Goal: Task Accomplishment & Management: Complete application form

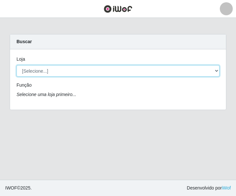
click at [57, 75] on select "[Selecione...] CasaTudo - Mangabeira Casatudo BR" at bounding box center [118, 70] width 203 height 11
select select "197"
click at [17, 65] on select "[Selecione...] CasaTudo - Mangabeira Casatudo BR" at bounding box center [118, 70] width 203 height 11
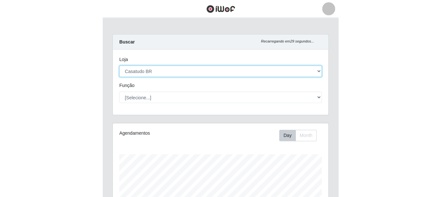
scroll to position [134, 214]
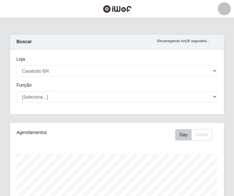
click at [120, 12] on img at bounding box center [117, 9] width 29 height 8
click at [123, 9] on img at bounding box center [117, 9] width 29 height 8
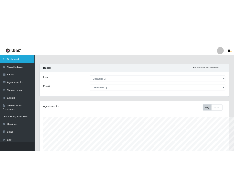
scroll to position [134, 356]
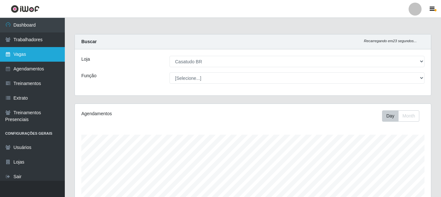
click at [27, 53] on link "Vagas" at bounding box center [32, 54] width 65 height 15
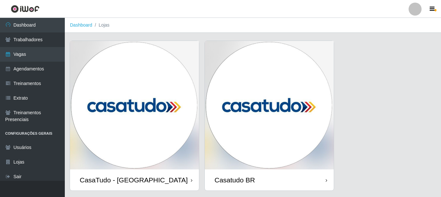
click at [213, 152] on img at bounding box center [269, 105] width 129 height 128
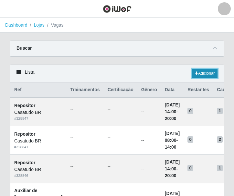
click at [198, 70] on link "Adicionar" at bounding box center [205, 73] width 26 height 9
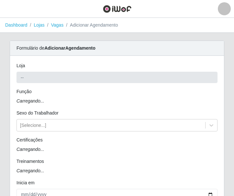
type input "Casatudo BR"
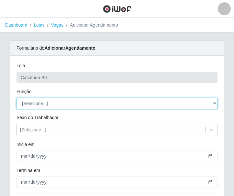
click at [48, 107] on select "[Selecione...] Auxiliar de Estoque Auxiliar de Estoque + Auxiliar de Estoque ++…" at bounding box center [117, 102] width 201 height 11
select select "75"
click at [17, 97] on select "[Selecione...] Auxiliar de Estoque Auxiliar de Estoque + Auxiliar de Estoque ++…" at bounding box center [117, 102] width 201 height 11
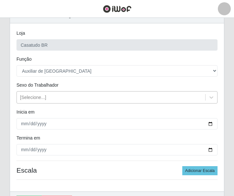
click at [51, 96] on div "[Selecione...]" at bounding box center [111, 97] width 189 height 11
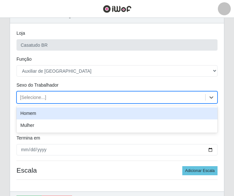
click at [45, 115] on div "Homem" at bounding box center [117, 113] width 201 height 12
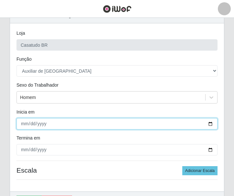
click at [49, 124] on input "Inicia em" at bounding box center [117, 123] width 201 height 11
type input "2025-09-05"
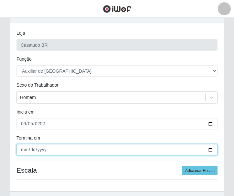
click at [24, 149] on input "Termina em" at bounding box center [117, 149] width 201 height 11
type input "2025-09-05"
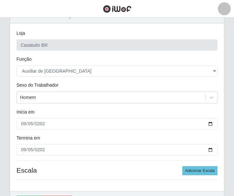
click at [12, 128] on div "2025-09-05" at bounding box center [117, 123] width 211 height 11
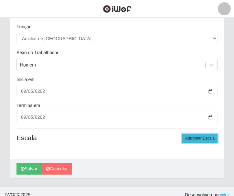
click at [194, 141] on button "Adicionar Escala" at bounding box center [200, 137] width 35 height 9
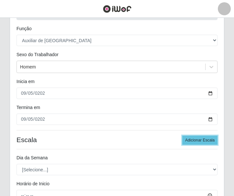
scroll to position [95, 0]
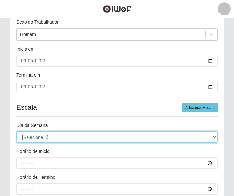
click at [64, 135] on select "[Selecione...] Segunda Terça Quarta Quinta Sexta Sábado Domingo" at bounding box center [117, 136] width 201 height 11
select select "5"
click at [17, 131] on select "[Selecione...] Segunda Terça Quarta Quinta Sexta Sábado Domingo" at bounding box center [117, 136] width 201 height 11
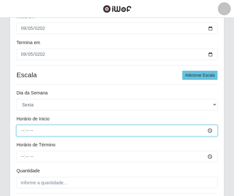
click at [23, 133] on input "Horário de Inicio" at bounding box center [117, 130] width 201 height 11
type input "08:01"
type input "08:00"
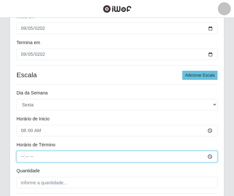
click at [26, 153] on input "Horário de Término" at bounding box center [117, 156] width 201 height 11
type input "14:00"
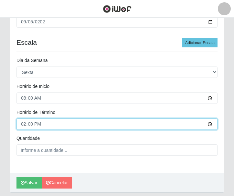
scroll to position [181, 0]
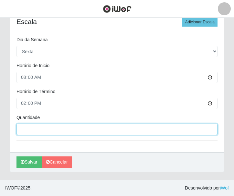
click at [54, 130] on input "___" at bounding box center [117, 128] width 201 height 11
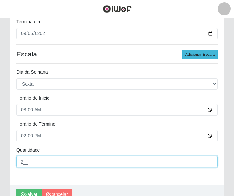
type input "2__"
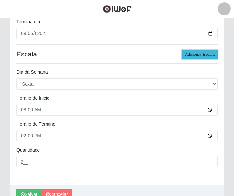
click at [205, 53] on button "Adicionar Escala" at bounding box center [200, 54] width 35 height 9
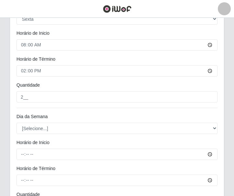
scroll to position [278, 0]
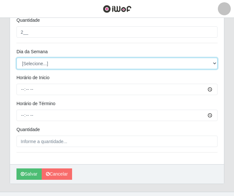
click at [44, 61] on select "[Selecione...] Segunda Terça Quarta Quinta Sexta Sábado Domingo" at bounding box center [117, 63] width 201 height 11
select select "5"
click at [17, 58] on select "[Selecione...] Segunda Terça Quarta Quinta Sexta Sábado Domingo" at bounding box center [117, 63] width 201 height 11
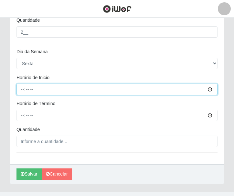
click at [23, 91] on input "Horário de Inicio" at bounding box center [117, 89] width 201 height 11
type input "14:00"
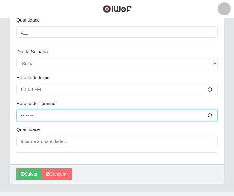
click at [19, 116] on input "Horário de Término" at bounding box center [117, 114] width 201 height 11
type input "20:00"
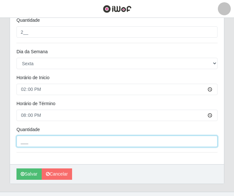
click at [25, 137] on input "___" at bounding box center [117, 140] width 201 height 11
type input "2__"
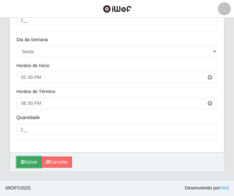
click at [32, 163] on button "Salvar" at bounding box center [29, 161] width 25 height 11
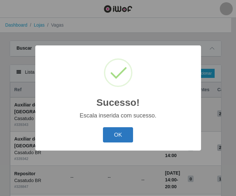
click at [116, 133] on button "OK" at bounding box center [118, 134] width 30 height 15
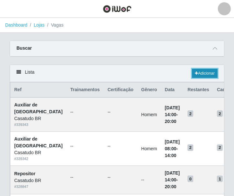
click at [195, 73] on icon at bounding box center [196, 73] width 3 height 4
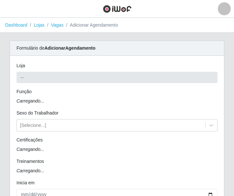
type input "Casatudo BR"
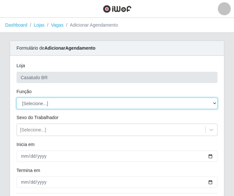
click at [59, 104] on select "[Selecione...] Auxiliar de Estoque Auxiliar de Estoque + Auxiliar de Estoque ++…" at bounding box center [117, 102] width 201 height 11
select select "75"
click at [17, 97] on select "[Selecione...] Auxiliar de Estoque Auxiliar de Estoque + Auxiliar de Estoque ++…" at bounding box center [117, 102] width 201 height 11
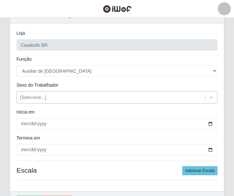
click at [44, 92] on div "[Selecione...]" at bounding box center [111, 97] width 189 height 11
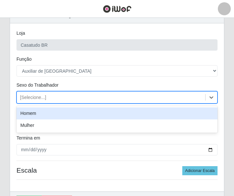
click at [46, 115] on div "Homem" at bounding box center [117, 113] width 201 height 12
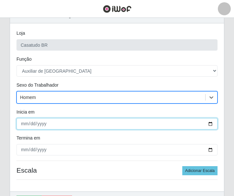
click at [24, 122] on input "Inicia em" at bounding box center [117, 123] width 201 height 11
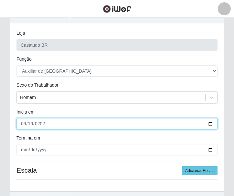
type input "2025-09-16"
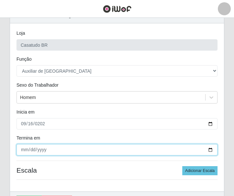
click at [24, 147] on input "Termina em" at bounding box center [117, 149] width 201 height 11
type input "2025-09-20"
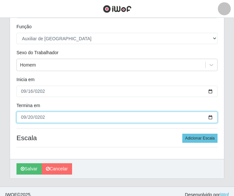
scroll to position [72, 0]
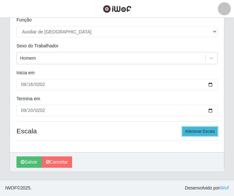
click at [199, 131] on button "Adicionar Escala" at bounding box center [200, 131] width 35 height 9
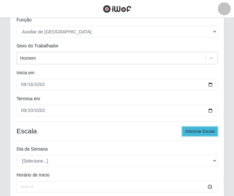
click at [199, 131] on button "Adicionar Escala" at bounding box center [200, 131] width 35 height 9
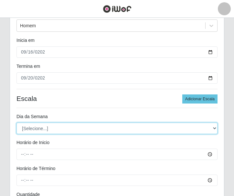
click at [42, 127] on select "[Selecione...] Segunda Terça Quarta Quinta Sexta Sábado Domingo" at bounding box center [117, 127] width 201 height 11
select select "2"
click at [17, 122] on select "[Selecione...] Segunda Terça Quarta Quinta Sexta Sábado Domingo" at bounding box center [117, 127] width 201 height 11
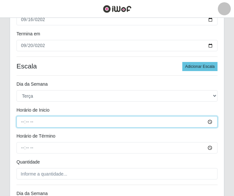
click at [19, 124] on input "Horário de Inicio" at bounding box center [117, 121] width 201 height 11
click at [21, 122] on input "Horário de Inicio" at bounding box center [117, 121] width 201 height 11
type input "08:00"
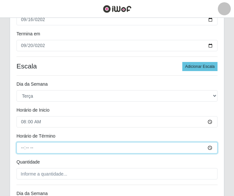
click at [25, 145] on input "Horário de Término" at bounding box center [117, 147] width 201 height 11
type input "14:00"
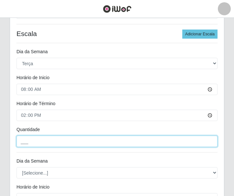
click at [32, 142] on input "___" at bounding box center [117, 140] width 201 height 11
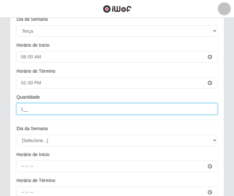
type input "1__"
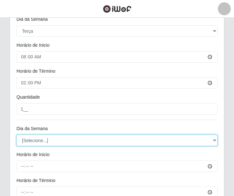
click at [32, 141] on select "[Selecione...] Segunda Terça Quarta Quinta Sexta Sábado Domingo" at bounding box center [117, 139] width 201 height 11
select select "3"
click at [17, 134] on select "[Selecione...] Segunda Terça Quarta Quinta Sexta Sábado Domingo" at bounding box center [117, 139] width 201 height 11
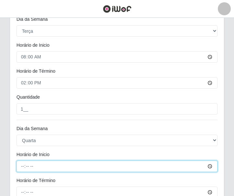
click at [23, 167] on input "Horário de Inicio" at bounding box center [117, 165] width 201 height 11
type input "08:00"
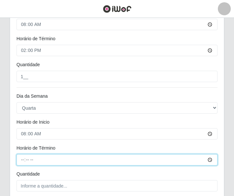
click at [24, 161] on input "Horário de Término" at bounding box center [117, 159] width 201 height 11
type input "14:00"
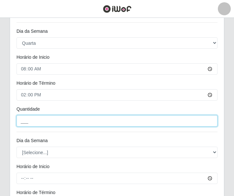
click at [34, 122] on input "___" at bounding box center [117, 120] width 201 height 11
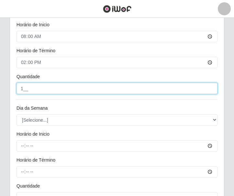
type input "1__"
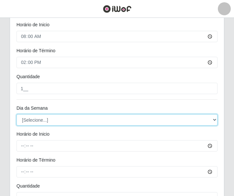
click at [36, 120] on select "[Selecione...] Segunda Terça Quarta Quinta Sexta Sábado Domingo" at bounding box center [117, 119] width 201 height 11
select select "4"
click at [17, 114] on select "[Selecione...] Segunda Terça Quarta Quinta Sexta Sábado Domingo" at bounding box center [117, 119] width 201 height 11
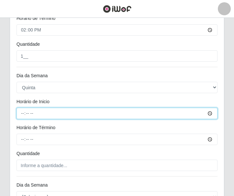
click at [19, 114] on input "Horário de Inicio" at bounding box center [117, 113] width 201 height 11
type input "08:00"
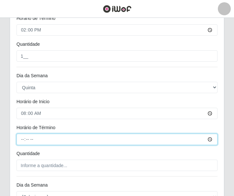
click at [22, 141] on input "Horário de Término" at bounding box center [117, 138] width 201 height 11
type input "14:00"
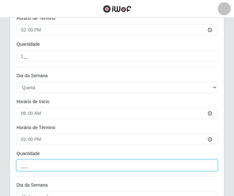
click at [36, 164] on input "___" at bounding box center [117, 164] width 201 height 11
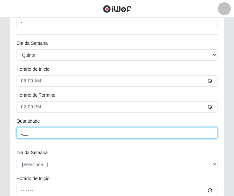
scroll to position [428, 0]
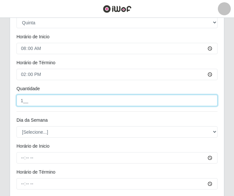
type input "1__"
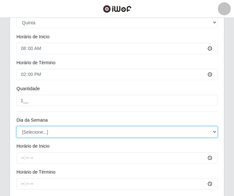
click at [30, 135] on select "[Selecione...] Segunda Terça Quarta Quinta Sexta Sábado Domingo" at bounding box center [117, 131] width 201 height 11
select select "5"
click at [17, 126] on select "[Selecione...] Segunda Terça Quarta Quinta Sexta Sábado Domingo" at bounding box center [117, 131] width 201 height 11
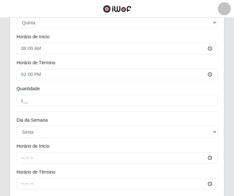
click at [16, 158] on div at bounding box center [117, 157] width 211 height 11
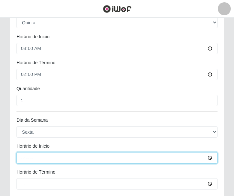
click at [18, 158] on input "Horário de Inicio" at bounding box center [117, 157] width 201 height 11
type input "08:00"
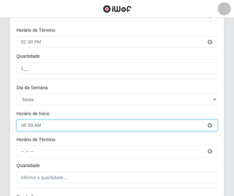
scroll to position [493, 0]
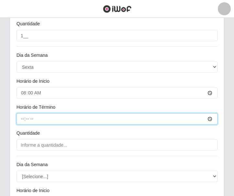
click at [22, 119] on input "Horário de Término" at bounding box center [117, 118] width 201 height 11
type input "14:00"
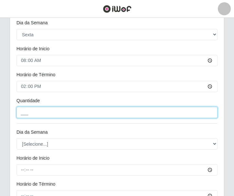
click at [47, 114] on input "___" at bounding box center [117, 112] width 201 height 11
type input "1__"
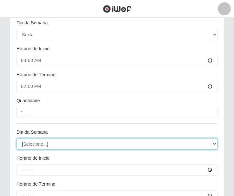
click at [28, 141] on select "[Selecione...] Segunda Terça Quarta Quinta Sexta Sábado Domingo" at bounding box center [117, 143] width 201 height 11
select select "6"
click at [17, 138] on select "[Selecione...] Segunda Terça Quarta Quinta Sexta Sábado Domingo" at bounding box center [117, 143] width 201 height 11
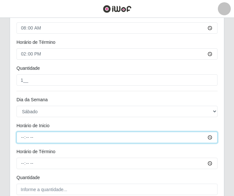
click at [21, 132] on input "Horário de Inicio" at bounding box center [117, 136] width 201 height 11
type input "08:00"
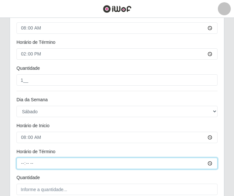
click at [25, 163] on input "Horário de Término" at bounding box center [117, 162] width 201 height 11
type input "20:00"
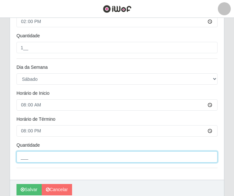
click at [25, 157] on input "___" at bounding box center [117, 156] width 201 height 11
type input "1__"
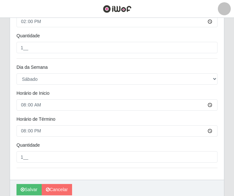
click at [13, 101] on div "08:00" at bounding box center [117, 104] width 211 height 11
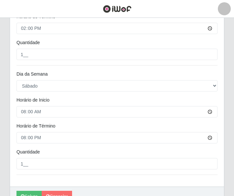
scroll to position [617, 0]
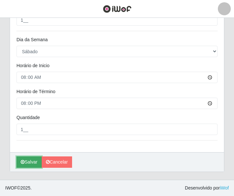
click at [33, 158] on button "Salvar" at bounding box center [29, 161] width 25 height 11
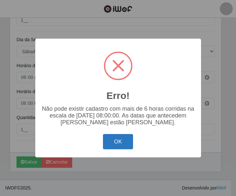
click at [131, 142] on button "OK" at bounding box center [118, 141] width 30 height 15
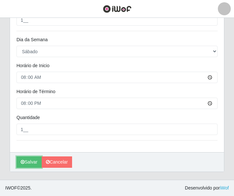
scroll to position [585, 0]
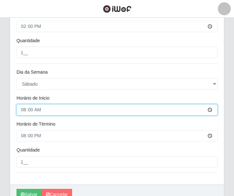
click at [25, 109] on input "08:00" at bounding box center [117, 109] width 201 height 11
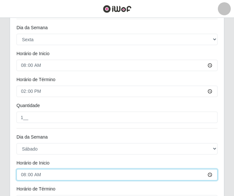
scroll to position [553, 0]
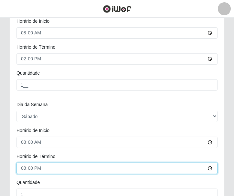
click at [22, 167] on input "20:00" at bounding box center [117, 167] width 201 height 11
type input "14:00"
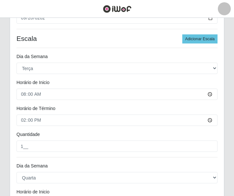
scroll to position [0, 0]
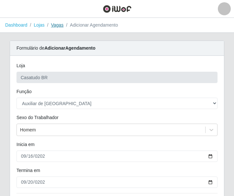
click at [55, 28] on link "Vagas" at bounding box center [57, 24] width 13 height 5
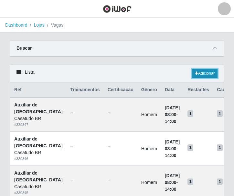
click at [205, 72] on link "Adicionar" at bounding box center [205, 73] width 26 height 9
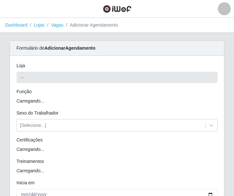
type input "Casatudo BR"
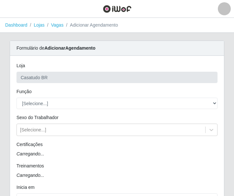
scroll to position [32, 0]
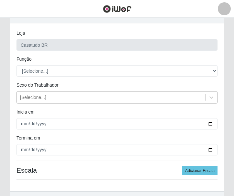
click at [51, 95] on div "[Selecione...]" at bounding box center [111, 97] width 189 height 11
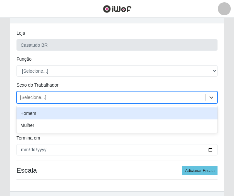
click at [46, 113] on div "Homem" at bounding box center [117, 113] width 201 height 12
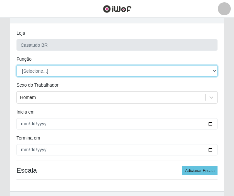
click at [37, 69] on select "[Selecione...] Auxiliar de Estoque Auxiliar de Estoque + Auxiliar de Estoque ++…" at bounding box center [117, 70] width 201 height 11
select select "75"
click at [17, 65] on select "[Selecione...] Auxiliar de Estoque Auxiliar de Estoque + Auxiliar de Estoque ++…" at bounding box center [117, 70] width 201 height 11
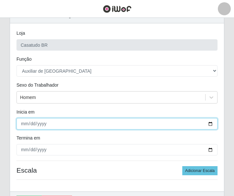
click at [25, 125] on input "Inicia em" at bounding box center [117, 123] width 201 height 11
type input "2025-09-20"
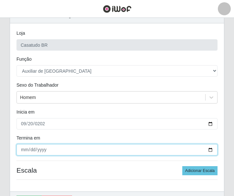
click at [21, 153] on input "Termina em" at bounding box center [117, 149] width 201 height 11
type input "0250-09-20"
type input "2025-09-20"
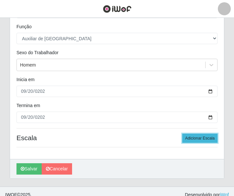
click at [190, 135] on button "Adicionar Escala" at bounding box center [200, 137] width 35 height 9
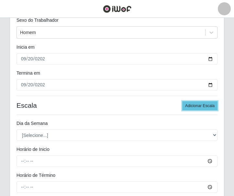
scroll to position [130, 0]
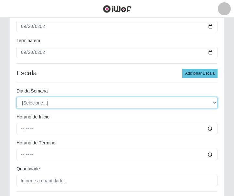
click at [45, 102] on select "[Selecione...] Segunda Terça Quarta Quinta Sexta Sábado Domingo" at bounding box center [117, 102] width 201 height 11
select select "6"
click at [17, 97] on select "[Selecione...] Segunda Terça Quarta Quinta Sexta Sábado Domingo" at bounding box center [117, 102] width 201 height 11
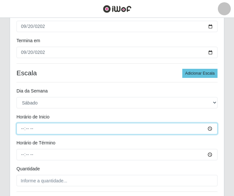
click at [19, 131] on input "Horário de Inicio" at bounding box center [117, 128] width 201 height 11
type input "08:00"
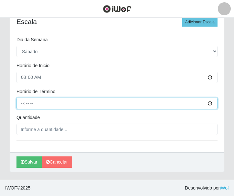
click at [20, 104] on input "Horário de Término" at bounding box center [117, 102] width 201 height 11
type input "14:00"
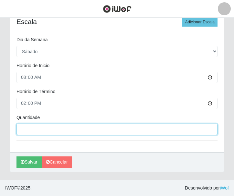
click at [36, 130] on input "___" at bounding box center [117, 128] width 201 height 11
type input "1__"
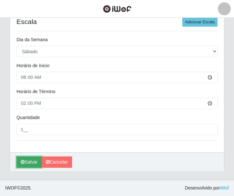
click at [31, 162] on button "Salvar" at bounding box center [29, 161] width 25 height 11
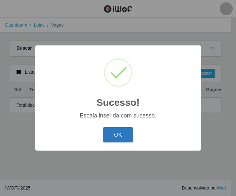
click at [120, 134] on button "OK" at bounding box center [118, 134] width 30 height 15
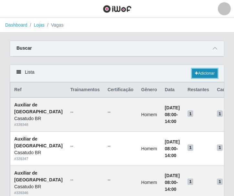
click at [203, 71] on link "Adicionar" at bounding box center [205, 73] width 26 height 9
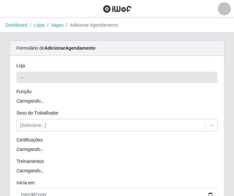
type input "Casatudo BR"
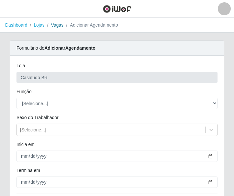
click at [59, 25] on link "Vagas" at bounding box center [57, 24] width 13 height 5
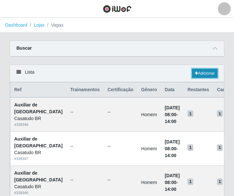
click at [203, 73] on link "Adicionar" at bounding box center [205, 73] width 26 height 9
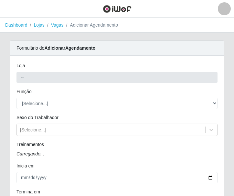
type input "Casatudo BR"
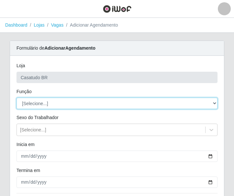
click at [48, 104] on select "[Selecione...] Auxiliar de Estoque Auxiliar de Estoque + Auxiliar de Estoque ++…" at bounding box center [117, 102] width 201 height 11
select select "75"
click at [17, 97] on select "[Selecione...] Auxiliar de Estoque Auxiliar de Estoque + Auxiliar de Estoque ++…" at bounding box center [117, 102] width 201 height 11
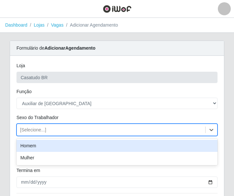
click at [47, 129] on div "[Selecione...]" at bounding box center [111, 129] width 189 height 11
click at [37, 147] on div "Homem" at bounding box center [117, 146] width 201 height 12
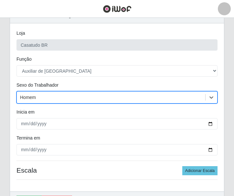
scroll to position [65, 0]
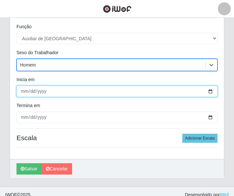
click at [20, 94] on input "Inicia em" at bounding box center [117, 91] width 201 height 11
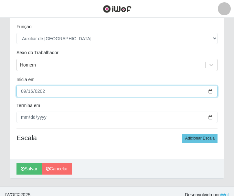
type input "2025-09-16"
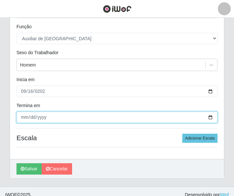
click at [25, 118] on input "Termina em" at bounding box center [117, 116] width 201 height 11
type input "2025-09-20"
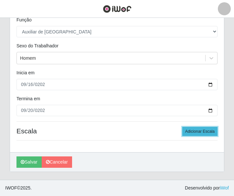
click at [189, 132] on button "Adicionar Escala" at bounding box center [200, 131] width 35 height 9
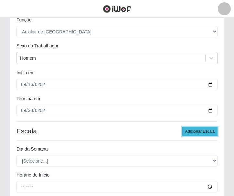
click at [189, 132] on button "Adicionar Escala" at bounding box center [200, 131] width 35 height 9
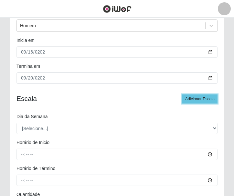
scroll to position [136, 0]
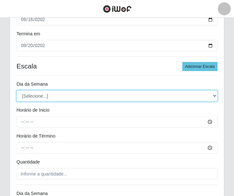
click at [49, 98] on select "[Selecione...] Segunda Terça Quarta Quinta Sexta Sábado Domingo" at bounding box center [117, 95] width 201 height 11
select select "2"
click at [17, 90] on select "[Selecione...] Segunda Terça Quarta Quinta Sexta Sábado Domingo" at bounding box center [117, 95] width 201 height 11
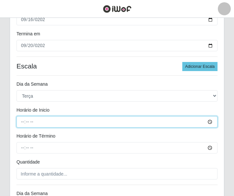
click at [17, 120] on input "Horário de Inicio" at bounding box center [117, 121] width 201 height 11
type input "14:00"
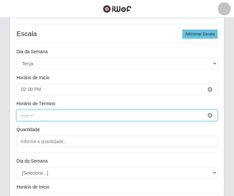
click at [22, 117] on input "Horário de Término" at bounding box center [117, 114] width 201 height 11
type input "20:00"
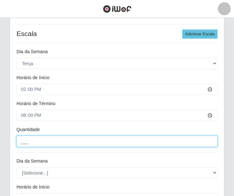
click at [29, 144] on input "___" at bounding box center [117, 140] width 201 height 11
type input "1__"
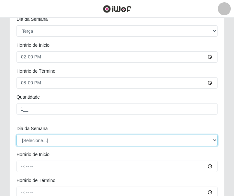
click at [23, 140] on select "[Selecione...] Segunda Terça Quarta Quinta Sexta Sábado Domingo" at bounding box center [117, 139] width 201 height 11
select select "3"
click at [17, 134] on select "[Selecione...] Segunda Terça Quarta Quinta Sexta Sábado Domingo" at bounding box center [117, 139] width 201 height 11
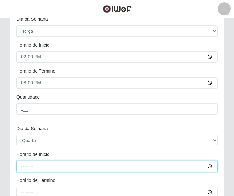
click at [21, 171] on input "Horário de Inicio" at bounding box center [117, 165] width 201 height 11
type input "14:00"
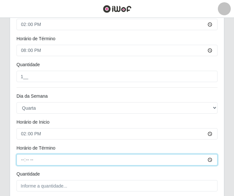
click at [20, 160] on input "Horário de Término" at bounding box center [117, 159] width 201 height 11
type input "20:00"
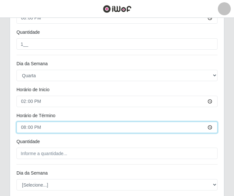
scroll to position [298, 0]
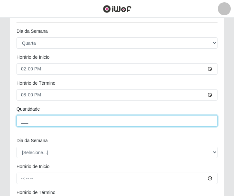
click at [29, 122] on input "___" at bounding box center [117, 120] width 201 height 11
type input "1__"
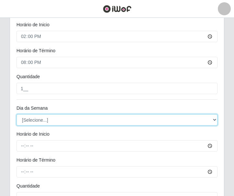
click at [39, 121] on select "[Selecione...] Segunda Terça Quarta Quinta Sexta Sábado Domingo" at bounding box center [117, 119] width 201 height 11
select select "4"
click at [17, 114] on select "[Selecione...] Segunda Terça Quarta Quinta Sexta Sábado Domingo" at bounding box center [117, 119] width 201 height 11
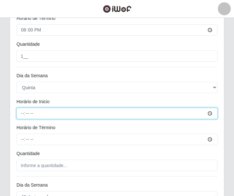
click at [19, 115] on input "Horário de Inicio" at bounding box center [117, 113] width 201 height 11
type input "14:00"
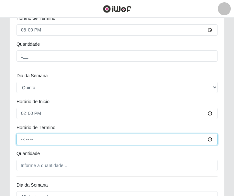
click at [25, 141] on input "Horário de Término" at bounding box center [117, 138] width 201 height 11
type input "20:00"
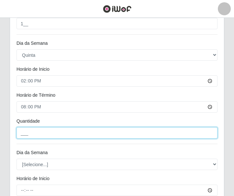
click at [29, 132] on input "___" at bounding box center [117, 132] width 201 height 11
type input "1__"
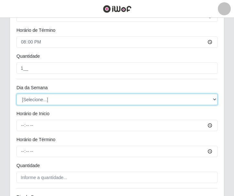
click at [37, 100] on select "[Selecione...] Segunda Terça Quarta Quinta Sexta Sábado Domingo" at bounding box center [117, 99] width 201 height 11
select select "5"
click at [17, 94] on select "[Selecione...] Segunda Terça Quarta Quinta Sexta Sábado Domingo" at bounding box center [117, 99] width 201 height 11
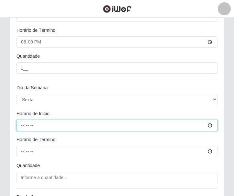
click at [25, 123] on input "Horário de Inicio" at bounding box center [117, 125] width 201 height 11
type input "14:00"
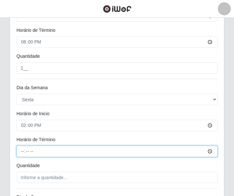
click at [23, 154] on input "Horário de Término" at bounding box center [117, 150] width 201 height 11
type input "20:00"
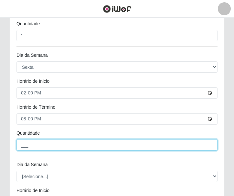
click at [27, 146] on input "___" at bounding box center [117, 144] width 201 height 11
type input "1__"
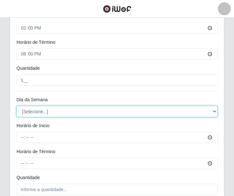
click at [42, 108] on select "[Selecione...] Segunda Terça Quarta Quinta Sexta Sábado Domingo" at bounding box center [117, 111] width 201 height 11
select select "6"
click at [17, 106] on select "[Selecione...] Segunda Terça Quarta Quinta Sexta Sábado Domingo" at bounding box center [117, 111] width 201 height 11
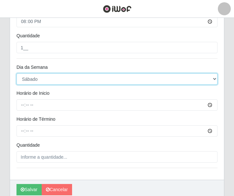
scroll to position [617, 0]
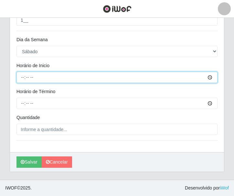
click at [25, 76] on input "Horário de Inicio" at bounding box center [117, 77] width 201 height 11
type input "14:00"
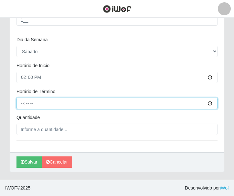
click at [21, 105] on input "Horário de Término" at bounding box center [117, 102] width 201 height 11
type input "20:00"
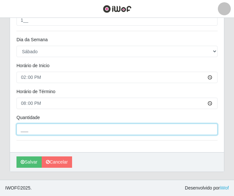
click at [35, 130] on input "___" at bounding box center [117, 128] width 201 height 11
type input "1__"
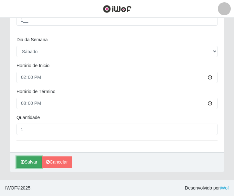
click at [32, 157] on button "Salvar" at bounding box center [29, 161] width 25 height 11
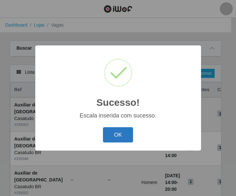
click at [111, 132] on button "OK" at bounding box center [118, 134] width 30 height 15
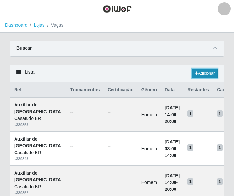
click at [211, 71] on link "Adicionar" at bounding box center [205, 73] width 26 height 9
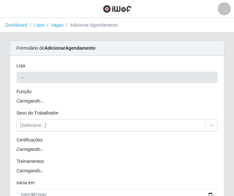
type input "Casatudo BR"
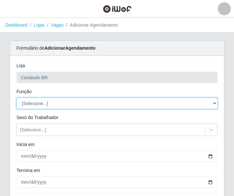
click at [59, 106] on select "[Selecione...] Auxiliar de Estoque Auxiliar de Estoque + Auxiliar de Estoque ++…" at bounding box center [117, 102] width 201 height 11
select select "75"
click at [17, 97] on select "[Selecione...] Auxiliar de Estoque Auxiliar de Estoque + Auxiliar de Estoque ++…" at bounding box center [117, 102] width 201 height 11
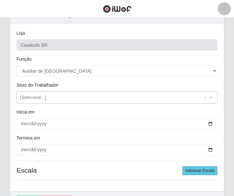
click at [34, 96] on div "[Selecione...]" at bounding box center [33, 97] width 26 height 7
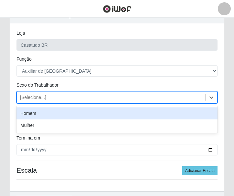
click at [37, 113] on div "Homem" at bounding box center [117, 113] width 201 height 12
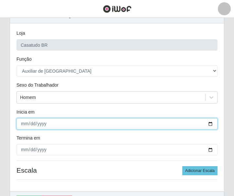
click at [25, 126] on input "Inicia em" at bounding box center [117, 123] width 201 height 11
type input "2025-09-22"
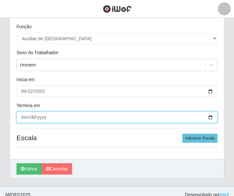
click at [25, 115] on input "Termina em" at bounding box center [117, 116] width 201 height 11
type input "2025-09-27"
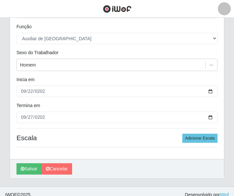
click at [54, 129] on div "Loja Casatudo BR Função [Selecione...] Auxiliar de Estoque Auxiliar de Estoque …" at bounding box center [117, 75] width 214 height 168
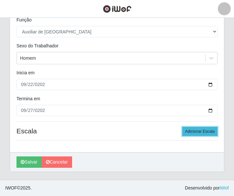
click at [197, 130] on button "Adicionar Escala" at bounding box center [200, 131] width 35 height 9
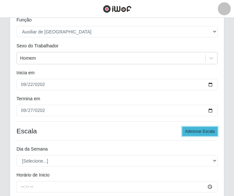
click at [197, 130] on button "Adicionar Escala" at bounding box center [200, 131] width 35 height 9
click at [198, 130] on button "Adicionar Escala" at bounding box center [200, 131] width 35 height 9
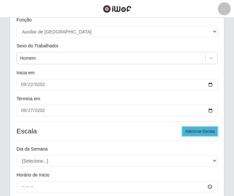
click at [198, 130] on button "Adicionar Escala" at bounding box center [200, 131] width 35 height 9
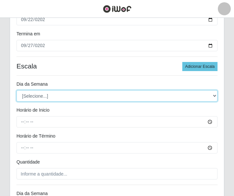
click at [43, 96] on select "[Selecione...] Segunda Terça Quarta Quinta Sexta Sábado Domingo" at bounding box center [117, 95] width 201 height 11
select select "1"
click at [17, 90] on select "[Selecione...] Segunda Terça Quarta Quinta Sexta Sábado Domingo" at bounding box center [117, 95] width 201 height 11
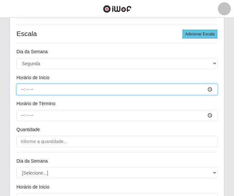
click at [20, 88] on input "Horário de Inicio" at bounding box center [117, 89] width 201 height 11
type input "08:00"
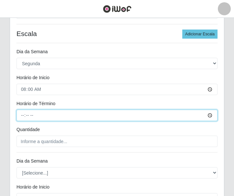
click at [19, 116] on input "Horário de Término" at bounding box center [117, 114] width 201 height 11
type input "14:00"
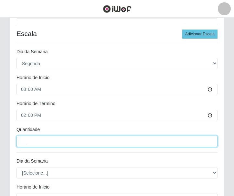
click at [30, 140] on input "___" at bounding box center [117, 140] width 201 height 11
type input "1__"
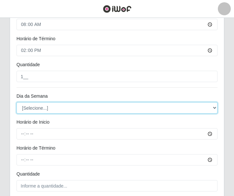
click at [49, 110] on select "[Selecione...] Segunda Terça Quarta Quinta Sexta Sábado Domingo" at bounding box center [117, 107] width 201 height 11
select select "2"
click at [17, 102] on select "[Selecione...] Segunda Terça Quarta Quinta Sexta Sábado Domingo" at bounding box center [117, 107] width 201 height 11
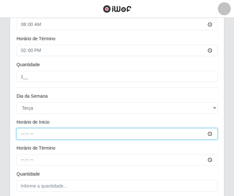
click at [21, 137] on input "Horário de Inicio" at bounding box center [117, 133] width 201 height 11
type input "08:00"
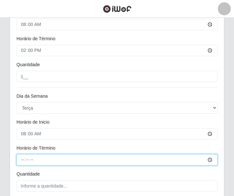
click at [20, 159] on input "Horário de Término" at bounding box center [117, 159] width 201 height 11
type input "14:00"
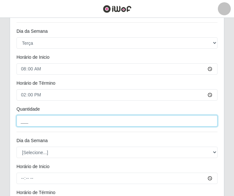
click at [35, 121] on input "___" at bounding box center [117, 120] width 201 height 11
type input "1__"
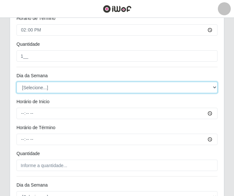
click at [28, 87] on select "[Selecione...] Segunda Terça Quarta Quinta Sexta Sábado Domingo" at bounding box center [117, 87] width 201 height 11
select select "3"
click at [17, 82] on select "[Selecione...] Segunda Terça Quarta Quinta Sexta Sábado Domingo" at bounding box center [117, 87] width 201 height 11
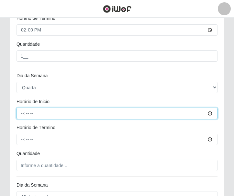
click at [23, 114] on input "Horário de Inicio" at bounding box center [117, 113] width 201 height 11
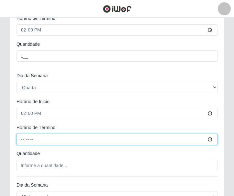
click at [19, 137] on input "Horário de Término" at bounding box center [117, 138] width 201 height 11
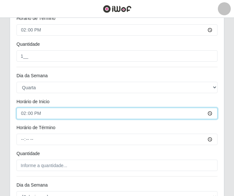
click at [22, 113] on input "14:00" at bounding box center [117, 113] width 201 height 11
type input "08:00"
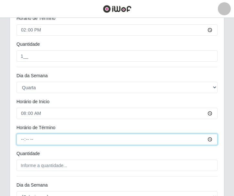
click at [19, 141] on input "Horário de Término" at bounding box center [117, 138] width 201 height 11
type input "14:00"
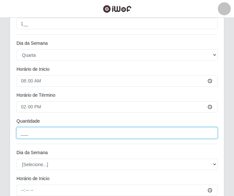
click at [38, 134] on input "___" at bounding box center [117, 132] width 201 height 11
type input "1__"
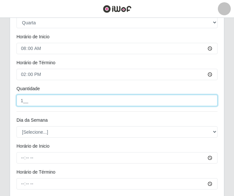
scroll to position [460, 0]
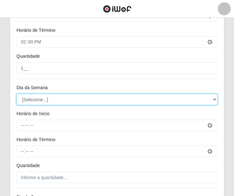
click at [43, 95] on select "[Selecione...] Segunda Terça Quarta Quinta Sexta Sábado Domingo" at bounding box center [117, 99] width 201 height 11
select select "4"
click at [17, 94] on select "[Selecione...] Segunda Terça Quarta Quinta Sexta Sábado Domingo" at bounding box center [117, 99] width 201 height 11
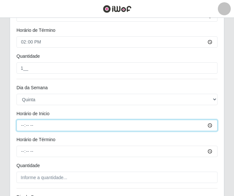
click at [20, 124] on input "Horário de Inicio" at bounding box center [117, 125] width 201 height 11
type input "08:00"
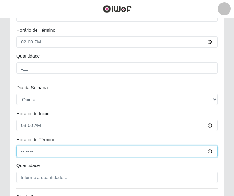
click at [25, 152] on input "Horário de Término" at bounding box center [117, 150] width 201 height 11
type input "14:00"
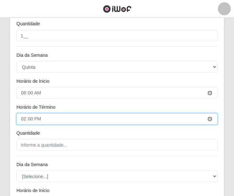
scroll to position [525, 0]
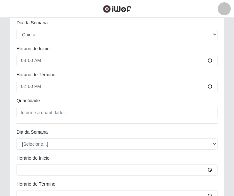
click at [23, 105] on div "Quantidade" at bounding box center [117, 101] width 211 height 9
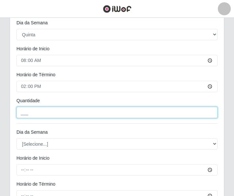
click at [23, 108] on input "___" at bounding box center [117, 112] width 201 height 11
type input "1__"
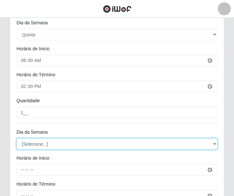
click at [37, 142] on select "[Selecione...] Segunda Terça Quarta Quinta Sexta Sábado Domingo" at bounding box center [117, 143] width 201 height 11
select select "5"
click at [17, 138] on select "[Selecione...] Segunda Terça Quarta Quinta Sexta Sábado Domingo" at bounding box center [117, 143] width 201 height 11
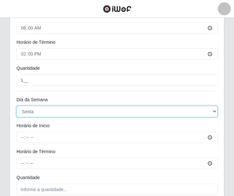
scroll to position [590, 0]
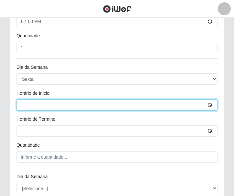
click at [18, 106] on input "Horário de Inicio" at bounding box center [117, 104] width 201 height 11
type input "08:00"
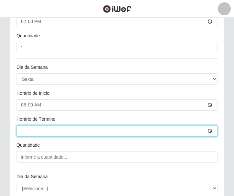
click at [22, 136] on input "Horário de Término" at bounding box center [117, 130] width 201 height 11
type input "14:00"
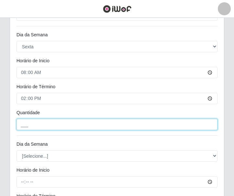
click at [45, 123] on input "___" at bounding box center [117, 124] width 201 height 11
type input "1__"
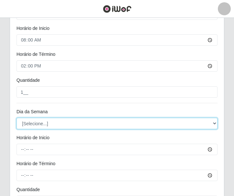
click at [35, 123] on select "[Selecione...] Segunda Terça Quarta Quinta Sexta Sábado Domingo" at bounding box center [117, 123] width 201 height 11
select select "6"
click at [17, 118] on select "[Selecione...] Segunda Terça Quarta Quinta Sexta Sábado Domingo" at bounding box center [117, 123] width 201 height 11
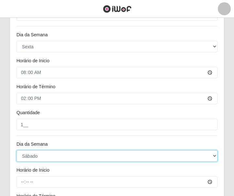
scroll to position [687, 0]
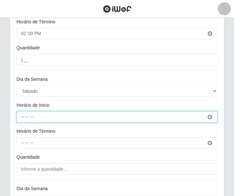
click at [26, 116] on input "Horário de Inicio" at bounding box center [117, 116] width 201 height 11
type input "14:00"
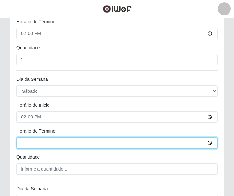
click at [21, 143] on input "Horário de Término" at bounding box center [117, 142] width 201 height 11
type input "14:00"
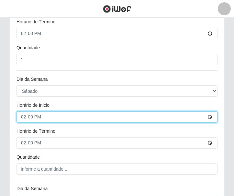
click at [20, 114] on input "14:00" at bounding box center [117, 116] width 201 height 11
type input "02:00"
type input "08:00"
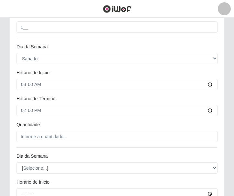
click at [32, 130] on div "Quantidade" at bounding box center [117, 125] width 211 height 9
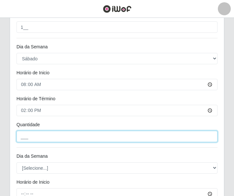
click at [33, 134] on input "___" at bounding box center [117, 136] width 201 height 11
type input "1__"
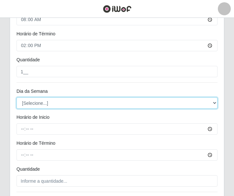
click at [37, 102] on select "[Selecione...] Segunda Terça Quarta Quinta Sexta Sábado Domingo" at bounding box center [117, 102] width 201 height 11
click at [17, 97] on select "[Selecione...] Segunda Terça Quarta Quinta Sexta Sábado Domingo" at bounding box center [117, 102] width 201 height 11
click at [41, 99] on select "[Selecione...] Segunda Terça Quarta Quinta Sexta Sábado Domingo" at bounding box center [117, 102] width 201 height 11
select select "[Selecione...]"
click at [17, 97] on select "[Selecione...] Segunda Terça Quarta Quinta Sexta Sábado Domingo" at bounding box center [117, 102] width 201 height 11
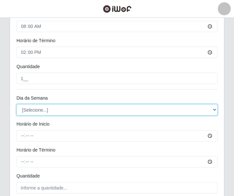
scroll to position [836, 0]
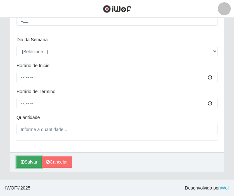
click at [24, 159] on button "Salvar" at bounding box center [29, 161] width 25 height 11
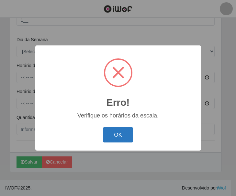
click at [117, 137] on button "OK" at bounding box center [118, 134] width 30 height 15
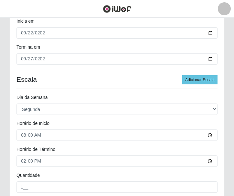
scroll to position [155, 0]
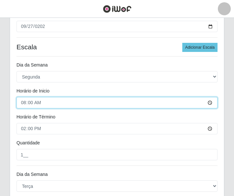
click at [57, 99] on input "08:00" at bounding box center [117, 102] width 201 height 11
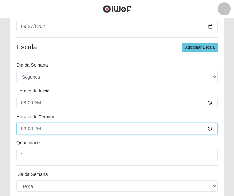
click at [48, 127] on input "14:00" at bounding box center [117, 128] width 201 height 11
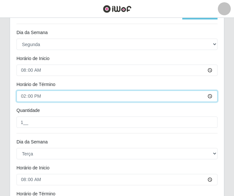
scroll to position [220, 0]
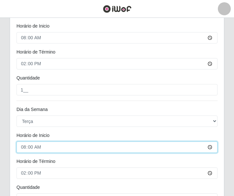
click at [50, 143] on input "08:00" at bounding box center [117, 146] width 201 height 11
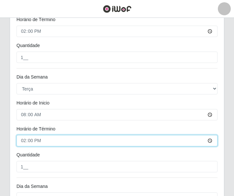
click at [50, 141] on input "14:00" at bounding box center [117, 140] width 201 height 11
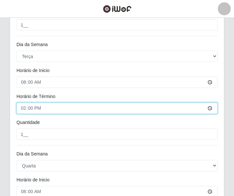
scroll to position [317, 0]
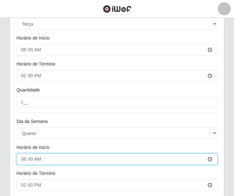
click at [51, 162] on input "08:00" at bounding box center [117, 158] width 201 height 11
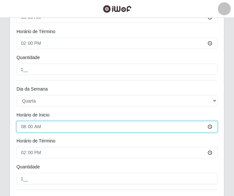
scroll to position [382, 0]
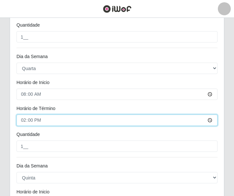
click at [53, 117] on input "14:00" at bounding box center [117, 119] width 201 height 11
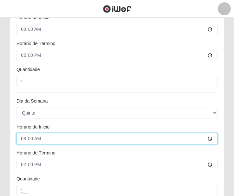
click at [53, 137] on input "08:00" at bounding box center [117, 138] width 201 height 11
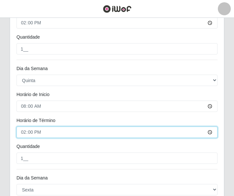
click at [54, 128] on input "14:00" at bounding box center [117, 131] width 201 height 11
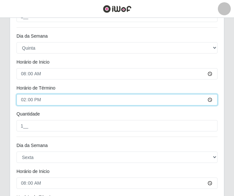
scroll to position [544, 0]
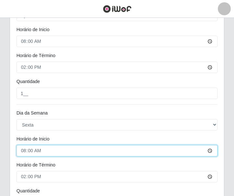
click at [57, 152] on input "08:00" at bounding box center [117, 150] width 201 height 11
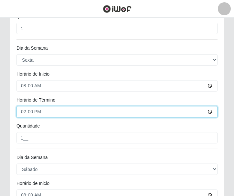
click at [51, 112] on input "14:00" at bounding box center [117, 111] width 201 height 11
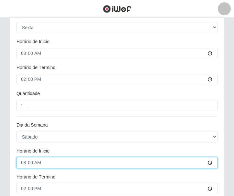
click at [50, 164] on input "08:00" at bounding box center [117, 162] width 201 height 11
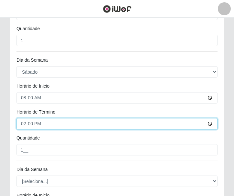
click at [55, 123] on input "14:00" at bounding box center [117, 123] width 201 height 11
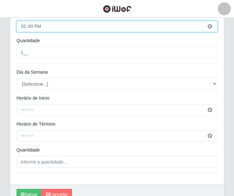
scroll to position [836, 0]
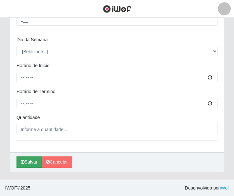
drag, startPoint x: 29, startPoint y: 154, endPoint x: 32, endPoint y: 158, distance: 4.9
click at [29, 155] on div "Salvar Cancelar" at bounding box center [117, 161] width 214 height 19
click at [32, 158] on button "Salvar" at bounding box center [29, 161] width 25 height 11
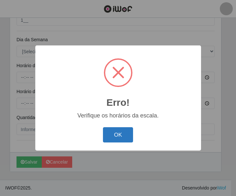
click at [115, 138] on button "OK" at bounding box center [118, 134] width 30 height 15
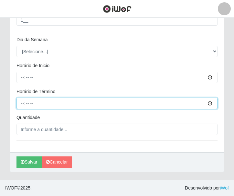
click at [113, 108] on input "Horário de Término" at bounding box center [117, 102] width 201 height 11
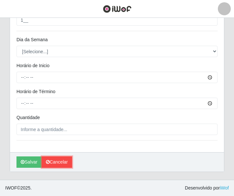
click at [65, 163] on link "Cancelar" at bounding box center [57, 161] width 30 height 11
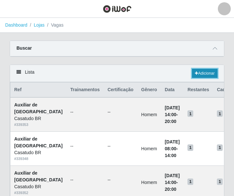
click at [199, 76] on link "Adicionar" at bounding box center [205, 73] width 26 height 9
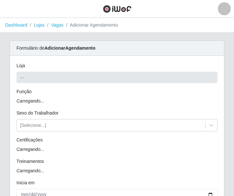
type input "Casatudo BR"
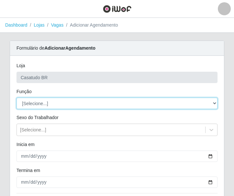
click at [32, 103] on select "[Selecione...] Auxiliar de Estoque Auxiliar de Estoque + Auxiliar de Estoque ++…" at bounding box center [117, 102] width 201 height 11
select select "75"
click at [17, 97] on select "[Selecione...] Auxiliar de Estoque Auxiliar de Estoque + Auxiliar de Estoque ++…" at bounding box center [117, 102] width 201 height 11
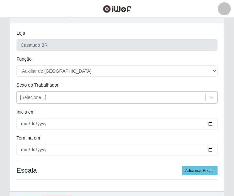
click at [41, 93] on div "[Selecione...]" at bounding box center [111, 97] width 189 height 11
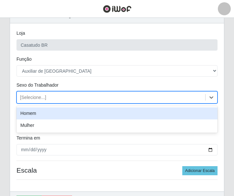
click at [38, 114] on div "Homem" at bounding box center [117, 113] width 201 height 12
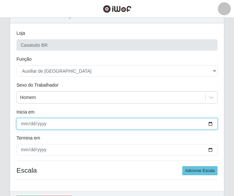
click at [25, 124] on input "Inicia em" at bounding box center [117, 123] width 201 height 11
type input "2025-09-22"
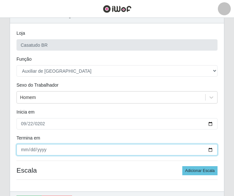
click at [20, 150] on input "Termina em" at bounding box center [117, 149] width 201 height 11
type input "2025-09-27"
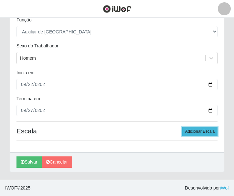
drag, startPoint x: 196, startPoint y: 131, endPoint x: 158, endPoint y: 125, distance: 38.7
click at [195, 131] on button "Adicionar Escala" at bounding box center [200, 131] width 35 height 9
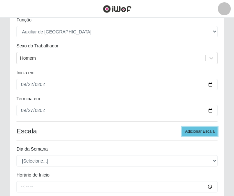
scroll to position [136, 0]
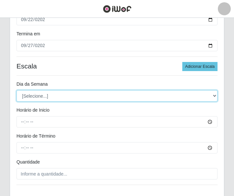
click at [46, 92] on select "[Selecione...] Segunda Terça Quarta Quinta Sexta Sábado Domingo" at bounding box center [117, 95] width 201 height 11
select select "1"
click at [17, 90] on select "[Selecione...] Segunda Terça Quarta Quinta Sexta Sábado Domingo" at bounding box center [117, 95] width 201 height 11
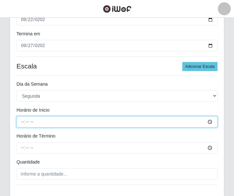
click at [20, 120] on input "Horário de Inicio" at bounding box center [117, 121] width 201 height 11
type input "08:00"
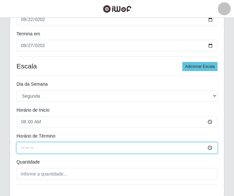
click at [22, 149] on input "Horário de Término" at bounding box center [117, 147] width 201 height 11
type input "14:00"
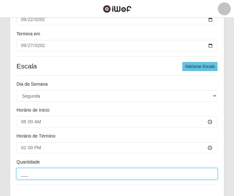
click at [39, 172] on input "___" at bounding box center [117, 173] width 201 height 11
type input "1__"
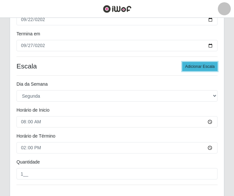
click at [189, 66] on button "Adicionar Escala" at bounding box center [200, 66] width 35 height 9
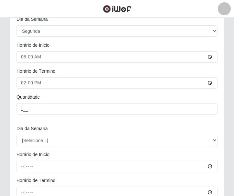
scroll to position [234, 0]
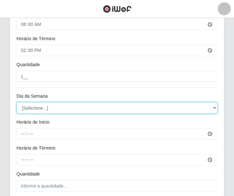
click at [31, 104] on select "[Selecione...] Segunda Terça Quarta Quinta Sexta Sábado Domingo" at bounding box center [117, 107] width 201 height 11
select select "2"
click at [17, 102] on select "[Selecione...] Segunda Terça Quarta Quinta Sexta Sábado Domingo" at bounding box center [117, 107] width 201 height 11
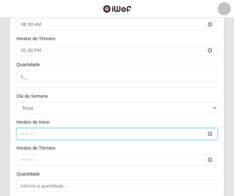
click at [22, 133] on input "Horário de Inicio" at bounding box center [117, 133] width 201 height 11
type input "08:00"
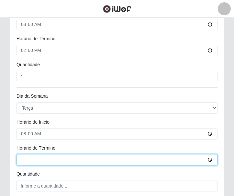
click at [20, 161] on input "Horário de Término" at bounding box center [117, 159] width 201 height 11
type input "14:00"
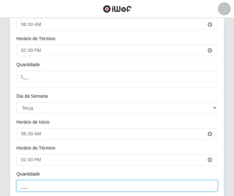
click at [39, 186] on input "___" at bounding box center [117, 185] width 201 height 11
type input "1__"
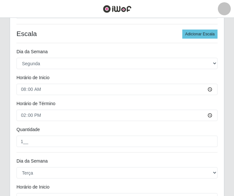
scroll to position [136, 0]
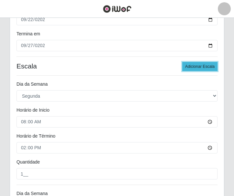
click at [202, 67] on button "Adicionar Escala" at bounding box center [200, 66] width 35 height 9
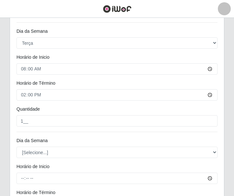
scroll to position [331, 0]
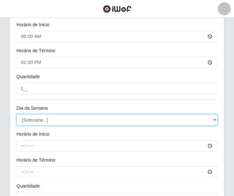
click at [49, 117] on select "[Selecione...] Segunda Terça Quarta Quinta Sexta Sábado Domingo" at bounding box center [117, 119] width 201 height 11
select select "3"
click at [17, 114] on select "[Selecione...] Segunda Terça Quarta Quinta Sexta Sábado Domingo" at bounding box center [117, 119] width 201 height 11
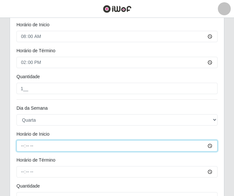
click at [23, 143] on input "Horário de Inicio" at bounding box center [117, 145] width 201 height 11
type input "08:00"
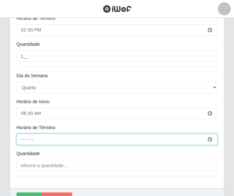
click at [22, 134] on input "Horário de Término" at bounding box center [117, 138] width 201 height 11
type input "14:00"
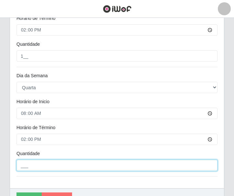
click at [35, 166] on input "___" at bounding box center [117, 164] width 201 height 11
type input "1__"
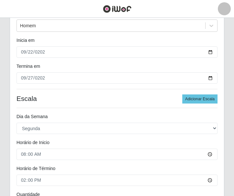
scroll to position [72, 0]
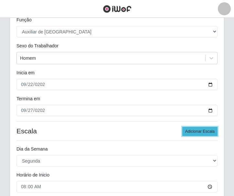
click at [198, 130] on button "Adicionar Escala" at bounding box center [200, 131] width 35 height 9
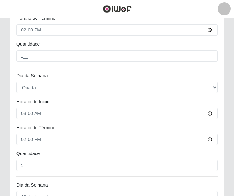
scroll to position [428, 0]
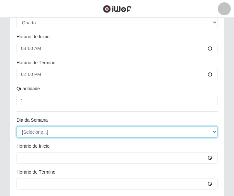
click at [65, 131] on select "[Selecione...] Segunda Terça Quarta Quinta Sexta Sábado Domingo" at bounding box center [117, 131] width 201 height 11
select select "4"
click at [17, 126] on select "[Selecione...] Segunda Terça Quarta Quinta Sexta Sábado Domingo" at bounding box center [117, 131] width 201 height 11
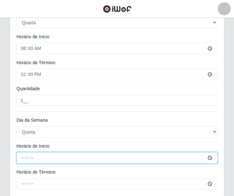
click at [22, 157] on input "Horário de Inicio" at bounding box center [117, 157] width 201 height 11
type input "08:00"
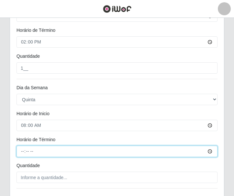
click at [23, 152] on input "Horário de Término" at bounding box center [117, 150] width 201 height 11
type input "14:00"
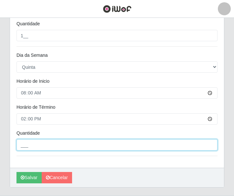
click at [25, 145] on input "___" at bounding box center [117, 144] width 201 height 11
type input "1__"
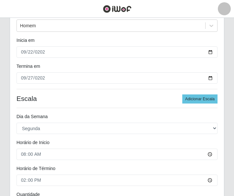
scroll to position [72, 0]
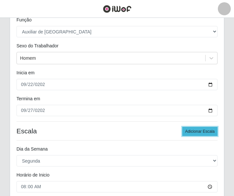
click at [199, 129] on button "Adicionar Escala" at bounding box center [200, 131] width 35 height 9
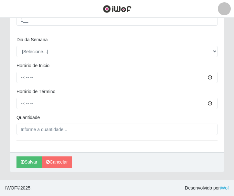
scroll to position [585, 0]
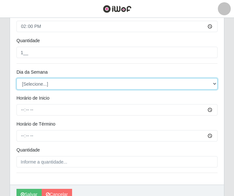
click at [43, 87] on select "[Selecione...] Segunda Terça Quarta Quinta Sexta Sábado Domingo" at bounding box center [117, 83] width 201 height 11
select select "5"
click at [17, 78] on select "[Selecione...] Segunda Terça Quarta Quinta Sexta Sábado Domingo" at bounding box center [117, 83] width 201 height 11
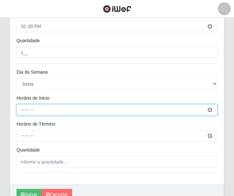
click at [25, 109] on input "Horário de Inicio" at bounding box center [117, 109] width 201 height 11
type input "08:00"
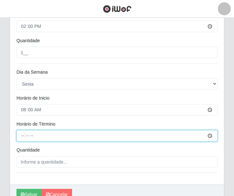
click at [23, 138] on input "Horário de Término" at bounding box center [117, 135] width 201 height 11
type input "14:00"
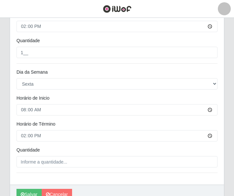
drag, startPoint x: 47, startPoint y: 169, endPoint x: 47, endPoint y: 166, distance: 3.3
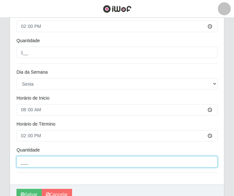
click at [47, 164] on input "___" at bounding box center [117, 161] width 201 height 11
type input "1__"
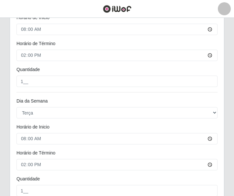
scroll to position [131, 0]
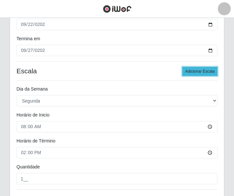
drag, startPoint x: 203, startPoint y: 72, endPoint x: 199, endPoint y: 74, distance: 5.1
click at [203, 73] on button "Adicionar Escala" at bounding box center [200, 71] width 35 height 9
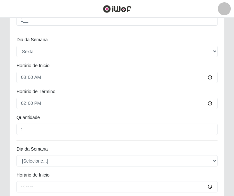
scroll to position [682, 0]
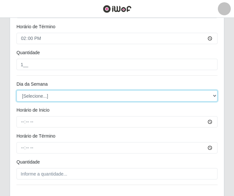
click at [47, 99] on select "[Selecione...] Segunda Terça Quarta Quinta Sexta Sábado Domingo" at bounding box center [117, 95] width 201 height 11
select select "6"
click at [17, 90] on select "[Selecione...] Segunda Terça Quarta Quinta Sexta Sábado Domingo" at bounding box center [117, 95] width 201 height 11
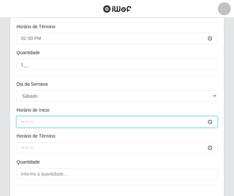
click at [24, 121] on input "Horário de Inicio" at bounding box center [117, 121] width 201 height 11
type input "08:00"
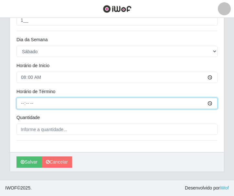
click at [22, 99] on input "Horário de Término" at bounding box center [117, 102] width 201 height 11
type input "14:00"
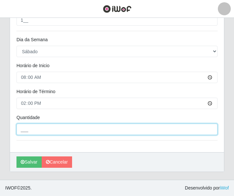
click at [27, 126] on input "___" at bounding box center [117, 128] width 201 height 11
type input "1__"
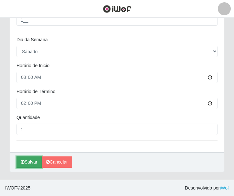
click at [27, 163] on button "Salvar" at bounding box center [29, 161] width 25 height 11
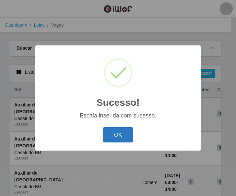
click at [119, 137] on button "OK" at bounding box center [118, 134] width 30 height 15
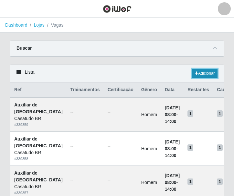
click at [210, 71] on link "Adicionar" at bounding box center [205, 73] width 26 height 9
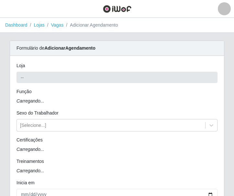
type input "Casatudo BR"
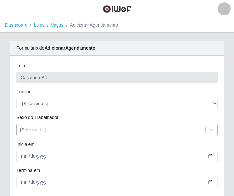
scroll to position [32, 0]
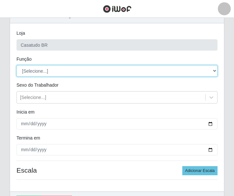
click at [42, 72] on select "[Selecione...] Auxiliar de Estoque Auxiliar de Estoque + Auxiliar de Estoque ++…" at bounding box center [117, 70] width 201 height 11
select select "75"
click at [17, 65] on select "[Selecione...] Auxiliar de Estoque Auxiliar de Estoque + Auxiliar de Estoque ++…" at bounding box center [117, 70] width 201 height 11
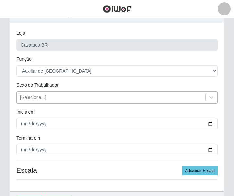
click at [37, 94] on div "[Selecione...]" at bounding box center [33, 97] width 26 height 7
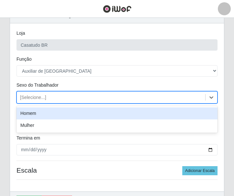
click at [34, 112] on div "Homem" at bounding box center [117, 113] width 201 height 12
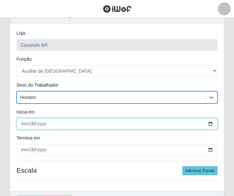
click at [25, 124] on input "Inicia em" at bounding box center [117, 123] width 201 height 11
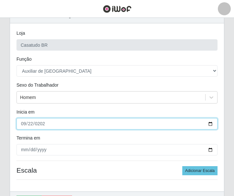
type input "2025-09-22"
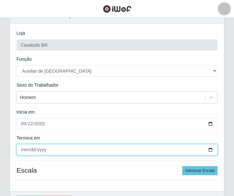
click at [24, 150] on input "Termina em" at bounding box center [117, 149] width 201 height 11
type input "2025-09-27"
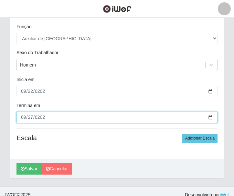
scroll to position [72, 0]
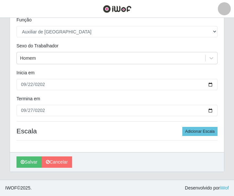
click at [114, 118] on div "Loja Casatudo BR Função [Selecione...] Auxiliar de Estoque Auxiliar de Estoque …" at bounding box center [117, 68] width 214 height 168
click at [193, 132] on button "Adicionar Escala" at bounding box center [200, 131] width 35 height 9
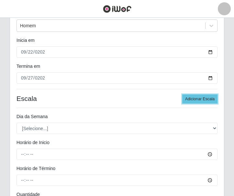
scroll to position [136, 0]
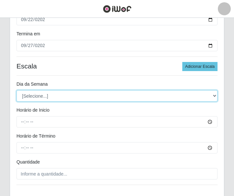
click at [50, 98] on select "[Selecione...] Segunda Terça Quarta Quinta Sexta Sábado Domingo" at bounding box center [117, 95] width 201 height 11
select select "1"
click at [17, 90] on select "[Selecione...] Segunda Terça Quarta Quinta Sexta Sábado Domingo" at bounding box center [117, 95] width 201 height 11
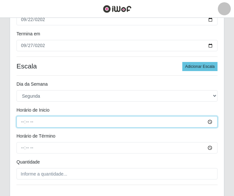
click at [23, 121] on input "Horário de Inicio" at bounding box center [117, 121] width 201 height 11
click at [25, 121] on input "Horário de Inicio" at bounding box center [117, 121] width 201 height 11
type input "14:00"
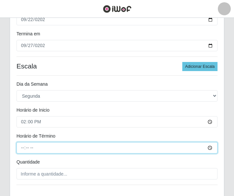
click at [23, 146] on input "Horário de Término" at bounding box center [117, 147] width 201 height 11
type input "20:00"
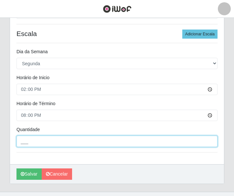
click at [29, 145] on input "___" at bounding box center [117, 140] width 201 height 11
type input "1__"
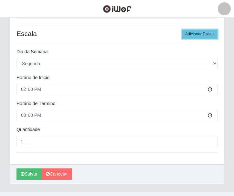
drag, startPoint x: 185, startPoint y: 31, endPoint x: 179, endPoint y: 42, distance: 12.1
click at [185, 32] on button "Adicionar Escala" at bounding box center [200, 33] width 35 height 9
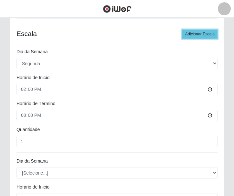
scroll to position [234, 0]
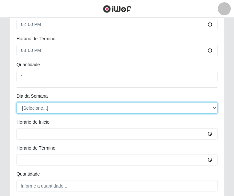
click at [42, 109] on select "[Selecione...] Segunda Terça Quarta Quinta Sexta Sábado Domingo" at bounding box center [117, 107] width 201 height 11
click at [48, 108] on select "[Selecione...] Segunda Terça Quarta Quinta Sexta Sábado Domingo" at bounding box center [117, 107] width 201 height 11
select select "2"
click at [17, 102] on select "[Selecione...] Segunda Terça Quarta Quinta Sexta Sábado Domingo" at bounding box center [117, 107] width 201 height 11
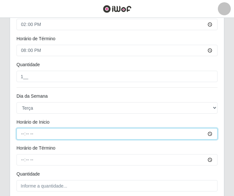
click at [23, 132] on input "Horário de Inicio" at bounding box center [117, 133] width 201 height 11
type input "14:00"
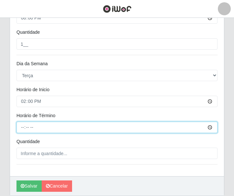
click at [25, 129] on input "Horário de Término" at bounding box center [117, 126] width 201 height 11
type input "20:00"
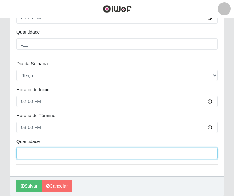
click at [51, 157] on input "___" at bounding box center [117, 152] width 201 height 11
type input "1__"
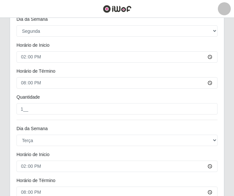
scroll to position [104, 0]
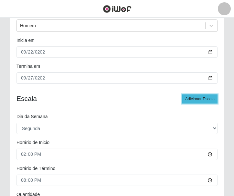
click at [188, 99] on button "Adicionar Escala" at bounding box center [200, 98] width 35 height 9
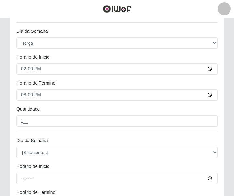
scroll to position [331, 0]
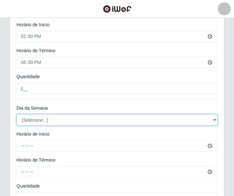
click at [48, 120] on select "[Selecione...] Segunda Terça Quarta Quinta Sexta Sábado Domingo" at bounding box center [117, 119] width 201 height 11
select select "3"
click at [17, 114] on select "[Selecione...] Segunda Terça Quarta Quinta Sexta Sábado Domingo" at bounding box center [117, 119] width 201 height 11
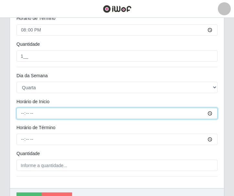
click at [24, 115] on input "Horário de Inicio" at bounding box center [117, 113] width 201 height 11
type input "14:00"
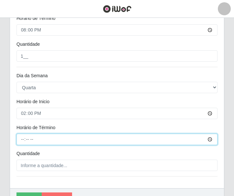
click at [21, 141] on input "Horário de Término" at bounding box center [117, 138] width 201 height 11
type input "20:00"
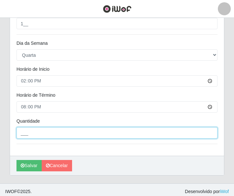
click at [30, 138] on input "___" at bounding box center [117, 132] width 201 height 11
type input "1__"
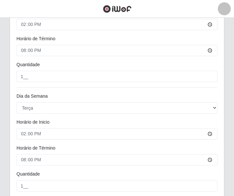
scroll to position [136, 0]
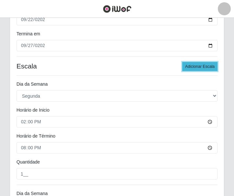
click at [195, 68] on button "Adicionar Escala" at bounding box center [200, 66] width 35 height 9
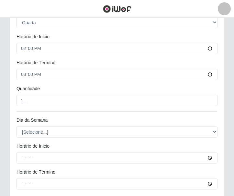
scroll to position [460, 0]
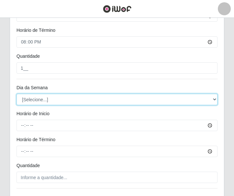
click at [49, 99] on select "[Selecione...] Segunda Terça Quarta Quinta Sexta Sábado Domingo" at bounding box center [117, 99] width 201 height 11
select select "4"
click at [17, 94] on select "[Selecione...] Segunda Terça Quarta Quinta Sexta Sábado Domingo" at bounding box center [117, 99] width 201 height 11
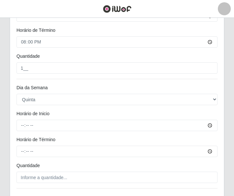
click at [16, 124] on div at bounding box center [117, 125] width 211 height 11
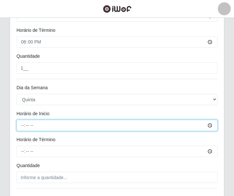
click at [22, 125] on input "Horário de Inicio" at bounding box center [117, 125] width 201 height 11
type input "14:00"
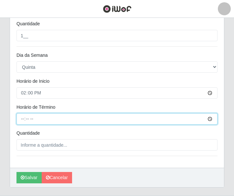
click at [23, 118] on input "Horário de Término" at bounding box center [117, 118] width 201 height 11
type input "20:00"
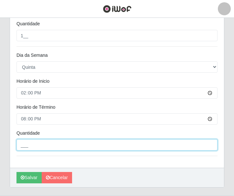
click at [35, 144] on input "___" at bounding box center [117, 144] width 201 height 11
type input "1__"
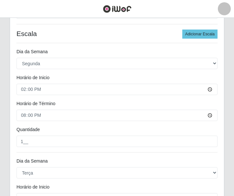
scroll to position [136, 0]
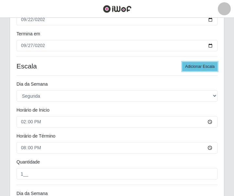
drag, startPoint x: 193, startPoint y: 65, endPoint x: 168, endPoint y: 74, distance: 26.8
click at [193, 64] on button "Adicionar Escala" at bounding box center [200, 66] width 35 height 9
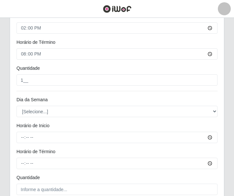
scroll to position [590, 0]
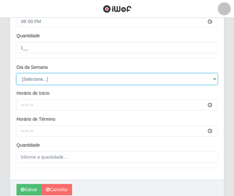
click at [56, 80] on select "[Selecione...] Segunda Terça Quarta Quinta Sexta Sábado Domingo" at bounding box center [117, 78] width 201 height 11
select select "5"
click at [17, 73] on select "[Selecione...] Segunda Terça Quarta Quinta Sexta Sábado Domingo" at bounding box center [117, 78] width 201 height 11
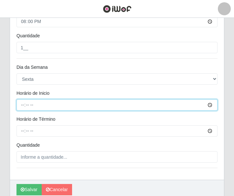
click at [27, 106] on input "Horário de Inicio" at bounding box center [117, 104] width 201 height 11
click at [21, 107] on input "Horário de Inicio" at bounding box center [117, 104] width 201 height 11
type input "14:00"
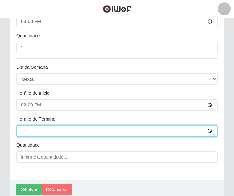
click at [21, 131] on input "Horário de Término" at bounding box center [117, 130] width 201 height 11
type input "20:00"
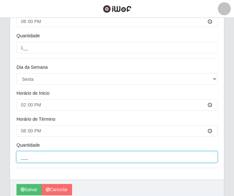
click at [45, 154] on input "___" at bounding box center [117, 156] width 201 height 11
type input "1__"
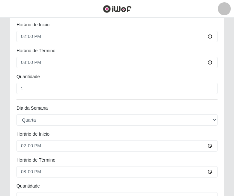
scroll to position [136, 0]
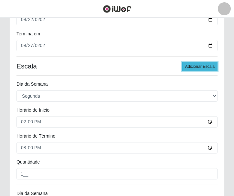
click at [208, 65] on button "Adicionar Escala" at bounding box center [200, 66] width 35 height 9
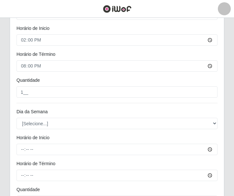
scroll to position [687, 0]
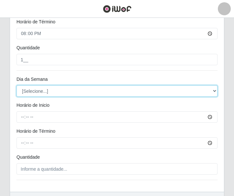
click at [35, 90] on select "[Selecione...] Segunda Terça Quarta Quinta Sexta Sábado Domingo" at bounding box center [117, 90] width 201 height 11
select select "6"
click at [17, 85] on select "[Selecione...] Segunda Terça Quarta Quinta Sexta Sábado Domingo" at bounding box center [117, 90] width 201 height 11
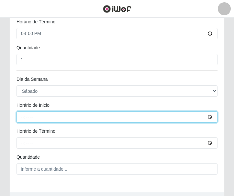
click at [20, 119] on input "Horário de Inicio" at bounding box center [117, 116] width 201 height 11
type input "14:00"
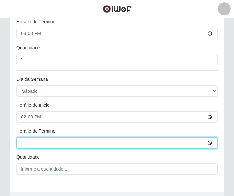
click at [18, 143] on input "Horário de Término" at bounding box center [117, 142] width 201 height 11
type input "20:00"
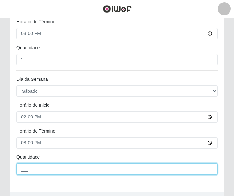
click at [35, 173] on input "___" at bounding box center [117, 168] width 201 height 11
type input "1__"
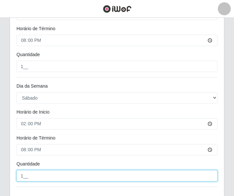
scroll to position [713, 0]
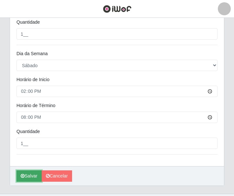
click at [28, 177] on button "Salvar" at bounding box center [29, 175] width 25 height 11
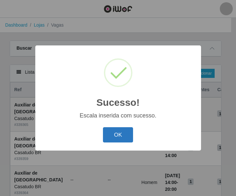
click at [119, 133] on button "OK" at bounding box center [118, 134] width 30 height 15
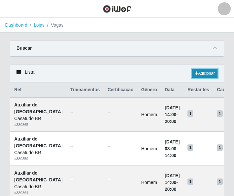
click at [205, 72] on link "Adicionar" at bounding box center [205, 73] width 26 height 9
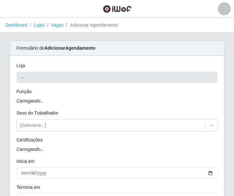
type input "Casatudo BR"
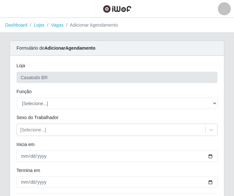
scroll to position [32, 0]
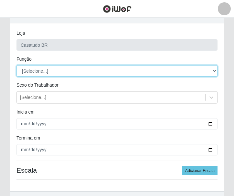
click at [62, 72] on select "[Selecione...] Auxiliar de Estoque Auxiliar de Estoque + Auxiliar de Estoque ++…" at bounding box center [117, 70] width 201 height 11
select select "75"
click at [17, 65] on select "[Selecione...] Auxiliar de Estoque Auxiliar de Estoque + Auxiliar de Estoque ++…" at bounding box center [117, 70] width 201 height 11
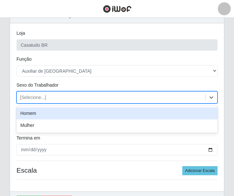
click at [30, 99] on div "[Selecione...]" at bounding box center [33, 97] width 26 height 7
click at [33, 116] on div "Homem" at bounding box center [117, 113] width 201 height 12
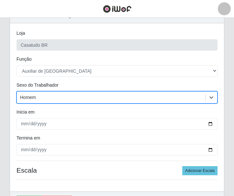
scroll to position [65, 0]
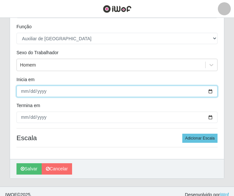
click at [24, 90] on input "Inicia em" at bounding box center [117, 91] width 201 height 11
type input "2025-09-29"
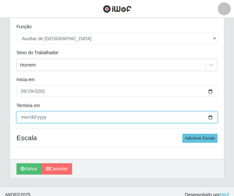
click at [21, 116] on input "Termina em" at bounding box center [117, 116] width 201 height 11
type input "2025-09-30"
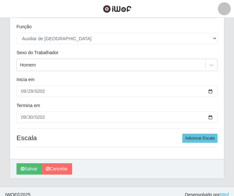
click at [15, 91] on div "2025-09-29" at bounding box center [117, 91] width 211 height 11
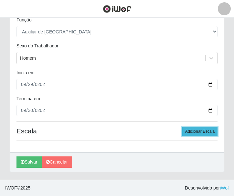
click at [197, 133] on button "Adicionar Escala" at bounding box center [200, 131] width 35 height 9
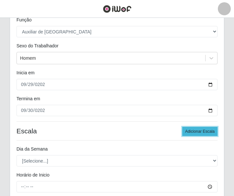
click at [198, 132] on button "Adicionar Escala" at bounding box center [200, 131] width 35 height 9
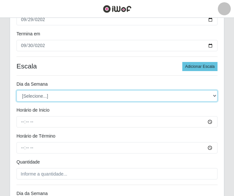
click at [40, 98] on select "[Selecione...] Segunda Terça Quarta Quinta Sexta Sábado Domingo" at bounding box center [117, 95] width 201 height 11
select select "1"
click at [17, 90] on select "[Selecione...] Segunda Terça Quarta Quinta Sexta Sábado Domingo" at bounding box center [117, 95] width 201 height 11
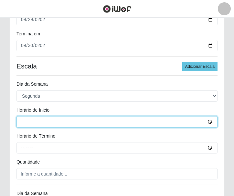
click at [18, 120] on input "Horário de Inicio" at bounding box center [117, 121] width 201 height 11
type input "08:00"
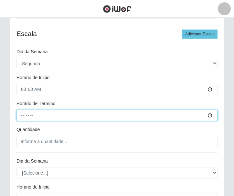
click at [20, 116] on input "Horário de Término" at bounding box center [117, 114] width 201 height 11
type input "14:00"
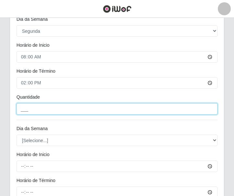
click at [24, 112] on input "___" at bounding box center [117, 108] width 201 height 11
type input "1__"
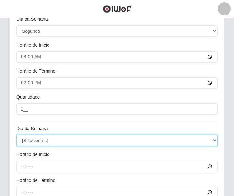
click at [46, 140] on select "[Selecione...] Segunda Terça Quarta Quinta Sexta Sábado Domingo" at bounding box center [117, 139] width 201 height 11
select select "1"
click at [17, 134] on select "[Selecione...] Segunda Terça Quarta Quinta Sexta Sábado Domingo" at bounding box center [117, 139] width 201 height 11
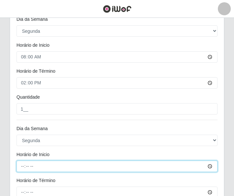
click at [21, 169] on input "Horário de Inicio" at bounding box center [117, 165] width 201 height 11
type input "14:00"
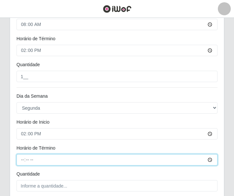
click at [22, 158] on input "Horário de Término" at bounding box center [117, 159] width 201 height 11
type input "20:00"
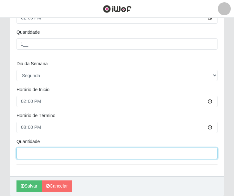
click at [28, 153] on input "___" at bounding box center [117, 152] width 201 height 11
type input "1__"
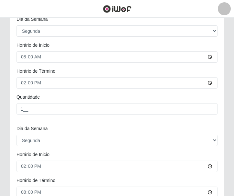
scroll to position [169, 0]
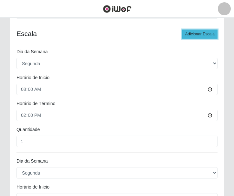
click at [199, 37] on button "Adicionar Escala" at bounding box center [200, 33] width 35 height 9
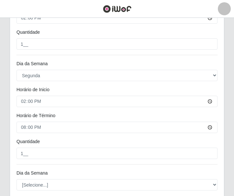
scroll to position [331, 0]
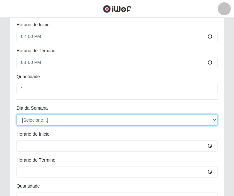
click at [51, 120] on select "[Selecione...] Segunda Terça Quarta Quinta Sexta Sábado Domingo" at bounding box center [117, 119] width 201 height 11
select select "2"
click at [17, 114] on select "[Selecione...] Segunda Terça Quarta Quinta Sexta Sábado Domingo" at bounding box center [117, 119] width 201 height 11
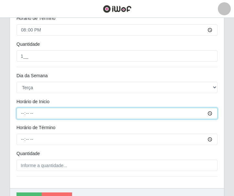
click at [20, 112] on input "Horário de Inicio" at bounding box center [117, 113] width 201 height 11
type input "14:00"
click at [24, 116] on input "Horário de Inicio" at bounding box center [117, 113] width 201 height 11
type input "08:00"
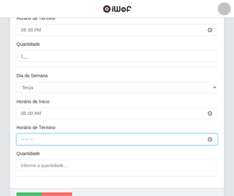
click at [26, 137] on input "Horário de Término" at bounding box center [117, 138] width 201 height 11
click at [19, 136] on input "Horário de Término" at bounding box center [117, 138] width 201 height 11
click at [22, 138] on input "Horário de Término" at bounding box center [117, 138] width 201 height 11
type input "14:00"
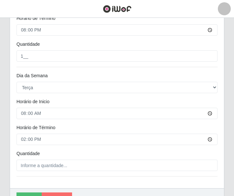
click at [35, 159] on div "Quantidade" at bounding box center [117, 154] width 211 height 9
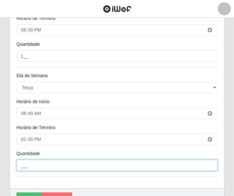
click at [37, 167] on input "___" at bounding box center [117, 164] width 201 height 11
type input "1__"
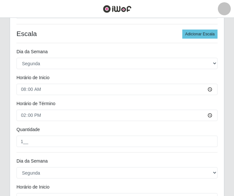
scroll to position [136, 0]
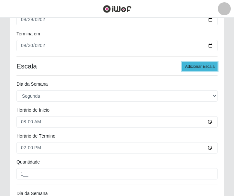
click at [202, 66] on button "Adicionar Escala" at bounding box center [200, 66] width 35 height 9
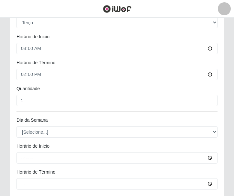
scroll to position [460, 0]
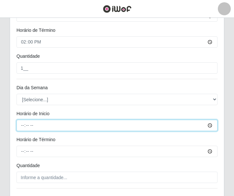
click at [55, 129] on input "Horário de Inicio" at bounding box center [117, 125] width 201 height 11
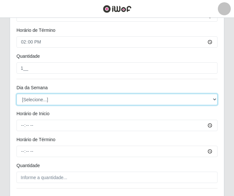
click at [49, 101] on select "[Selecione...] Segunda Terça Quarta Quinta Sexta Sábado Domingo" at bounding box center [117, 99] width 201 height 11
select select "2"
click at [17, 94] on select "[Selecione...] Segunda Terça Quarta Quinta Sexta Sábado Domingo" at bounding box center [117, 99] width 201 height 11
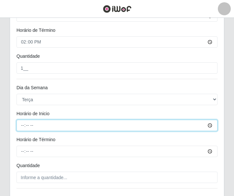
click at [18, 127] on input "Horário de Inicio" at bounding box center [117, 125] width 201 height 11
type input "14:00"
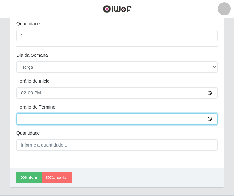
click at [25, 121] on input "Horário de Término" at bounding box center [117, 118] width 201 height 11
type input "20:00"
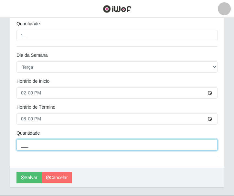
click at [31, 150] on input "___" at bounding box center [117, 144] width 201 height 11
type input "1__"
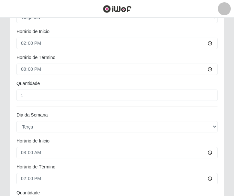
scroll to position [508, 0]
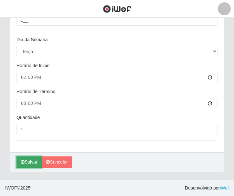
click at [33, 158] on button "Salvar" at bounding box center [29, 161] width 25 height 11
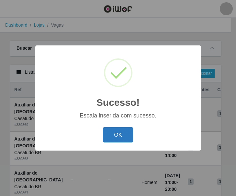
click at [122, 136] on button "OK" at bounding box center [118, 134] width 30 height 15
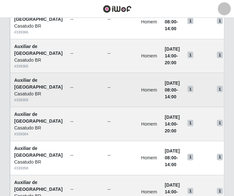
scroll to position [259, 0]
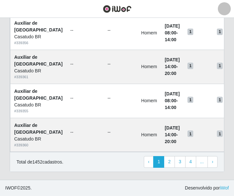
scroll to position [664, 0]
click at [180, 163] on link "3" at bounding box center [180, 162] width 11 height 12
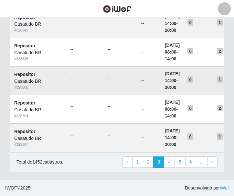
scroll to position [487, 0]
click at [153, 160] on link "2" at bounding box center [148, 162] width 11 height 12
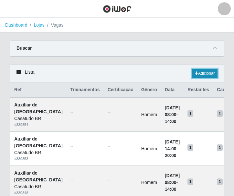
click at [193, 74] on link "Adicionar" at bounding box center [205, 73] width 26 height 9
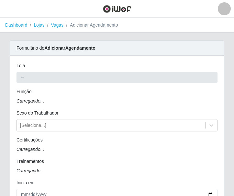
type input "Casatudo BR"
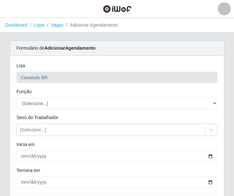
scroll to position [32, 0]
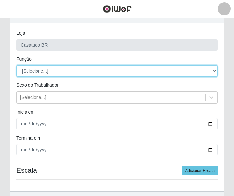
click at [59, 72] on select "[Selecione...] Auxiliar de Estoque Auxiliar de Estoque + Auxiliar de Estoque ++…" at bounding box center [117, 70] width 201 height 11
select select "24"
click at [17, 65] on select "[Selecione...] Auxiliar de Estoque Auxiliar de Estoque + Auxiliar de Estoque ++…" at bounding box center [117, 70] width 201 height 11
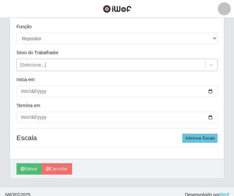
click at [31, 65] on div "[Selecione...]" at bounding box center [33, 65] width 26 height 7
click at [35, 49] on div "Loja Casatudo BR Função [Selecione...] Auxiliar de Estoque Auxiliar de Estoque …" at bounding box center [117, 75] width 214 height 168
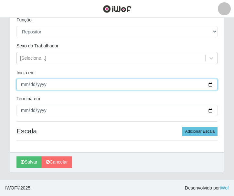
click at [22, 83] on input "Inicia em" at bounding box center [117, 84] width 201 height 11
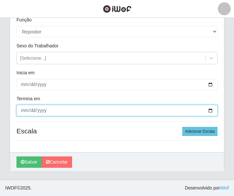
click at [25, 111] on input "Termina em" at bounding box center [117, 110] width 201 height 11
type input "0025-02-06"
click at [29, 109] on input "0025-02-06" at bounding box center [117, 110] width 201 height 11
type input "0025-09-06"
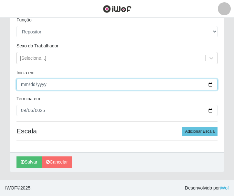
click at [37, 86] on input "Inicia em" at bounding box center [117, 84] width 201 height 11
type input "2025-09-01"
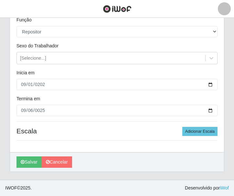
click at [33, 76] on div "Inicia em" at bounding box center [117, 73] width 211 height 9
click at [198, 133] on button "Adicionar Escala" at bounding box center [200, 131] width 35 height 9
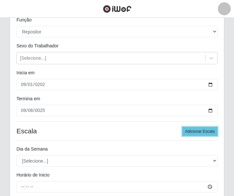
scroll to position [169, 0]
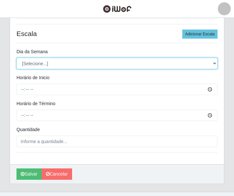
click at [36, 65] on select "[Selecione...] Segunda Terça Quarta Quinta Sexta Sábado Domingo" at bounding box center [117, 63] width 201 height 11
select select "1"
click at [17, 58] on select "[Selecione...] Segunda Terça Quarta Quinta Sexta Sábado Domingo" at bounding box center [117, 63] width 201 height 11
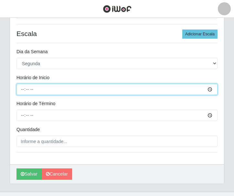
click at [23, 87] on input "Horário de Inicio" at bounding box center [117, 89] width 201 height 11
type input "10:00"
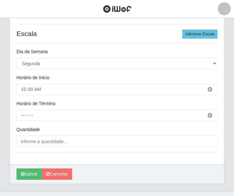
click at [20, 122] on div "Loja Casatudo BR Função [Selecione...] Auxiliar de Estoque Auxiliar de Estoque …" at bounding box center [117, 25] width 214 height 277
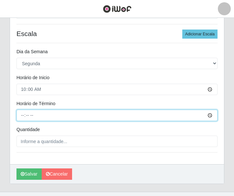
click at [21, 117] on input "Horário de Término" at bounding box center [117, 114] width 201 height 11
type input "16:00"
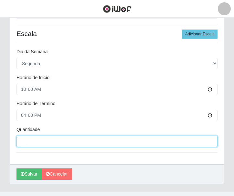
click at [37, 142] on input "___" at bounding box center [117, 140] width 201 height 11
type input "2__"
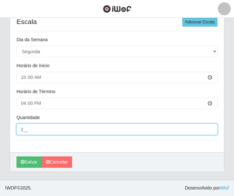
scroll to position [116, 0]
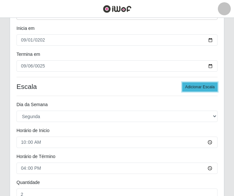
click at [201, 84] on button "Adicionar Escala" at bounding box center [200, 86] width 35 height 9
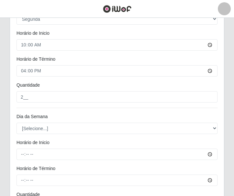
scroll to position [245, 0]
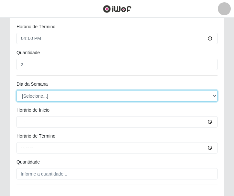
click at [40, 96] on select "[Selecione...] Segunda Terça Quarta Quinta Sexta Sábado Domingo" at bounding box center [117, 95] width 201 height 11
select select "1"
click at [17, 90] on select "[Selecione...] Segunda Terça Quarta Quinta Sexta Sábado Domingo" at bounding box center [117, 95] width 201 height 11
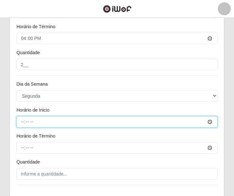
click at [20, 123] on input "Horário de Inicio" at bounding box center [117, 121] width 201 height 11
type input "14:00"
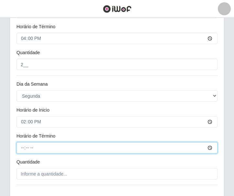
click at [23, 146] on input "Horário de Término" at bounding box center [117, 147] width 201 height 11
type input "20:00"
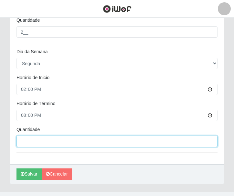
click at [36, 142] on input "___" at bounding box center [117, 140] width 201 height 11
type input "2__"
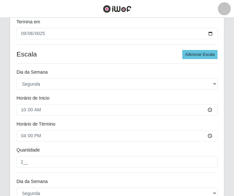
scroll to position [116, 0]
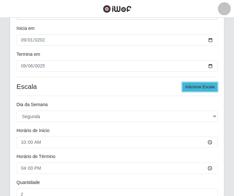
click at [193, 87] on button "Adicionar Escala" at bounding box center [200, 86] width 35 height 9
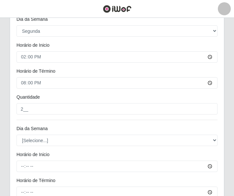
scroll to position [375, 0]
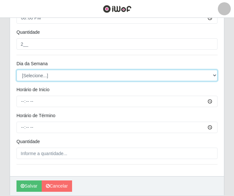
click at [40, 77] on select "[Selecione...] Segunda Terça Quarta Quinta Sexta Sábado Domingo" at bounding box center [117, 75] width 201 height 11
select select "2"
click at [17, 70] on select "[Selecione...] Segunda Terça Quarta Quinta Sexta Sábado Domingo" at bounding box center [117, 75] width 201 height 11
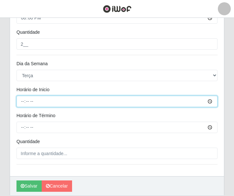
click at [23, 100] on input "Horário de Inicio" at bounding box center [117, 101] width 201 height 11
type input "10:00"
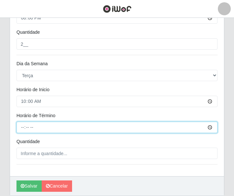
click at [23, 128] on input "Horário de Término" at bounding box center [117, 126] width 201 height 11
type input "16:00"
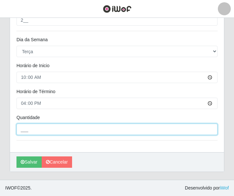
click at [29, 127] on input "___" at bounding box center [117, 128] width 201 height 11
type input "2__"
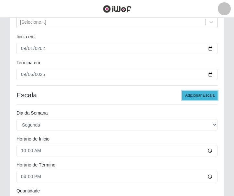
click at [202, 93] on button "Adicionar Escala" at bounding box center [200, 95] width 35 height 9
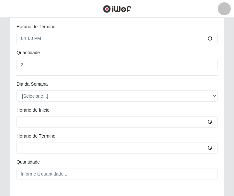
scroll to position [496, 0]
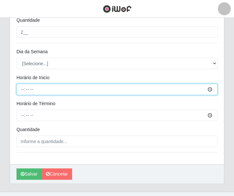
click at [22, 89] on input "Horário de Inicio" at bounding box center [117, 89] width 201 height 11
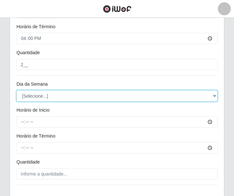
click at [40, 97] on select "[Selecione...] Segunda Terça Quarta Quinta Sexta Sábado Domingo" at bounding box center [117, 95] width 201 height 11
select select "2"
click at [17, 90] on select "[Selecione...] Segunda Terça Quarta Quinta Sexta Sábado Domingo" at bounding box center [117, 95] width 201 height 11
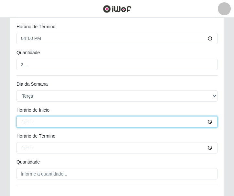
click at [19, 120] on input "Horário de Inicio" at bounding box center [117, 121] width 201 height 11
type input "14:00"
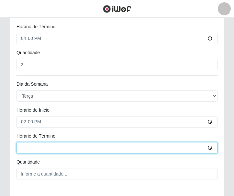
click at [20, 144] on input "Horário de Término" at bounding box center [117, 147] width 201 height 11
type input "20:00"
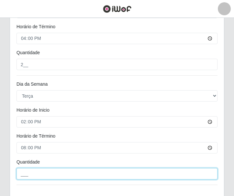
click at [40, 177] on input "___" at bounding box center [117, 173] width 201 height 11
type input "2__"
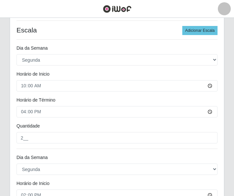
scroll to position [108, 0]
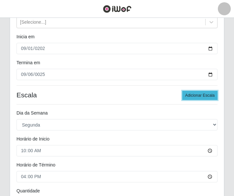
click at [192, 95] on button "Adicionar Escala" at bounding box center [200, 95] width 35 height 9
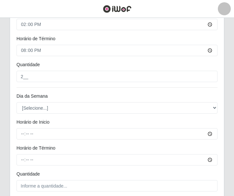
scroll to position [593, 0]
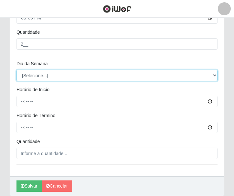
click at [38, 74] on select "[Selecione...] Segunda Terça Quarta Quinta Sexta Sábado Domingo" at bounding box center [117, 75] width 201 height 11
select select "3"
click at [17, 70] on select "[Selecione...] Segunda Terça Quarta Quinta Sexta Sábado Domingo" at bounding box center [117, 75] width 201 height 11
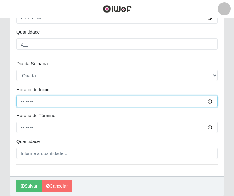
click at [22, 100] on input "Horário de Inicio" at bounding box center [117, 101] width 201 height 11
type input "10:00"
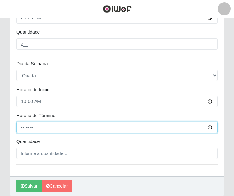
click at [20, 128] on input "Horário de Término" at bounding box center [117, 126] width 201 height 11
type input "16:00"
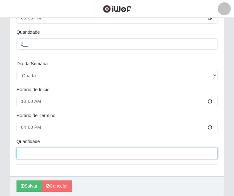
click at [49, 151] on input "___" at bounding box center [117, 152] width 201 height 11
type input "2__"
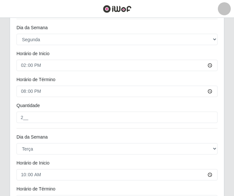
scroll to position [108, 0]
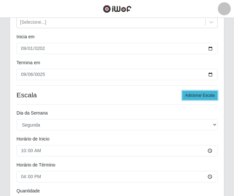
click at [196, 95] on button "Adicionar Escala" at bounding box center [200, 95] width 35 height 9
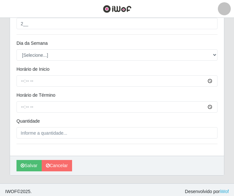
scroll to position [690, 0]
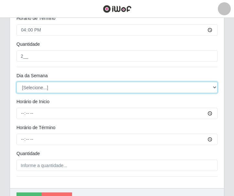
click at [29, 85] on select "[Selecione...] Segunda Terça Quarta Quinta Sexta Sábado Domingo" at bounding box center [117, 87] width 201 height 11
select select "3"
click at [17, 82] on select "[Selecione...] Segunda Terça Quarta Quinta Sexta Sábado Domingo" at bounding box center [117, 87] width 201 height 11
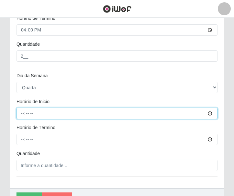
click at [20, 111] on input "Horário de Inicio" at bounding box center [117, 113] width 201 height 11
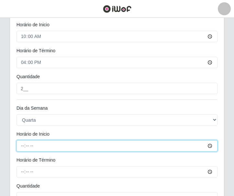
type input "14:00"
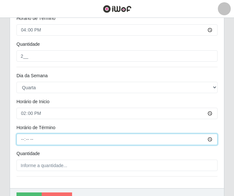
click at [23, 141] on input "Horário de Término" at bounding box center [117, 138] width 201 height 11
type input "20:00"
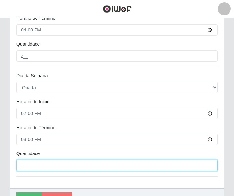
click at [37, 163] on input "___" at bounding box center [117, 164] width 201 height 11
type input "2__"
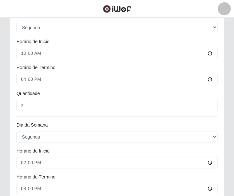
scroll to position [172, 0]
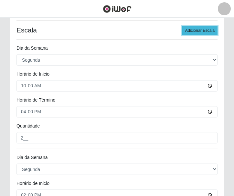
click at [190, 30] on button "Adicionar Escala" at bounding box center [200, 30] width 35 height 9
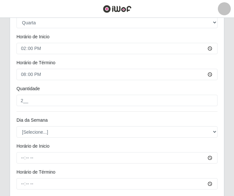
scroll to position [788, 0]
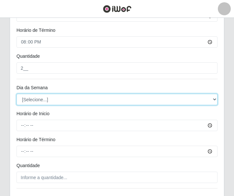
click at [35, 97] on select "[Selecione...] Segunda Terça Quarta Quinta Sexta Sábado Domingo" at bounding box center [117, 99] width 201 height 11
select select "4"
click at [17, 94] on select "[Selecione...] Segunda Terça Quarta Quinta Sexta Sábado Domingo" at bounding box center [117, 99] width 201 height 11
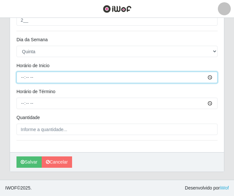
click at [22, 79] on input "Horário de Inicio" at bounding box center [117, 77] width 201 height 11
type input "10:00"
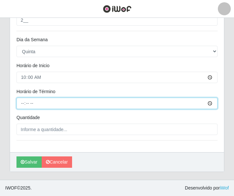
click at [23, 104] on input "Horário de Término" at bounding box center [117, 102] width 201 height 11
type input "16:00"
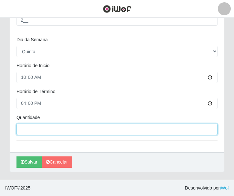
click at [39, 126] on input "___" at bounding box center [117, 128] width 201 height 11
type input "2__"
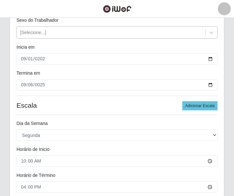
scroll to position [130, 0]
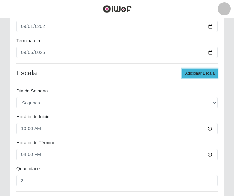
click at [209, 72] on button "Adicionar Escala" at bounding box center [200, 73] width 35 height 9
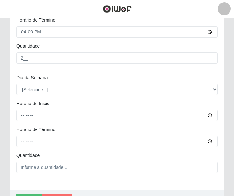
scroll to position [874, 0]
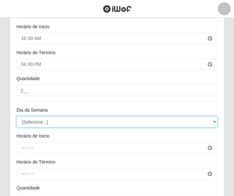
click at [36, 120] on select "[Selecione...] Segunda Terça Quarta Quinta Sexta Sábado Domingo" at bounding box center [117, 121] width 201 height 11
select select "4"
click at [17, 116] on select "[Selecione...] Segunda Terça Quarta Quinta Sexta Sábado Domingo" at bounding box center [117, 121] width 201 height 11
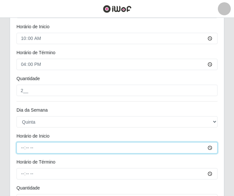
click at [19, 147] on input "Horário de Inicio" at bounding box center [117, 147] width 201 height 11
type input "14:00"
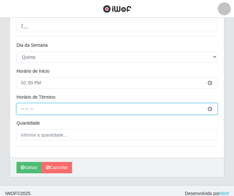
click at [23, 109] on input "Horário de Término" at bounding box center [117, 108] width 201 height 11
type input "20:00"
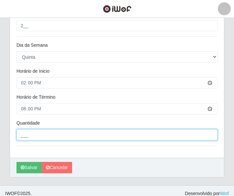
click at [30, 140] on input "___" at bounding box center [117, 134] width 201 height 11
type input "2__"
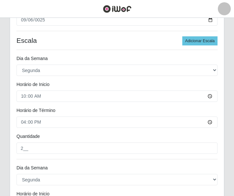
scroll to position [32, 0]
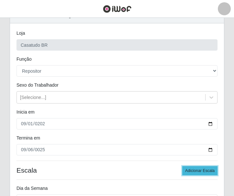
click at [194, 169] on button "Adicionar Escala" at bounding box center [200, 170] width 35 height 9
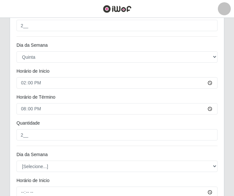
scroll to position [972, 0]
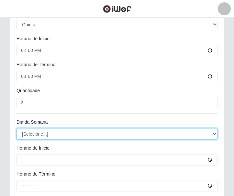
click at [42, 135] on select "[Selecione...] Segunda Terça Quarta Quinta Sexta Sábado Domingo" at bounding box center [117, 133] width 201 height 11
select select "5"
click at [17, 128] on select "[Selecione...] Segunda Terça Quarta Quinta Sexta Sábado Domingo" at bounding box center [117, 133] width 201 height 11
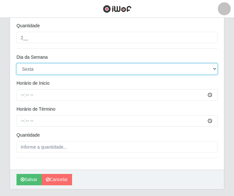
scroll to position [1054, 0]
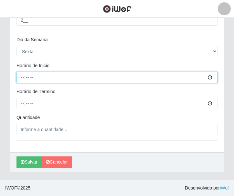
click at [22, 78] on input "Horário de Inicio" at bounding box center [117, 77] width 201 height 11
type input "10:00"
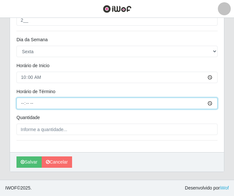
click at [24, 104] on input "Horário de Término" at bounding box center [117, 102] width 201 height 11
type input "16:00"
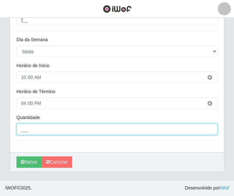
click at [40, 129] on input "___" at bounding box center [117, 128] width 201 height 11
type input "2__"
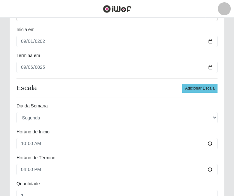
scroll to position [82, 0]
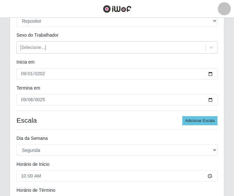
click at [198, 117] on button "Adicionar Escala" at bounding box center [200, 120] width 35 height 9
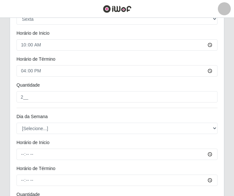
scroll to position [1119, 0]
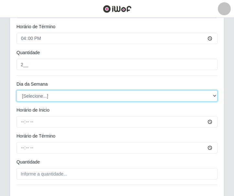
click at [33, 96] on select "[Selecione...] Segunda Terça Quarta Quinta Sexta Sábado Domingo" at bounding box center [117, 95] width 201 height 11
select select "5"
click at [17, 90] on select "[Selecione...] Segunda Terça Quarta Quinta Sexta Sábado Domingo" at bounding box center [117, 95] width 201 height 11
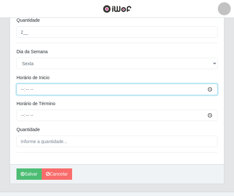
click at [22, 87] on input "Horário de Inicio" at bounding box center [117, 89] width 201 height 11
type input "14:00"
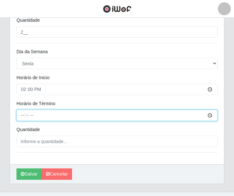
click at [21, 120] on input "Horário de Término" at bounding box center [117, 114] width 201 height 11
type input "20:00"
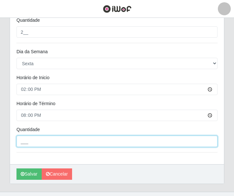
click at [39, 142] on input "___" at bounding box center [117, 140] width 201 height 11
type input "2__"
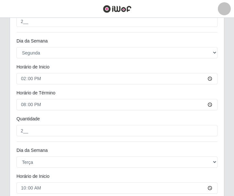
scroll to position [159, 0]
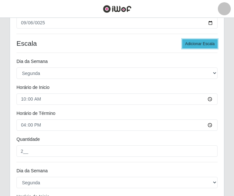
click at [189, 45] on button "Adicionar Escala" at bounding box center [200, 43] width 35 height 9
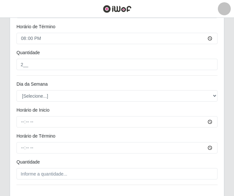
scroll to position [1272, 0]
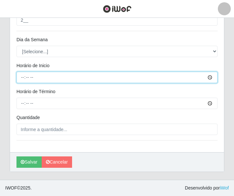
click at [23, 75] on input "Horário de Inicio" at bounding box center [117, 77] width 201 height 11
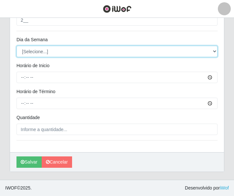
click at [29, 52] on select "[Selecione...] Segunda Terça Quarta Quinta Sexta Sábado Domingo" at bounding box center [117, 51] width 201 height 11
select select "6"
click at [17, 46] on select "[Selecione...] Segunda Terça Quarta Quinta Sexta Sábado Domingo" at bounding box center [117, 51] width 201 height 11
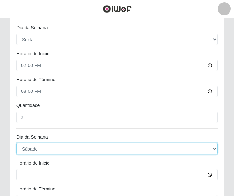
scroll to position [1240, 0]
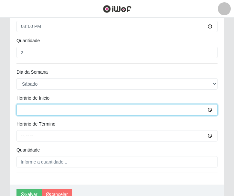
click at [20, 111] on input "Horário de Inicio" at bounding box center [117, 109] width 201 height 11
type input "10:00"
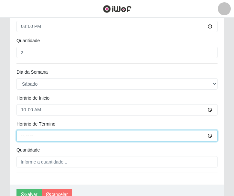
click at [22, 135] on input "Horário de Término" at bounding box center [117, 135] width 201 height 11
type input "16:00"
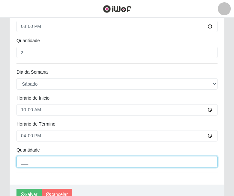
click at [58, 161] on input "___" at bounding box center [117, 161] width 201 height 11
type input "2__"
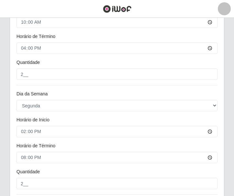
scroll to position [106, 0]
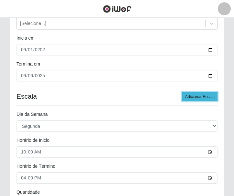
click at [205, 99] on button "Adicionar Escala" at bounding box center [200, 96] width 35 height 9
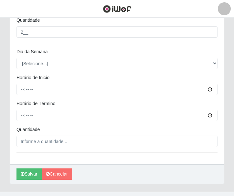
scroll to position [1381, 0]
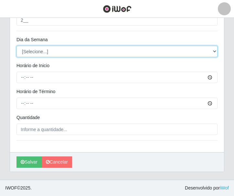
click at [40, 48] on select "[Selecione...] Segunda Terça Quarta Quinta Sexta Sábado Domingo" at bounding box center [117, 51] width 201 height 11
select select "6"
click at [17, 46] on select "[Selecione...] Segunda Terça Quarta Quinta Sexta Sábado Domingo" at bounding box center [117, 51] width 201 height 11
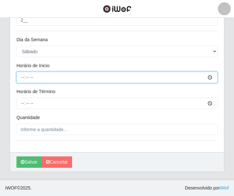
click at [23, 78] on input "Horário de Inicio" at bounding box center [117, 77] width 201 height 11
type input "14:00"
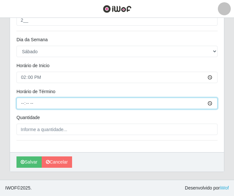
click at [22, 101] on input "Horário de Término" at bounding box center [117, 102] width 201 height 11
type input "20:00"
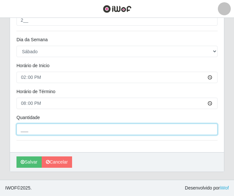
click at [36, 133] on input "___" at bounding box center [117, 128] width 201 height 11
type input "2__"
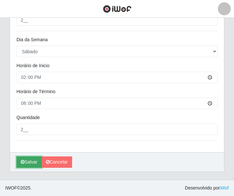
click at [25, 165] on button "Salvar" at bounding box center [29, 161] width 25 height 11
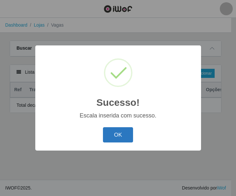
click at [125, 137] on button "OK" at bounding box center [118, 134] width 30 height 15
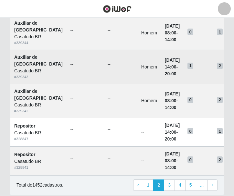
scroll to position [637, 0]
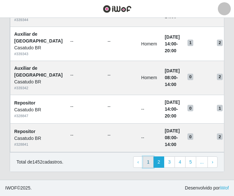
click at [152, 161] on link "1" at bounding box center [148, 162] width 11 height 12
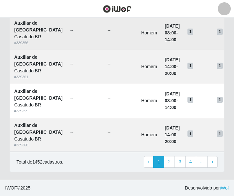
scroll to position [648, 0]
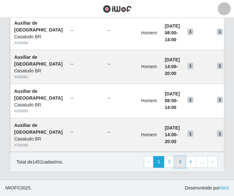
click at [185, 167] on link "3" at bounding box center [180, 162] width 11 height 12
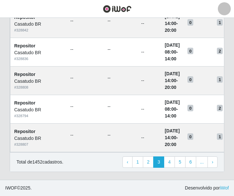
scroll to position [487, 0]
click at [171, 161] on link "4" at bounding box center [169, 162] width 11 height 12
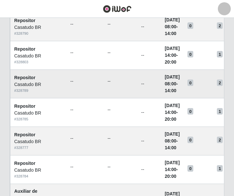
scroll to position [501, 0]
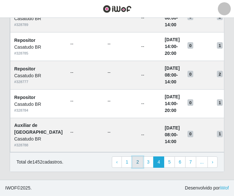
click at [139, 165] on link "2" at bounding box center [137, 162] width 11 height 12
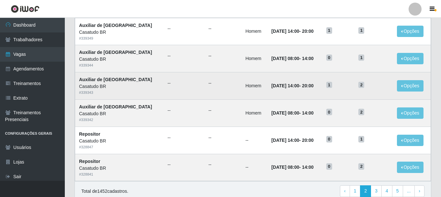
scroll to position [352, 0]
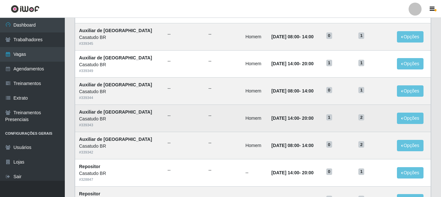
scroll to position [352, 0]
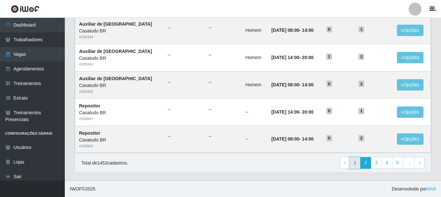
click at [359, 162] on link "1" at bounding box center [354, 163] width 11 height 12
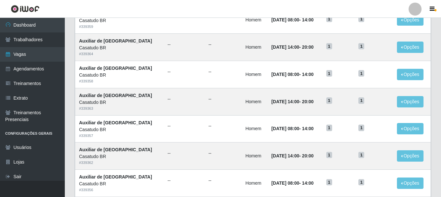
scroll to position [352, 0]
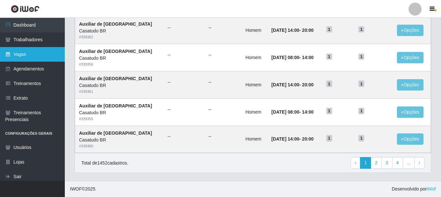
click at [6, 53] on icon at bounding box center [8, 54] width 6 height 5
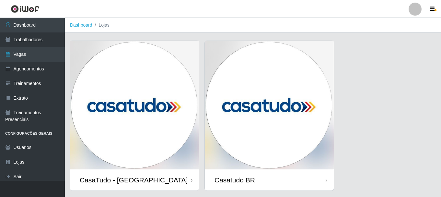
click at [256, 120] on img at bounding box center [269, 105] width 129 height 128
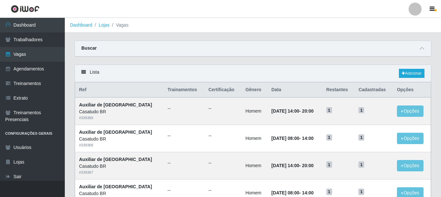
scroll to position [65, 0]
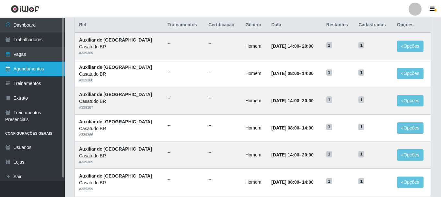
click at [35, 62] on link "Agendamentos" at bounding box center [32, 69] width 65 height 15
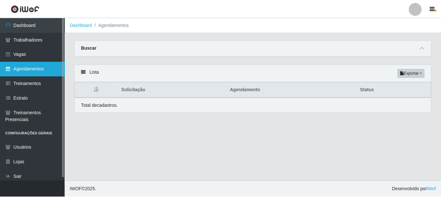
scroll to position [3, 0]
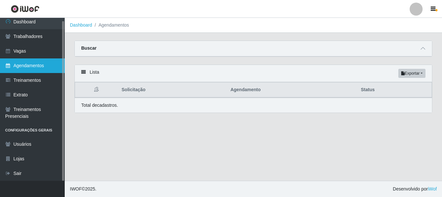
click at [41, 61] on link "Agendamentos" at bounding box center [32, 65] width 65 height 15
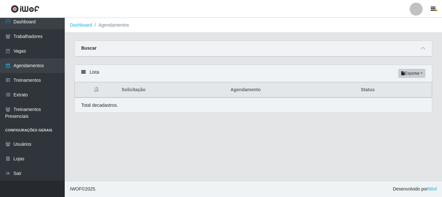
click at [125, 45] on div "Buscar" at bounding box center [254, 49] width 358 height 16
click at [72, 44] on div "Carregando... Buscar Início em [GEOGRAPHIC_DATA] em Status [Selecione...] AGEND…" at bounding box center [254, 52] width 368 height 24
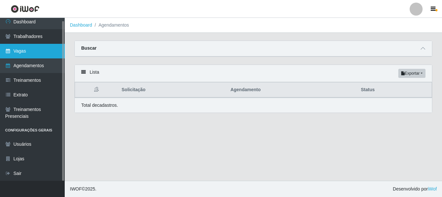
click at [9, 51] on icon at bounding box center [8, 51] width 6 height 5
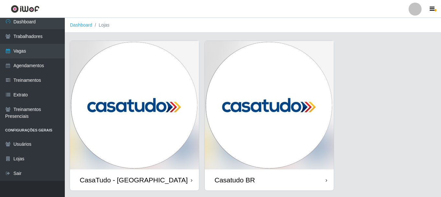
click at [233, 125] on img at bounding box center [269, 105] width 129 height 128
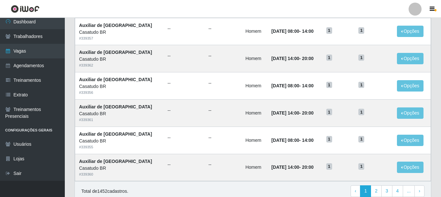
scroll to position [352, 0]
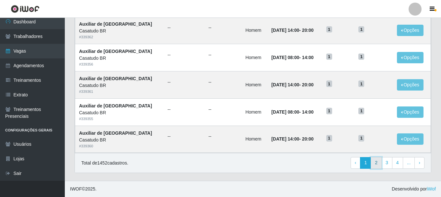
click at [375, 164] on link "2" at bounding box center [376, 163] width 11 height 12
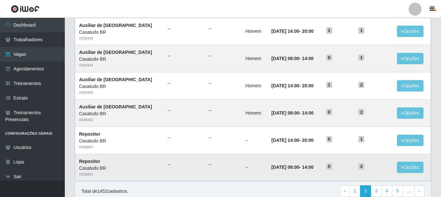
scroll to position [352, 0]
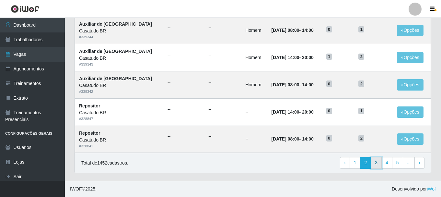
click at [379, 165] on link "3" at bounding box center [376, 163] width 11 height 12
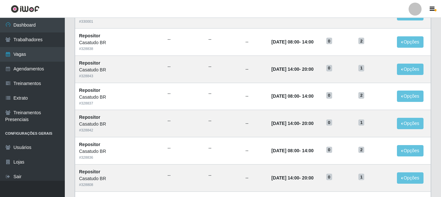
scroll to position [352, 0]
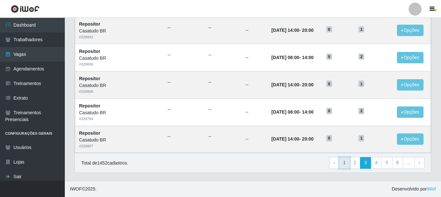
click at [350, 164] on link "1" at bounding box center [344, 163] width 11 height 12
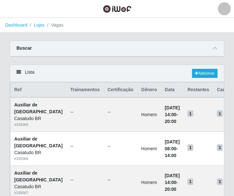
click at [19, 73] on icon at bounding box center [19, 72] width 5 height 5
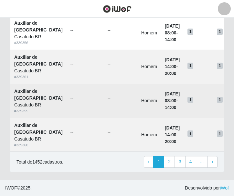
scroll to position [664, 0]
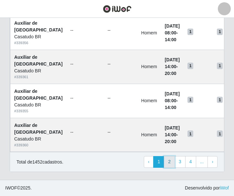
click at [170, 164] on link "2" at bounding box center [169, 162] width 11 height 12
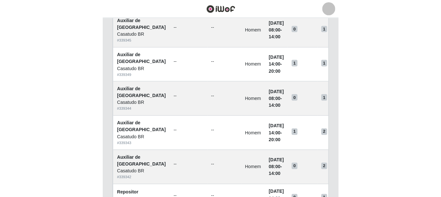
scroll to position [352, 0]
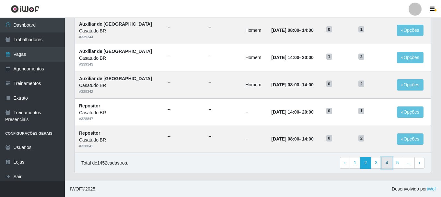
click at [236, 163] on link "4" at bounding box center [386, 163] width 11 height 12
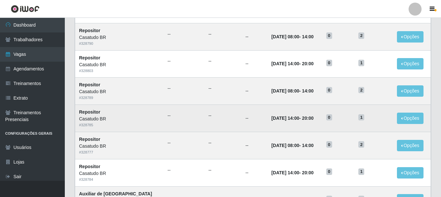
scroll to position [352, 0]
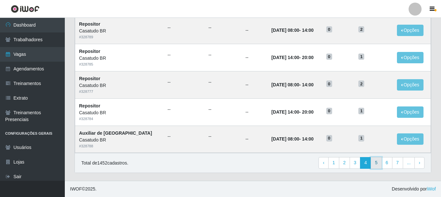
click at [377, 163] on link "5" at bounding box center [376, 163] width 11 height 12
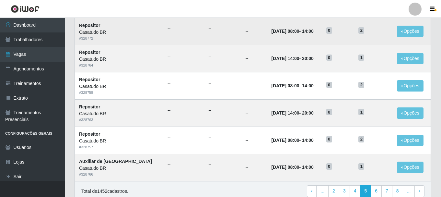
scroll to position [352, 0]
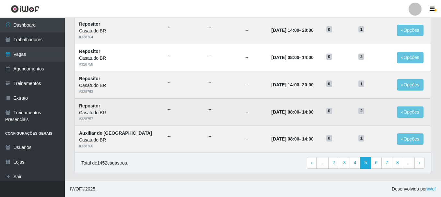
click at [241, 115] on td "--" at bounding box center [254, 111] width 26 height 27
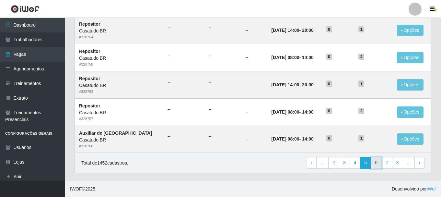
click at [379, 165] on link "6" at bounding box center [376, 163] width 11 height 12
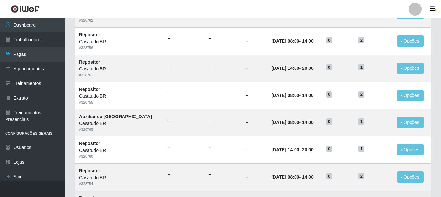
scroll to position [324, 0]
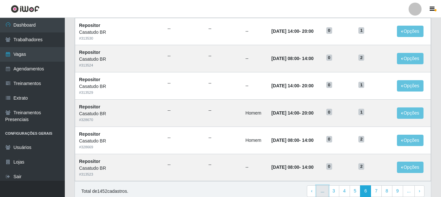
click at [322, 190] on link "..." at bounding box center [322, 191] width 12 height 12
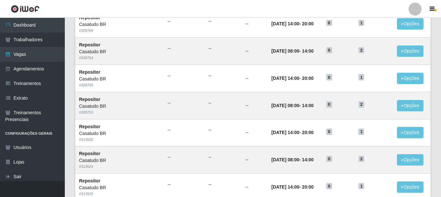
scroll to position [352, 0]
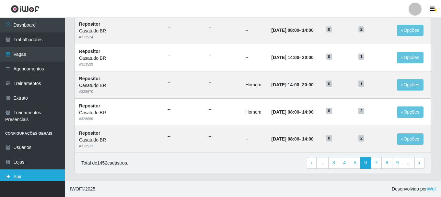
click at [34, 175] on link "Sair" at bounding box center [32, 176] width 65 height 15
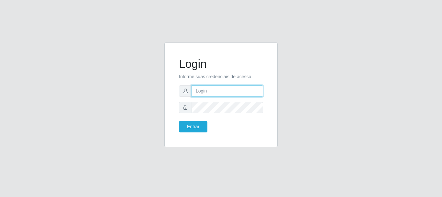
click at [210, 91] on input "text" at bounding box center [228, 90] width 72 height 11
type input "rh@casatudo.com.br"
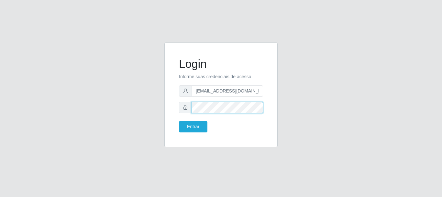
click at [179, 121] on button "Entrar" at bounding box center [193, 126] width 29 height 11
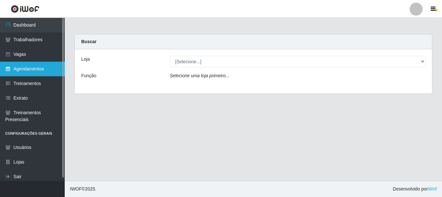
click at [41, 71] on link "Agendamentos" at bounding box center [32, 69] width 65 height 15
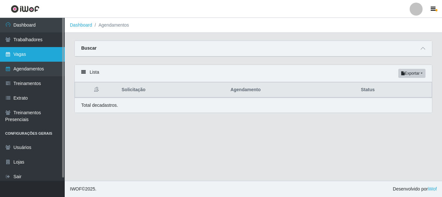
click at [40, 55] on link "Vagas" at bounding box center [32, 54] width 65 height 15
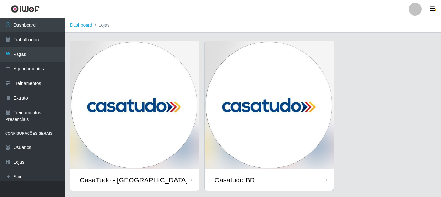
click at [228, 116] on img at bounding box center [269, 105] width 129 height 128
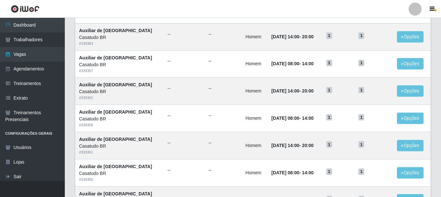
scroll to position [352, 0]
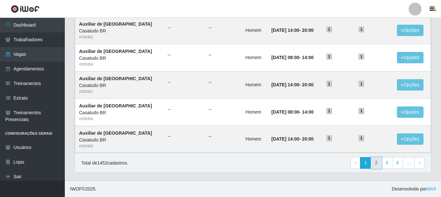
click at [378, 158] on link "2" at bounding box center [376, 163] width 11 height 12
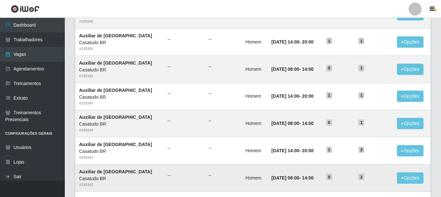
scroll to position [352, 0]
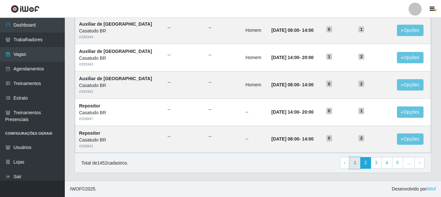
click at [359, 162] on link "1" at bounding box center [354, 163] width 11 height 12
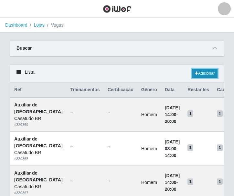
click at [199, 74] on link "Adicionar" at bounding box center [205, 73] width 26 height 9
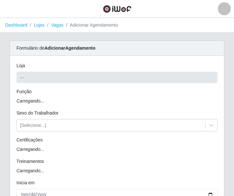
type input "Casatudo BR"
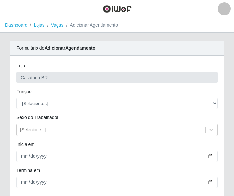
scroll to position [32, 0]
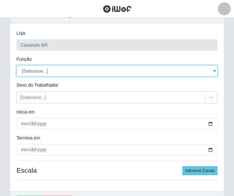
click at [48, 73] on select "[Selecione...] Auxiliar de Estoque Auxiliar de Estoque + Auxiliar de Estoque ++…" at bounding box center [117, 70] width 201 height 11
select select "24"
click at [17, 65] on select "[Selecione...] Auxiliar de Estoque Auxiliar de Estoque + Auxiliar de Estoque ++…" at bounding box center [117, 70] width 201 height 11
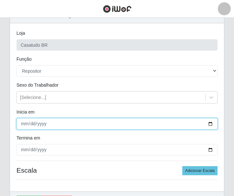
click at [25, 121] on input "Inicia em" at bounding box center [117, 123] width 201 height 11
click at [25, 122] on input "Inicia em" at bounding box center [117, 123] width 201 height 11
click at [27, 122] on input "Inicia em" at bounding box center [117, 123] width 201 height 11
type input "2025-09-08"
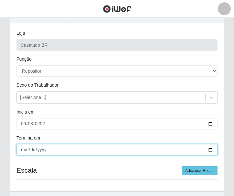
click at [25, 149] on input "Termina em" at bounding box center [117, 149] width 201 height 11
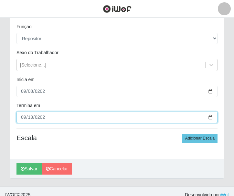
type input "2025-09-13"
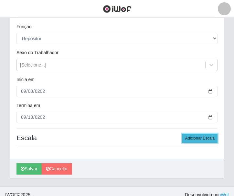
click at [199, 135] on button "Adicionar Escala" at bounding box center [200, 137] width 35 height 9
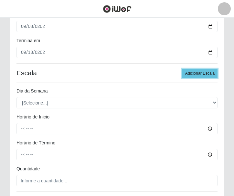
scroll to position [162, 0]
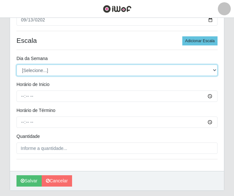
click at [36, 69] on select "[Selecione...] Segunda Terça Quarta Quinta Sexta Sábado Domingo" at bounding box center [117, 69] width 201 height 11
select select "1"
click at [17, 64] on select "[Selecione...] Segunda Terça Quarta Quinta Sexta Sábado Domingo" at bounding box center [117, 69] width 201 height 11
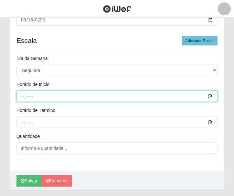
click at [21, 93] on input "Horário de Inicio" at bounding box center [117, 95] width 201 height 11
type input "10:00"
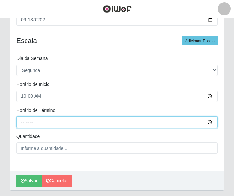
click at [23, 120] on input "Horário de Término" at bounding box center [117, 121] width 201 height 11
type input "16:00"
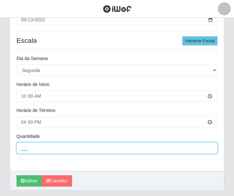
click at [48, 150] on input "___" at bounding box center [117, 147] width 201 height 11
type input "2__"
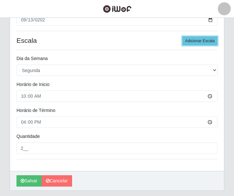
drag, startPoint x: 194, startPoint y: 41, endPoint x: 136, endPoint y: 74, distance: 66.4
click at [194, 42] on button "Adicionar Escala" at bounding box center [200, 40] width 35 height 9
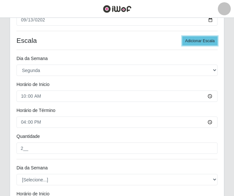
scroll to position [259, 0]
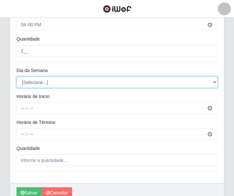
drag, startPoint x: 30, startPoint y: 83, endPoint x: 32, endPoint y: 87, distance: 4.9
click at [30, 83] on select "[Selecione...] Segunda Terça Quarta Quinta Sexta Sábado Domingo" at bounding box center [117, 81] width 201 height 11
select select "2"
click at [17, 76] on select "[Selecione...] Segunda Terça Quarta Quinta Sexta Sábado Domingo" at bounding box center [117, 81] width 201 height 11
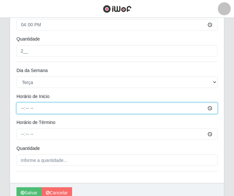
click at [23, 107] on input "Horário de Inicio" at bounding box center [117, 107] width 201 height 11
type input "10:00"
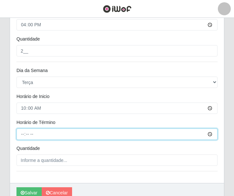
click at [18, 133] on input "Horário de Término" at bounding box center [117, 133] width 201 height 11
type input "16:00"
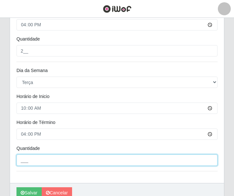
click at [54, 164] on input "___" at bounding box center [117, 159] width 201 height 11
type input "2__"
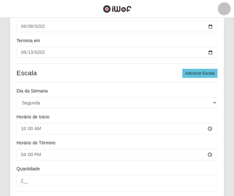
scroll to position [97, 0]
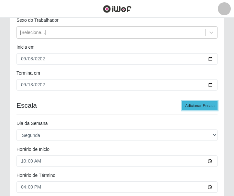
click at [196, 104] on button "Adicionar Escala" at bounding box center [200, 105] width 35 height 9
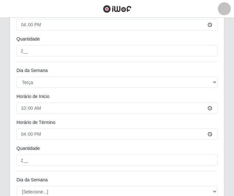
scroll to position [324, 0]
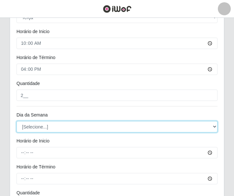
click at [48, 126] on select "[Selecione...] Segunda Terça Quarta Quinta Sexta Sábado Domingo" at bounding box center [117, 126] width 201 height 11
select select "3"
click at [17, 121] on select "[Selecione...] Segunda Terça Quarta Quinta Sexta Sábado Domingo" at bounding box center [117, 126] width 201 height 11
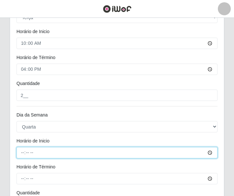
click at [25, 149] on input "Horário de Inicio" at bounding box center [117, 152] width 201 height 11
type input "10:00"
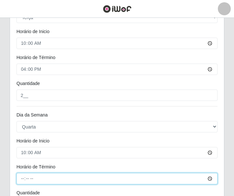
click at [22, 178] on input "Horário de Término" at bounding box center [117, 178] width 201 height 11
type input "16:00"
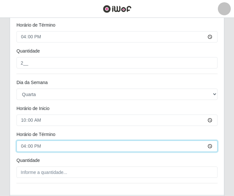
scroll to position [389, 0]
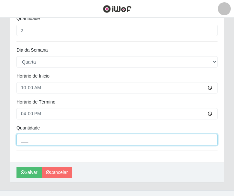
click at [33, 134] on input "___" at bounding box center [117, 139] width 201 height 11
type input "2__"
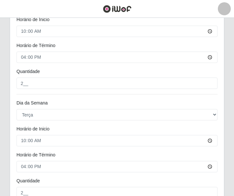
scroll to position [97, 0]
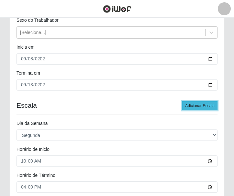
click at [194, 108] on button "Adicionar Escala" at bounding box center [200, 105] width 35 height 9
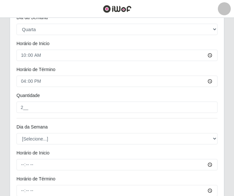
scroll to position [453, 0]
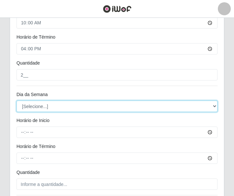
click at [39, 106] on select "[Selecione...] Segunda Terça Quarta Quinta Sexta Sábado Domingo" at bounding box center [117, 105] width 201 height 11
select select "4"
click at [17, 100] on select "[Selecione...] Segunda Terça Quarta Quinta Sexta Sábado Domingo" at bounding box center [117, 105] width 201 height 11
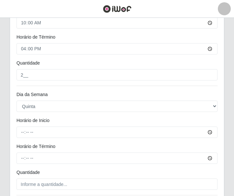
click at [19, 126] on div "Horário de Inicio" at bounding box center [117, 121] width 211 height 9
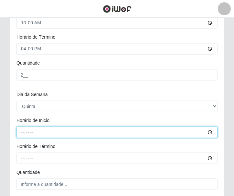
click at [20, 129] on input "Horário de Inicio" at bounding box center [117, 131] width 201 height 11
type input "10:00"
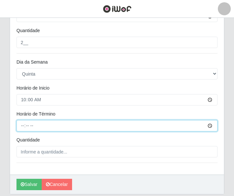
click at [22, 125] on input "Horário de Término" at bounding box center [117, 125] width 201 height 11
type input "16:00"
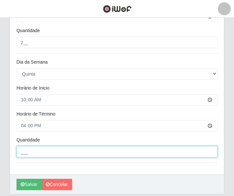
click at [28, 151] on input "___" at bounding box center [117, 151] width 201 height 11
type input "2__"
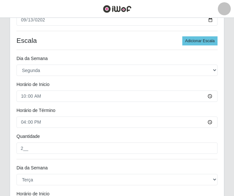
scroll to position [130, 0]
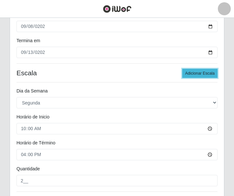
click at [194, 73] on button "Adicionar Escala" at bounding box center [200, 73] width 35 height 9
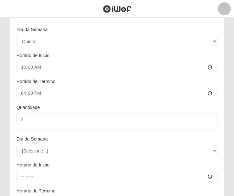
scroll to position [583, 0]
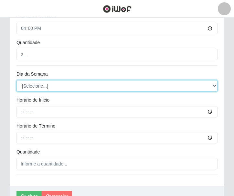
click at [56, 89] on select "[Selecione...] Segunda Terça Quarta Quinta Sexta Sábado Domingo" at bounding box center [117, 85] width 201 height 11
select select "5"
click at [17, 80] on select "[Selecione...] Segunda Terça Quarta Quinta Sexta Sábado Domingo" at bounding box center [117, 85] width 201 height 11
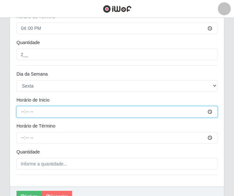
click at [22, 113] on input "Horário de Inicio" at bounding box center [117, 111] width 201 height 11
type input "10:00"
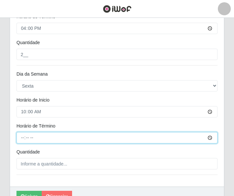
click at [19, 133] on input "Horário de Término" at bounding box center [117, 137] width 201 height 11
type input "16:00"
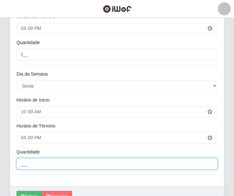
click at [36, 162] on input "___" at bounding box center [117, 163] width 201 height 11
type input "2__"
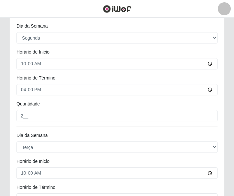
scroll to position [97, 0]
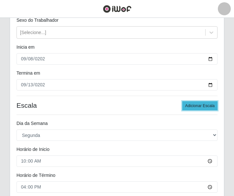
click at [195, 103] on button "Adicionar Escala" at bounding box center [200, 105] width 35 height 9
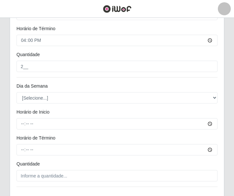
scroll to position [713, 0]
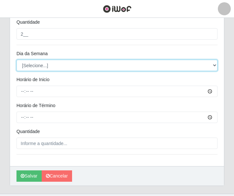
click at [48, 68] on select "[Selecione...] Segunda Terça Quarta Quinta Sexta Sábado Domingo" at bounding box center [117, 65] width 201 height 11
select select "6"
click at [17, 60] on select "[Selecione...] Segunda Terça Quarta Quinta Sexta Sábado Domingo" at bounding box center [117, 65] width 201 height 11
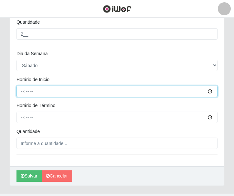
click at [20, 90] on input "Horário de Inicio" at bounding box center [117, 91] width 201 height 11
type input "10:00"
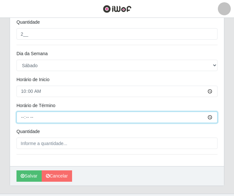
click at [18, 114] on input "Horário de Término" at bounding box center [117, 116] width 201 height 11
type input "16:00"
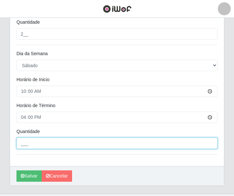
click at [27, 145] on input "___" at bounding box center [117, 142] width 201 height 11
type input "2__"
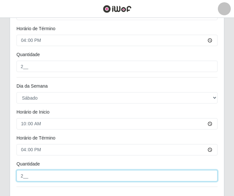
scroll to position [726, 0]
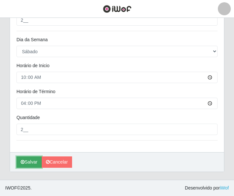
click at [28, 161] on button "Salvar" at bounding box center [29, 161] width 25 height 11
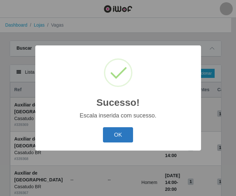
click at [121, 136] on button "OK" at bounding box center [118, 134] width 30 height 15
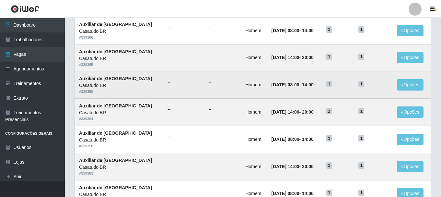
scroll to position [352, 0]
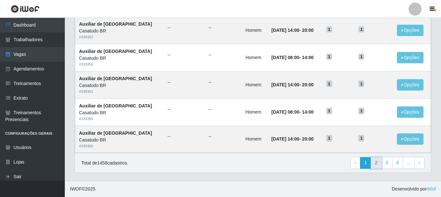
click at [377, 162] on link "2" at bounding box center [376, 163] width 11 height 12
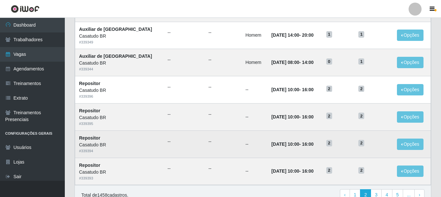
scroll to position [352, 0]
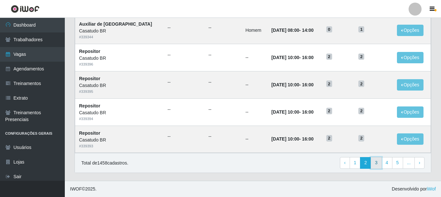
click at [374, 163] on link "3" at bounding box center [376, 163] width 11 height 12
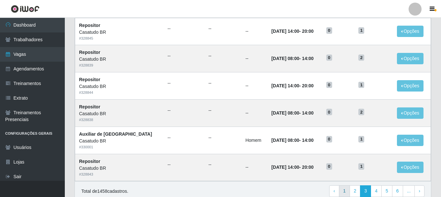
scroll to position [352, 0]
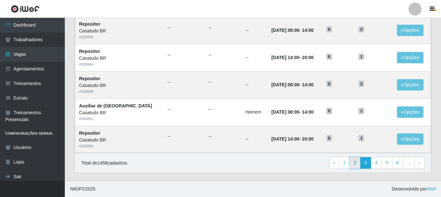
click at [357, 162] on link "2" at bounding box center [354, 163] width 11 height 12
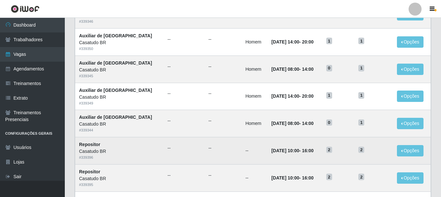
scroll to position [352, 0]
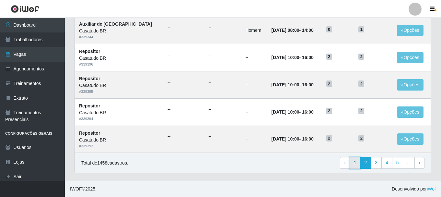
click at [354, 163] on link "1" at bounding box center [354, 163] width 11 height 12
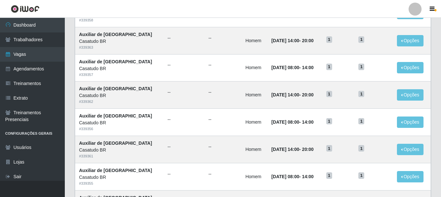
scroll to position [352, 0]
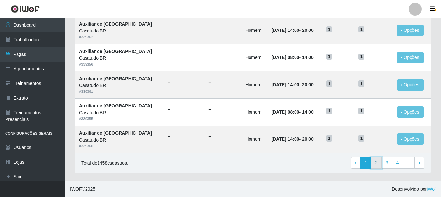
click at [378, 164] on link "2" at bounding box center [376, 163] width 11 height 12
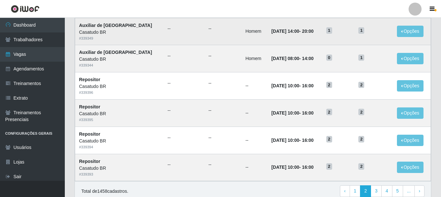
scroll to position [352, 0]
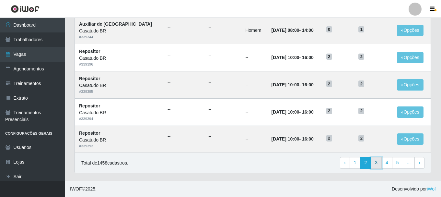
click at [377, 165] on link "3" at bounding box center [376, 163] width 11 height 12
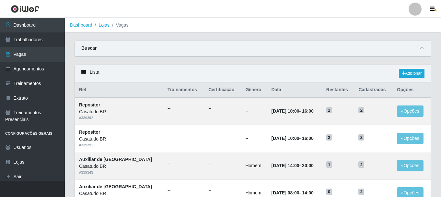
click at [189, 45] on div "Buscar" at bounding box center [253, 49] width 356 height 16
drag, startPoint x: 410, startPoint y: 48, endPoint x: 417, endPoint y: 49, distance: 6.7
click at [411, 48] on div "Buscar" at bounding box center [253, 49] width 356 height 16
click at [418, 49] on span at bounding box center [422, 48] width 8 height 7
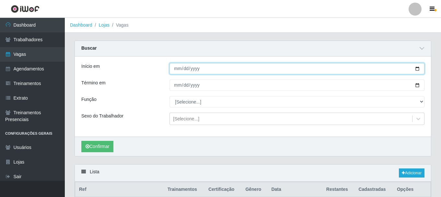
click at [186, 67] on input "Início em" at bounding box center [296, 68] width 255 height 11
click at [180, 68] on input "Início em" at bounding box center [296, 68] width 255 height 11
click at [176, 69] on input "Início em" at bounding box center [296, 68] width 255 height 11
type input "[DATE]"
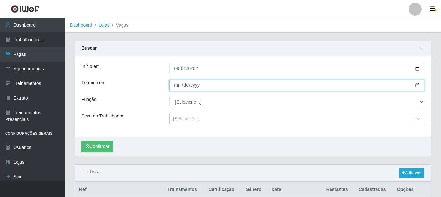
click at [176, 88] on input "Término em" at bounding box center [296, 84] width 255 height 11
type input "[DATE]"
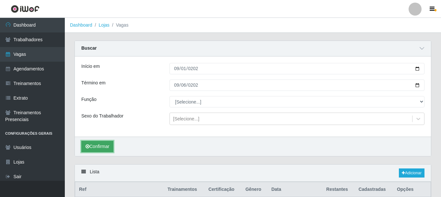
click at [91, 146] on button "Confirmar" at bounding box center [97, 146] width 32 height 11
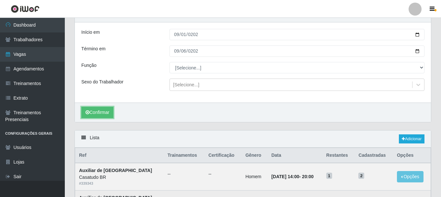
scroll to position [2, 0]
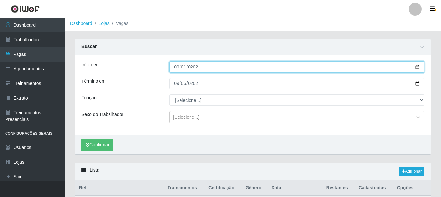
click at [184, 66] on input "[DATE]" at bounding box center [296, 66] width 255 height 11
type input "[DATE]"
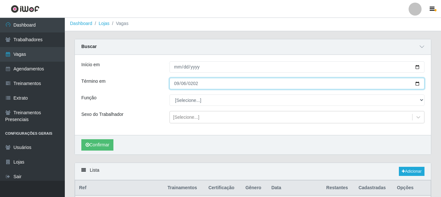
click at [180, 85] on input "[DATE]" at bounding box center [296, 83] width 255 height 11
click at [184, 86] on input "[DATE]" at bounding box center [296, 83] width 255 height 11
type input "[DATE]"
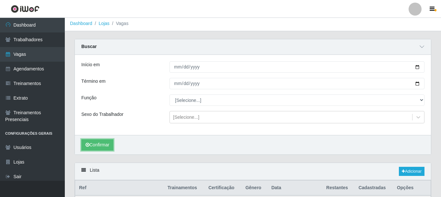
drag, startPoint x: 91, startPoint y: 141, endPoint x: 95, endPoint y: 137, distance: 5.0
click at [91, 141] on button "Confirmar" at bounding box center [97, 144] width 32 height 11
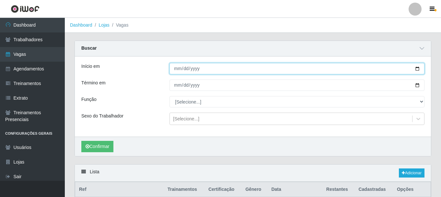
click at [185, 70] on input "2025-08-01" at bounding box center [296, 68] width 255 height 11
type input "2025-01-01"
click at [183, 69] on input "0001-01-01" at bounding box center [296, 68] width 255 height 11
type input "2025-10-01"
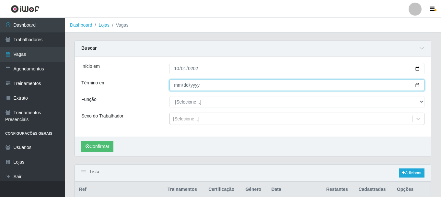
click at [175, 83] on input "2025-08-06" at bounding box center [296, 84] width 255 height 11
type input "2025-10-01"
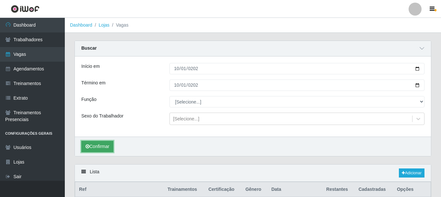
click at [107, 141] on button "Confirmar" at bounding box center [97, 146] width 32 height 11
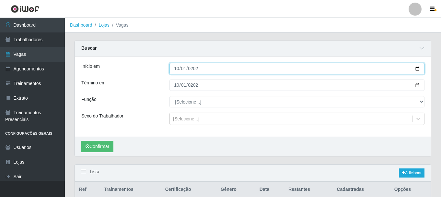
click at [176, 73] on input "2025-10-01" at bounding box center [296, 68] width 255 height 11
type input "2025-10-01"
type input "2025-01-01"
type input "0001-01-01"
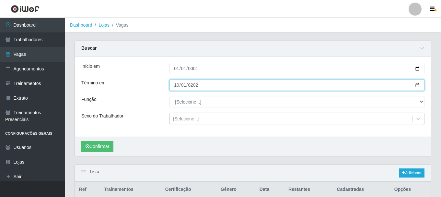
click at [177, 85] on input "2025-10-01" at bounding box center [296, 84] width 255 height 11
type input "2025-10-01"
type input "2025-01-01"
type input "0001-01-01"
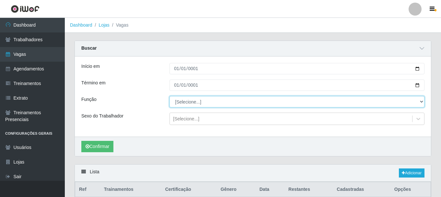
drag, startPoint x: 172, startPoint y: 104, endPoint x: 163, endPoint y: 104, distance: 8.7
click at [170, 104] on select "[Selecione...] Auxiliar de Estoque Auxiliar de Estoque + Auxiliar de Estoque ++…" at bounding box center [296, 101] width 255 height 11
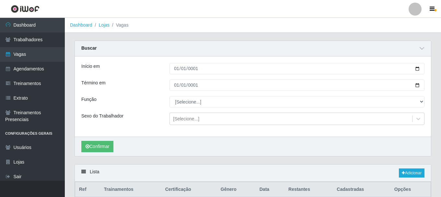
click at [150, 102] on div "Função" at bounding box center [120, 101] width 88 height 11
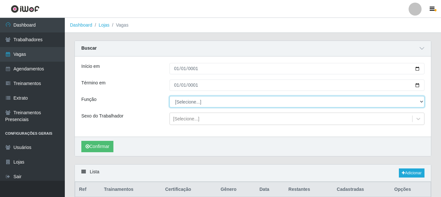
click at [198, 100] on select "[Selecione...] Auxiliar de Estoque Auxiliar de Estoque + Auxiliar de Estoque ++…" at bounding box center [296, 101] width 255 height 11
select select "24"
click at [169, 96] on select "[Selecione...] Auxiliar de Estoque Auxiliar de Estoque + Auxiliar de Estoque ++…" at bounding box center [296, 101] width 255 height 11
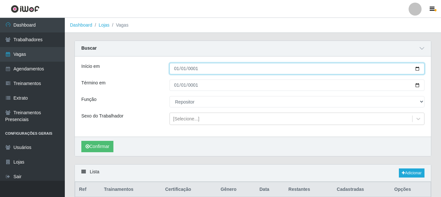
click at [228, 69] on input "0001-01-01" at bounding box center [296, 68] width 255 height 11
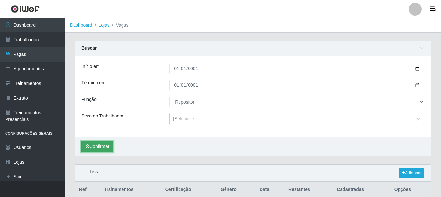
click at [98, 145] on button "Confirmar" at bounding box center [97, 146] width 32 height 11
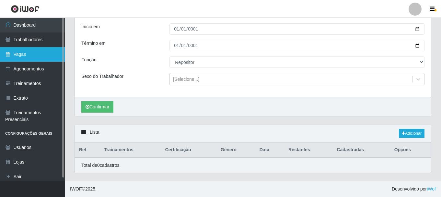
click at [44, 52] on link "Vagas" at bounding box center [32, 54] width 65 height 15
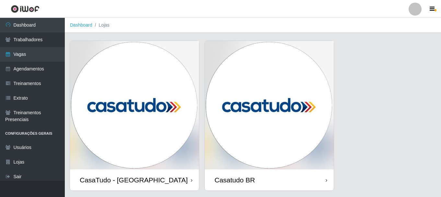
click at [293, 115] on img at bounding box center [269, 105] width 129 height 128
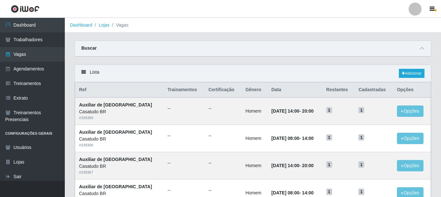
click at [121, 44] on div "Buscar" at bounding box center [253, 49] width 356 height 16
click at [109, 51] on div "Buscar" at bounding box center [253, 49] width 356 height 16
click at [420, 51] on span at bounding box center [422, 48] width 8 height 7
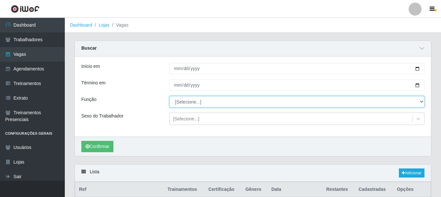
click at [183, 101] on select "[Selecione...] Auxiliar de Estoque Auxiliar de Estoque + Auxiliar de Estoque ++…" at bounding box center [296, 101] width 255 height 11
select select "24"
click at [169, 96] on select "[Selecione...] Auxiliar de Estoque Auxiliar de Estoque + Auxiliar de Estoque ++…" at bounding box center [296, 101] width 255 height 11
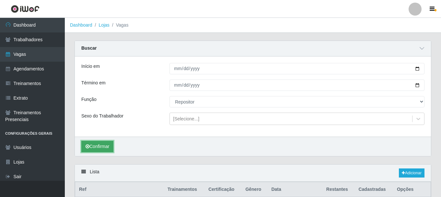
click at [100, 143] on button "Confirmar" at bounding box center [97, 146] width 32 height 11
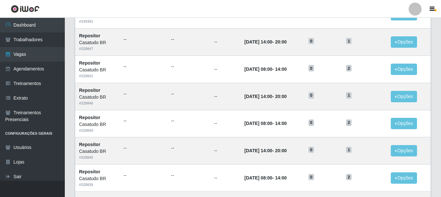
scroll to position [452, 0]
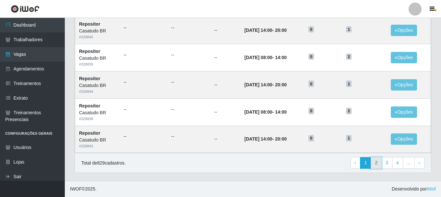
click at [373, 163] on link "2" at bounding box center [376, 163] width 11 height 12
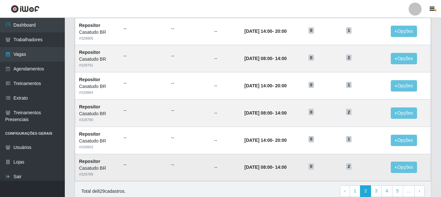
scroll to position [352, 0]
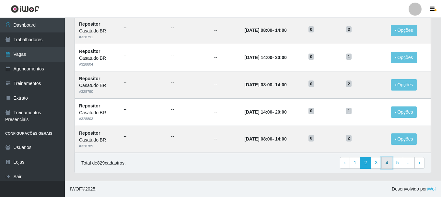
click at [392, 164] on link "4" at bounding box center [386, 163] width 11 height 12
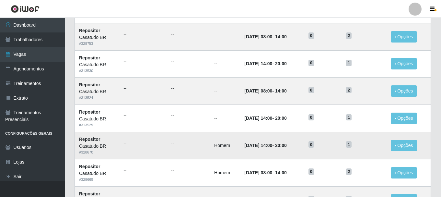
scroll to position [352, 0]
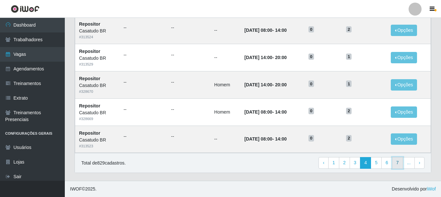
click at [395, 163] on link "7" at bounding box center [397, 163] width 11 height 12
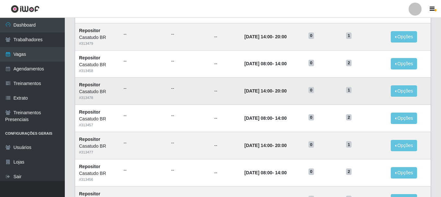
scroll to position [352, 0]
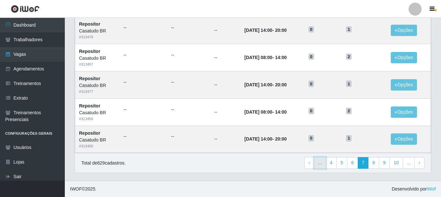
click at [320, 159] on link "..." at bounding box center [320, 163] width 12 height 12
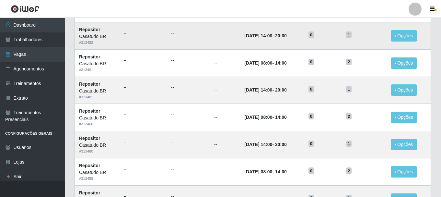
scroll to position [352, 0]
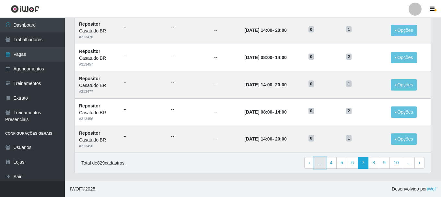
click at [319, 165] on link "..." at bounding box center [320, 163] width 12 height 12
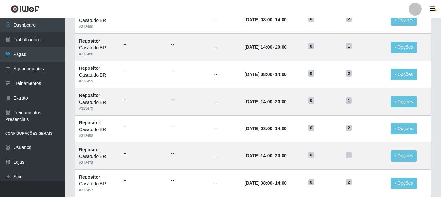
scroll to position [352, 0]
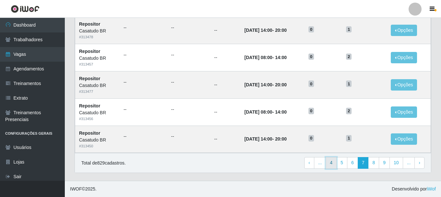
click at [329, 164] on link "4" at bounding box center [330, 163] width 11 height 12
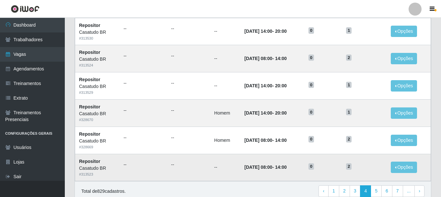
scroll to position [352, 0]
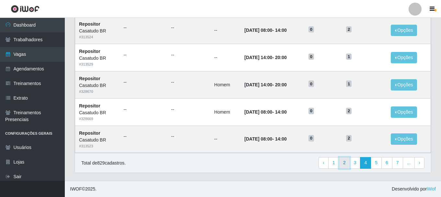
click at [348, 163] on link "2" at bounding box center [344, 163] width 11 height 12
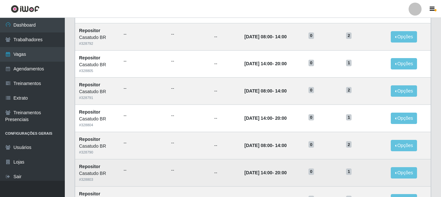
scroll to position [352, 0]
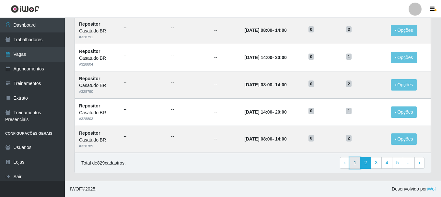
click at [354, 163] on link "1" at bounding box center [354, 163] width 11 height 12
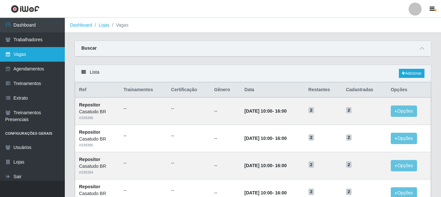
click at [33, 56] on link "Vagas" at bounding box center [32, 54] width 65 height 15
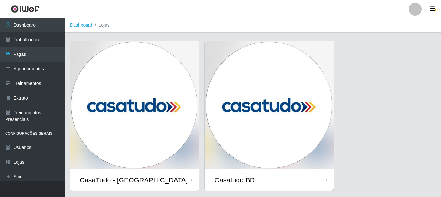
click at [235, 121] on img at bounding box center [269, 105] width 129 height 128
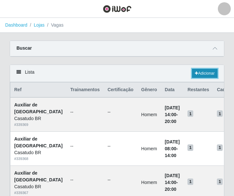
click at [212, 71] on link "Adicionar" at bounding box center [205, 73] width 26 height 9
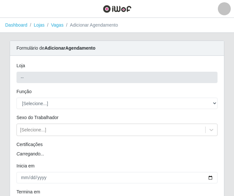
type input "Casatudo BR"
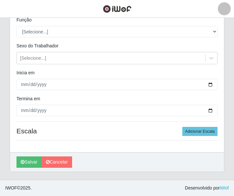
scroll to position [39, 0]
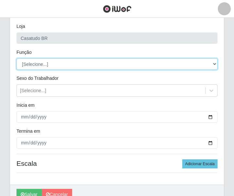
click at [35, 65] on select "[Selecione...] Auxiliar de Estoque Auxiliar de Estoque + Auxiliar de Estoque ++…" at bounding box center [117, 63] width 201 height 11
select select "24"
click at [17, 58] on select "[Selecione...] Auxiliar de Estoque Auxiliar de Estoque + Auxiliar de Estoque ++…" at bounding box center [117, 63] width 201 height 11
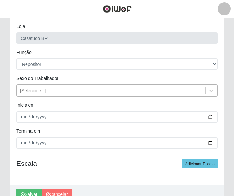
click at [28, 94] on div "[Selecione...]" at bounding box center [33, 90] width 26 height 7
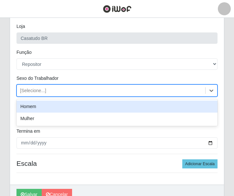
click at [12, 87] on div "option Homem focused, 0 of 2. 2 results available. Use Up and Down to choose op…" at bounding box center [117, 90] width 211 height 12
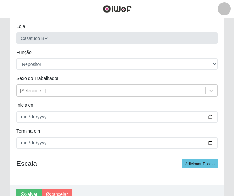
scroll to position [72, 0]
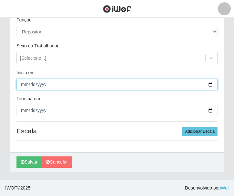
click at [22, 86] on input "Inicia em" at bounding box center [117, 84] width 201 height 11
type input "2025-09-08"
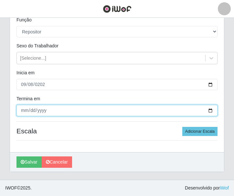
click at [25, 107] on input "Termina em" at bounding box center [117, 110] width 201 height 11
type input "2025-09-13"
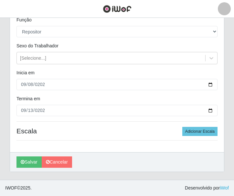
click at [183, 131] on h4 "Escala Adicionar Escala" at bounding box center [117, 131] width 201 height 8
click at [187, 131] on button "Adicionar Escala" at bounding box center [200, 131] width 35 height 9
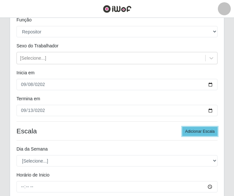
scroll to position [136, 0]
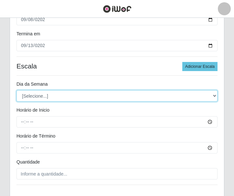
click at [39, 93] on select "[Selecione...] Segunda Terça Quarta Quinta Sexta Sábado Domingo" at bounding box center [117, 95] width 201 height 11
select select "1"
click at [17, 90] on select "[Selecione...] Segunda Terça Quarta Quinta Sexta Sábado Domingo" at bounding box center [117, 95] width 201 height 11
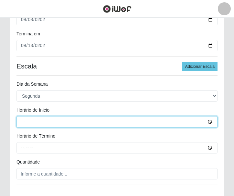
click at [20, 122] on input "Horário de Inicio" at bounding box center [117, 121] width 201 height 11
type input "14:00"
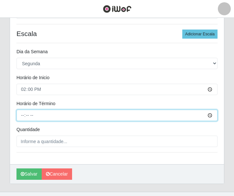
click at [21, 118] on input "Horário de Término" at bounding box center [117, 114] width 201 height 11
type input "20:00"
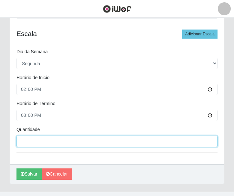
click at [30, 140] on input "___" at bounding box center [117, 140] width 201 height 11
type input "2__"
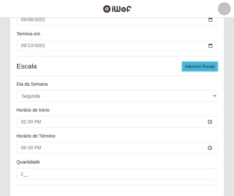
click at [200, 66] on button "Adicionar Escala" at bounding box center [200, 66] width 35 height 9
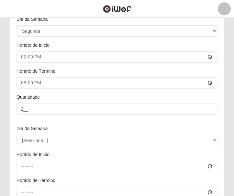
scroll to position [234, 0]
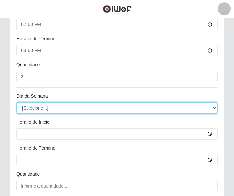
click at [60, 111] on select "[Selecione...] Segunda Terça Quarta Quinta Sexta Sábado Domingo" at bounding box center [117, 107] width 201 height 11
select select "2"
click at [17, 102] on select "[Selecione...] Segunda Terça Quarta Quinta Sexta Sábado Domingo" at bounding box center [117, 107] width 201 height 11
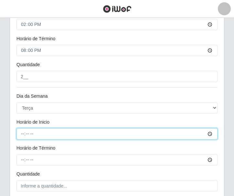
click at [23, 133] on input "Horário de Inicio" at bounding box center [117, 133] width 201 height 11
type input "14:00"
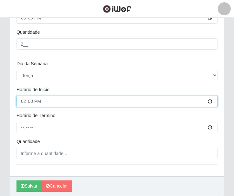
scroll to position [290, 0]
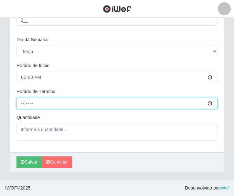
click at [19, 105] on input "Horário de Término" at bounding box center [117, 102] width 201 height 11
type input "20:00"
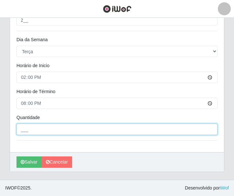
click at [51, 131] on input "___" at bounding box center [117, 128] width 201 height 11
type input "2__"
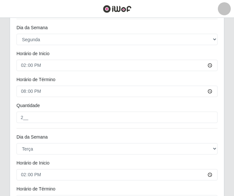
scroll to position [160, 0]
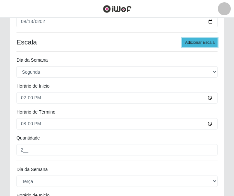
click at [198, 43] on button "Adicionar Escala" at bounding box center [200, 42] width 35 height 9
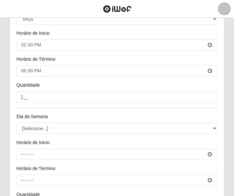
scroll to position [355, 0]
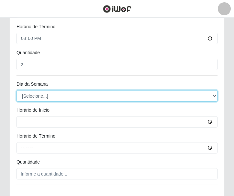
click at [43, 98] on select "[Selecione...] Segunda Terça Quarta Quinta Sexta Sábado Domingo" at bounding box center [117, 95] width 201 height 11
select select "3"
click at [17, 90] on select "[Selecione...] Segunda Terça Quarta Quinta Sexta Sábado Domingo" at bounding box center [117, 95] width 201 height 11
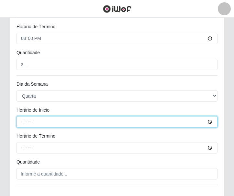
click at [22, 121] on input "Horário de Inicio" at bounding box center [117, 121] width 201 height 11
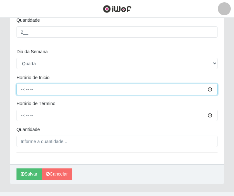
type input "14:00"
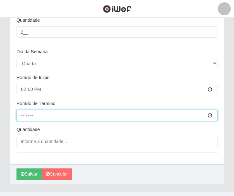
click at [24, 114] on input "Horário de Término" at bounding box center [117, 114] width 201 height 11
type input "20:00"
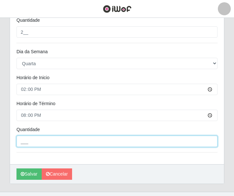
click at [36, 140] on input "___" at bounding box center [117, 140] width 201 height 11
type input "2__"
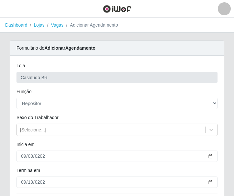
scroll to position [97, 0]
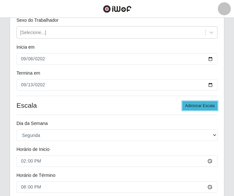
click at [201, 103] on button "Adicionar Escala" at bounding box center [200, 105] width 35 height 9
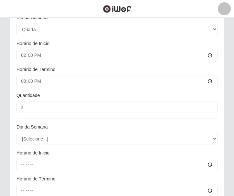
scroll to position [453, 0]
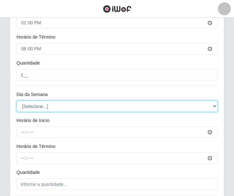
click at [43, 104] on select "[Selecione...] Segunda Terça Quarta Quinta Sexta Sábado Domingo" at bounding box center [117, 105] width 201 height 11
select select "4"
click at [17, 100] on select "[Selecione...] Segunda Terça Quarta Quinta Sexta Sábado Domingo" at bounding box center [117, 105] width 201 height 11
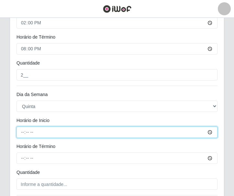
click at [22, 133] on input "Horário de Inicio" at bounding box center [117, 131] width 201 height 11
type input "14:00"
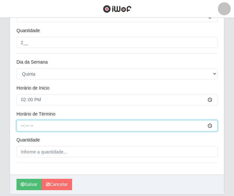
click at [23, 128] on input "Horário de Término" at bounding box center [117, 125] width 201 height 11
type input "20:00"
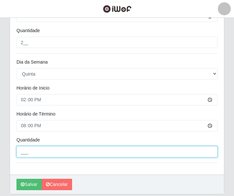
click at [29, 150] on input "___" at bounding box center [117, 151] width 201 height 11
type input "2__"
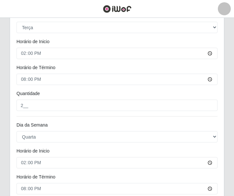
scroll to position [152, 0]
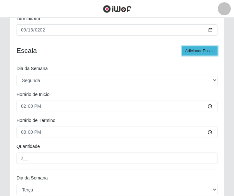
drag, startPoint x: 189, startPoint y: 51, endPoint x: 185, endPoint y: 53, distance: 4.8
click at [189, 51] on button "Adicionar Escala" at bounding box center [200, 50] width 35 height 9
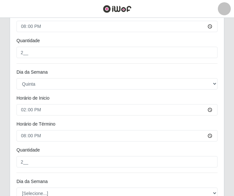
scroll to position [605, 0]
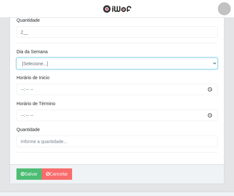
click at [40, 61] on select "[Selecione...] Segunda Terça Quarta Quinta Sexta Sábado Domingo" at bounding box center [117, 63] width 201 height 11
select select "5"
click at [17, 58] on select "[Selecione...] Segunda Terça Quarta Quinta Sexta Sábado Domingo" at bounding box center [117, 63] width 201 height 11
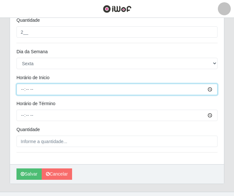
click at [23, 90] on input "Horário de Inicio" at bounding box center [117, 89] width 201 height 11
type input "14:00"
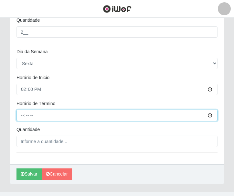
click at [21, 114] on input "Horário de Término" at bounding box center [117, 114] width 201 height 11
type input "20:00"
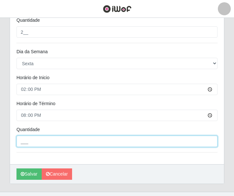
click at [47, 139] on input "___" at bounding box center [117, 140] width 201 height 11
type input "2__"
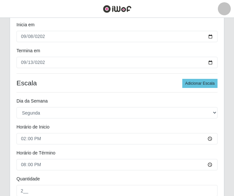
scroll to position [55, 0]
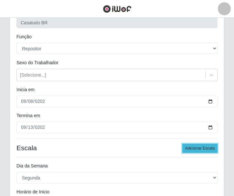
click at [202, 148] on button "Adicionar Escala" at bounding box center [200, 147] width 35 height 9
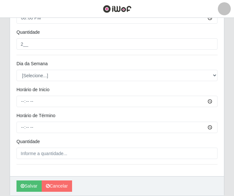
scroll to position [726, 0]
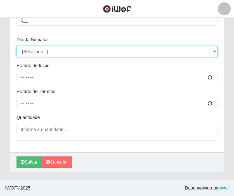
click at [28, 54] on select "[Selecione...] Segunda Terça Quarta Quinta Sexta Sábado Domingo" at bounding box center [117, 51] width 201 height 11
select select "6"
click at [17, 46] on select "[Selecione...] Segunda Terça Quarta Quinta Sexta Sábado Domingo" at bounding box center [117, 51] width 201 height 11
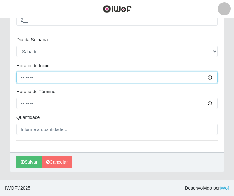
click at [22, 74] on input "Horário de Inicio" at bounding box center [117, 77] width 201 height 11
type input "14:00"
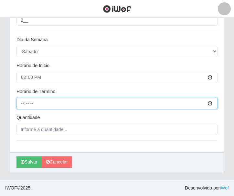
click at [23, 103] on input "Horário de Término" at bounding box center [117, 102] width 201 height 11
type input "20:00"
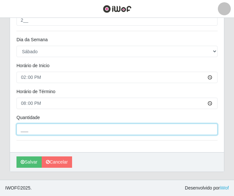
click at [42, 130] on input "___" at bounding box center [117, 128] width 201 height 11
type input "2__"
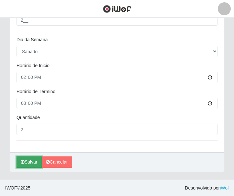
click at [29, 160] on button "Salvar" at bounding box center [29, 161] width 25 height 11
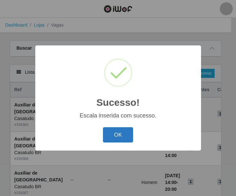
click at [125, 131] on button "OK" at bounding box center [118, 134] width 30 height 15
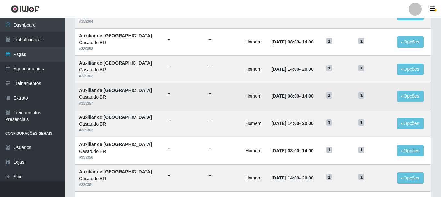
scroll to position [352, 0]
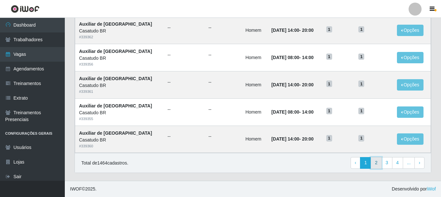
click at [374, 162] on link "2" at bounding box center [376, 163] width 11 height 12
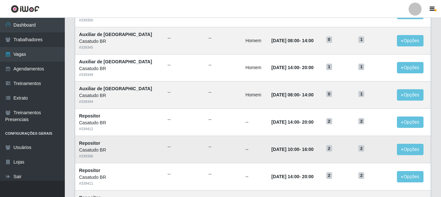
scroll to position [352, 0]
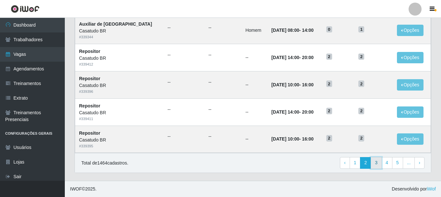
click at [378, 166] on link "3" at bounding box center [376, 163] width 11 height 12
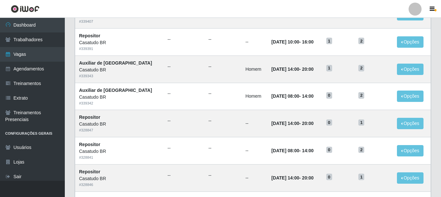
scroll to position [352, 0]
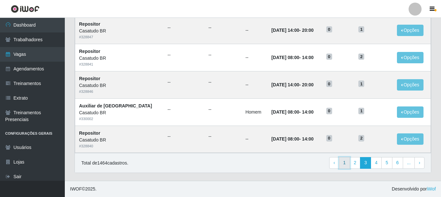
click at [348, 164] on link "1" at bounding box center [344, 163] width 11 height 12
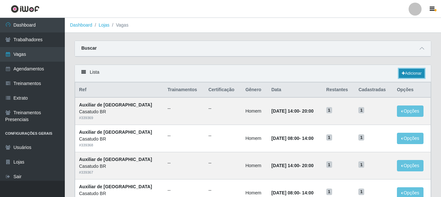
click at [412, 75] on link "Adicionar" at bounding box center [412, 73] width 26 height 9
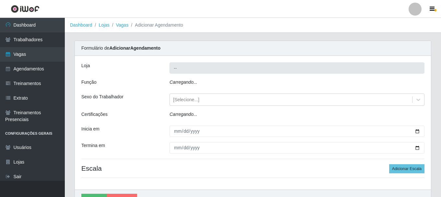
type input "Casatudo BR"
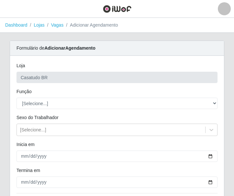
scroll to position [32, 0]
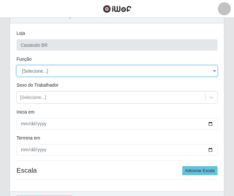
click at [42, 73] on select "[Selecione...] Auxiliar de Estoque Auxiliar de Estoque + Auxiliar de Estoque ++…" at bounding box center [117, 70] width 201 height 11
click at [30, 71] on select "[Selecione...] Auxiliar de Estoque Auxiliar de Estoque + Auxiliar de Estoque ++…" at bounding box center [117, 70] width 201 height 11
select select "24"
click at [17, 65] on select "[Selecione...] Auxiliar de Estoque Auxiliar de Estoque + Auxiliar de Estoque ++…" at bounding box center [117, 70] width 201 height 11
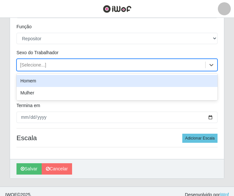
click at [24, 67] on div "[Selecione...]" at bounding box center [33, 65] width 26 height 7
click at [9, 74] on div "Carregando... Formulário de Adicionar Agendamento Loja Casatudo BR Função [Sele…" at bounding box center [117, 81] width 225 height 211
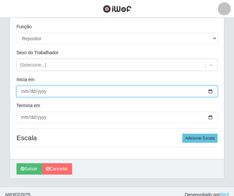
click at [23, 92] on input "Inicia em" at bounding box center [117, 91] width 201 height 11
click at [34, 91] on input "Inicia em" at bounding box center [117, 91] width 201 height 11
click at [32, 91] on input "Inicia em" at bounding box center [117, 91] width 201 height 11
type input "[DATE]"
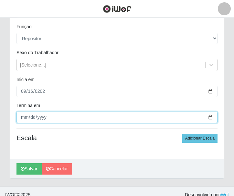
click at [25, 114] on input "Termina em" at bounding box center [117, 116] width 201 height 11
click at [24, 116] on input "Termina em" at bounding box center [117, 116] width 201 height 11
type input "[DATE]"
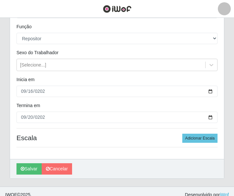
click at [12, 87] on div "[DATE]" at bounding box center [117, 91] width 211 height 11
click at [194, 136] on button "Adicionar Escala" at bounding box center [200, 137] width 35 height 9
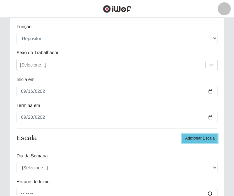
scroll to position [130, 0]
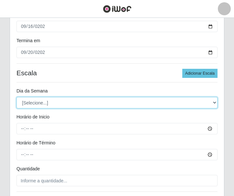
click at [47, 105] on select "[Selecione...] Segunda Terça Quarta Quinta Sexta Sábado Domingo" at bounding box center [117, 102] width 201 height 11
select select "1"
click at [17, 97] on select "[Selecione...] Segunda Terça Quarta Quinta Sexta Sábado Domingo" at bounding box center [117, 102] width 201 height 11
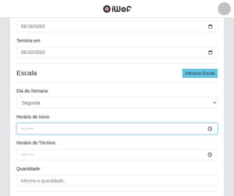
click at [21, 128] on input "Horário de Inicio" at bounding box center [117, 128] width 201 height 11
type input "10:00"
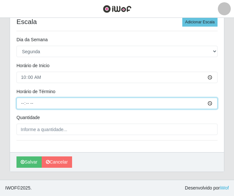
click at [28, 102] on input "Horário de Término" at bounding box center [117, 102] width 201 height 11
click at [22, 104] on input "Horário de Término" at bounding box center [117, 102] width 201 height 11
type input "16:00"
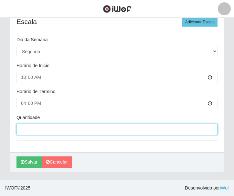
click at [32, 127] on input "___" at bounding box center [117, 128] width 201 height 11
type input "2__"
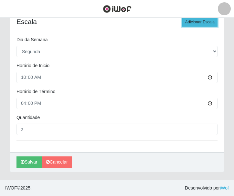
click at [188, 19] on button "Adicionar Escala" at bounding box center [200, 21] width 35 height 9
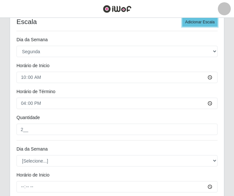
scroll to position [213, 0]
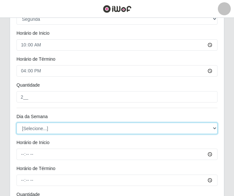
click at [41, 126] on select "[Selecione...] Segunda Terça Quarta Quinta Sexta Sábado Domingo" at bounding box center [117, 127] width 201 height 11
select select "2"
click at [17, 122] on select "[Selecione...] Segunda Terça Quarta Quinta Sexta Sábado Domingo" at bounding box center [117, 127] width 201 height 11
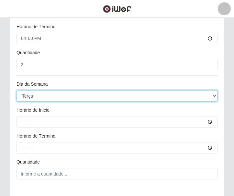
scroll to position [278, 0]
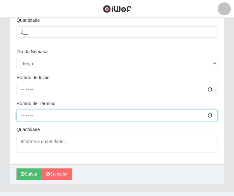
click at [22, 114] on input "Horário de Término" at bounding box center [117, 114] width 201 height 11
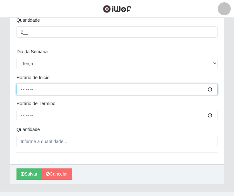
click at [23, 90] on input "Horário de Inicio" at bounding box center [117, 89] width 201 height 11
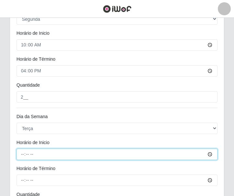
scroll to position [245, 0]
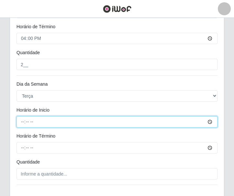
type input "10:00"
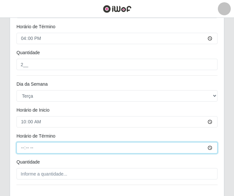
click at [20, 148] on input "Horário de Término" at bounding box center [117, 147] width 201 height 11
type input "16:00"
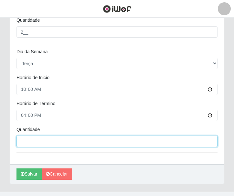
click at [33, 136] on input "___" at bounding box center [117, 140] width 201 height 11
type input "2__"
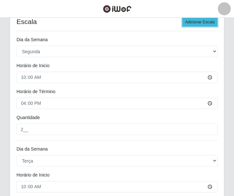
click at [199, 20] on button "Adicionar Escala" at bounding box center [200, 21] width 35 height 9
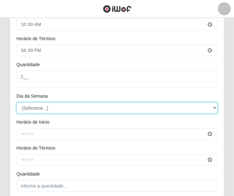
click at [39, 108] on select "[Selecione...] Segunda Terça Quarta Quinta Sexta Sábado Domingo" at bounding box center [117, 107] width 201 height 11
select select "3"
click at [17, 102] on select "[Selecione...] Segunda Terça Quarta Quinta Sexta Sábado Domingo" at bounding box center [117, 107] width 201 height 11
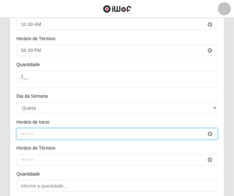
click at [24, 133] on input "Horário de Inicio" at bounding box center [117, 133] width 201 height 11
type input "10:00"
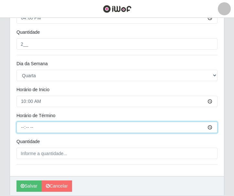
click at [24, 129] on input "Horário de Término" at bounding box center [117, 126] width 201 height 11
type input "16:00"
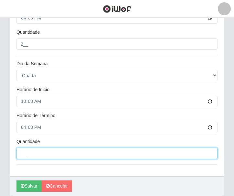
click at [33, 151] on input "___" at bounding box center [117, 152] width 201 height 11
type input "2__"
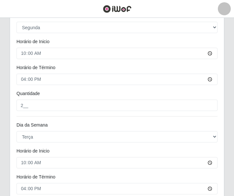
scroll to position [75, 0]
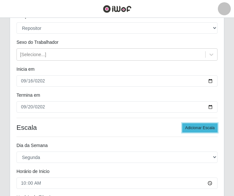
click at [195, 127] on button "Adicionar Escala" at bounding box center [200, 127] width 35 height 9
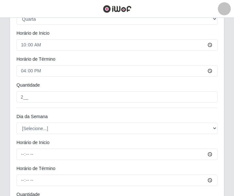
scroll to position [464, 0]
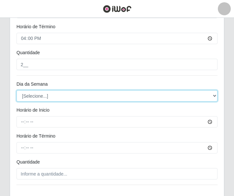
drag, startPoint x: 27, startPoint y: 95, endPoint x: 29, endPoint y: 97, distance: 3.7
click at [27, 95] on select "[Selecione...] Segunda Terça Quarta Quinta Sexta Sábado Domingo" at bounding box center [117, 95] width 201 height 11
select select "4"
click at [17, 90] on select "[Selecione...] Segunda Terça Quarta Quinta Sexta Sábado Domingo" at bounding box center [117, 95] width 201 height 11
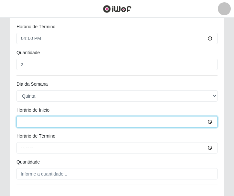
click at [19, 123] on input "Horário de Inicio" at bounding box center [117, 121] width 201 height 11
type input "10:00"
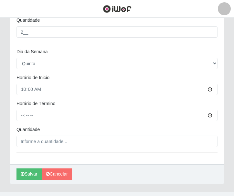
click at [16, 115] on div at bounding box center [117, 114] width 211 height 11
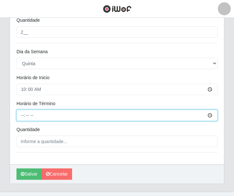
click at [21, 115] on input "Horário de Término" at bounding box center [117, 114] width 201 height 11
type input "16:00"
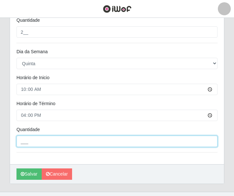
click at [39, 142] on input "___" at bounding box center [117, 140] width 201 height 11
type input "2__"
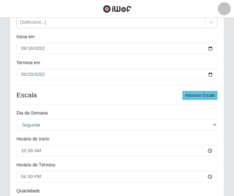
scroll to position [75, 0]
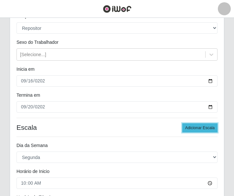
click at [198, 125] on button "Adicionar Escala" at bounding box center [200, 127] width 35 height 9
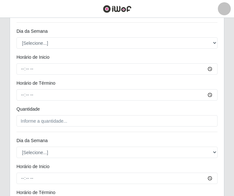
scroll to position [593, 0]
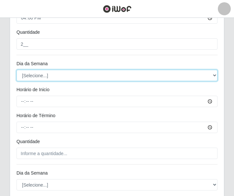
click at [32, 73] on select "[Selecione...] Segunda Terça Quarta Quinta Sexta Sábado Domingo" at bounding box center [117, 75] width 201 height 11
select select "5"
click at [17, 70] on select "[Selecione...] Segunda Terça Quarta Quinta Sexta Sábado Domingo" at bounding box center [117, 75] width 201 height 11
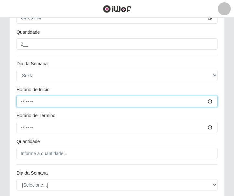
click at [22, 101] on input "Horário de Inicio" at bounding box center [117, 101] width 201 height 11
type input "10:00"
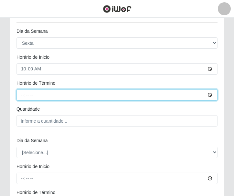
click at [22, 95] on input "Horário de Término" at bounding box center [117, 94] width 201 height 11
type input "16:00"
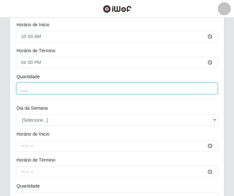
click at [26, 90] on input "___" at bounding box center [117, 88] width 201 height 11
type input "2__"
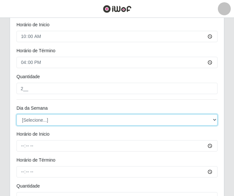
click at [30, 120] on select "[Selecione...] Segunda Terça Quarta Quinta Sexta Sábado Domingo" at bounding box center [117, 119] width 201 height 11
select select "6"
click at [17, 114] on select "[Selecione...] Segunda Terça Quarta Quinta Sexta Sábado Domingo" at bounding box center [117, 119] width 201 height 11
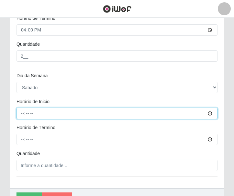
click at [21, 113] on input "Horário de Inicio" at bounding box center [117, 113] width 201 height 11
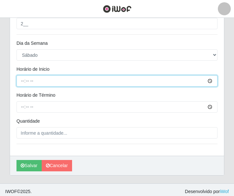
type input "10:00"
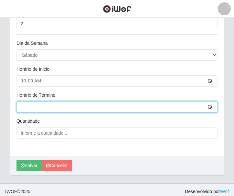
click at [19, 106] on input "Horário de Término" at bounding box center [117, 106] width 201 height 11
type input "16:00"
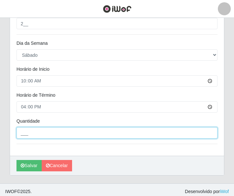
click at [73, 135] on input "___" at bounding box center [117, 132] width 201 height 11
type input "2__"
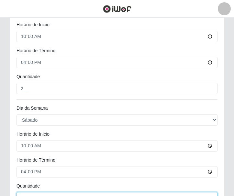
scroll to position [726, 0]
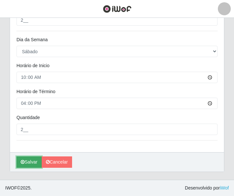
click at [24, 157] on button "Salvar" at bounding box center [29, 161] width 25 height 11
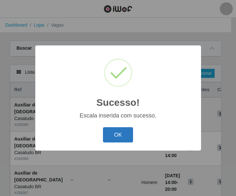
click at [108, 134] on button "OK" at bounding box center [118, 134] width 30 height 15
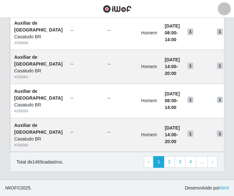
scroll to position [664, 0]
click at [174, 160] on link "2" at bounding box center [169, 162] width 11 height 12
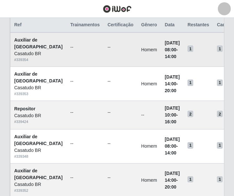
scroll to position [32, 0]
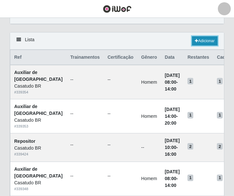
click at [200, 40] on link "Adicionar" at bounding box center [205, 40] width 26 height 9
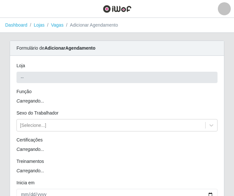
type input "Casatudo BR"
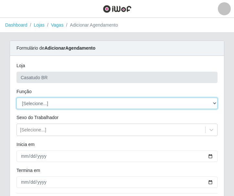
click at [45, 102] on select "[Selecione...] Auxiliar de Estoque Auxiliar de Estoque + Auxiliar de Estoque ++…" at bounding box center [117, 102] width 201 height 11
select select "24"
click at [17, 97] on select "[Selecione...] Auxiliar de Estoque Auxiliar de Estoque + Auxiliar de Estoque ++…" at bounding box center [117, 102] width 201 height 11
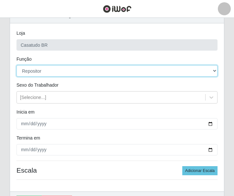
scroll to position [65, 0]
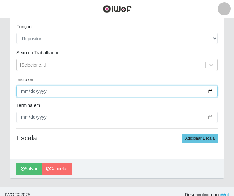
click at [25, 88] on input "Inicia em" at bounding box center [117, 91] width 201 height 11
click at [30, 93] on input "Inicia em" at bounding box center [117, 91] width 201 height 11
click at [20, 92] on input "[DATE]" at bounding box center [117, 91] width 201 height 11
click at [23, 92] on input "[DATE]" at bounding box center [117, 91] width 201 height 11
type input "[DATE]"
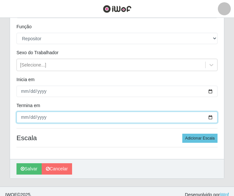
click at [26, 115] on input "Termina em" at bounding box center [117, 116] width 201 height 11
type input "[DATE]"
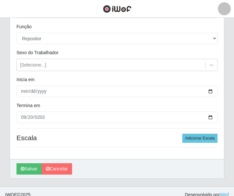
click at [118, 140] on h4 "Escala Adicionar Escala" at bounding box center [117, 137] width 201 height 8
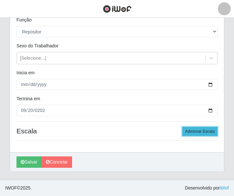
click at [213, 130] on button "Adicionar Escala" at bounding box center [200, 131] width 35 height 9
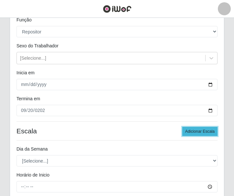
click at [212, 131] on button "Adicionar Escala" at bounding box center [200, 131] width 35 height 9
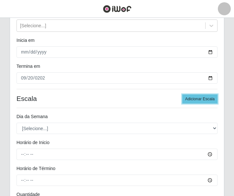
scroll to position [136, 0]
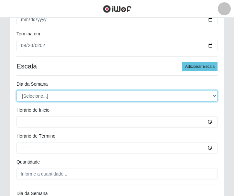
click at [51, 97] on select "[Selecione...] Segunda Terça Quarta Quinta Sexta Sábado Domingo" at bounding box center [117, 95] width 201 height 11
select select "1"
click at [17, 90] on select "[Selecione...] Segunda Terça Quarta Quinta Sexta Sábado Domingo" at bounding box center [117, 95] width 201 height 11
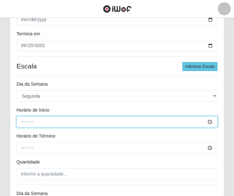
click at [19, 121] on input "Horário de Inicio" at bounding box center [117, 121] width 201 height 11
type input "14:00"
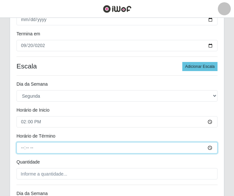
click at [25, 148] on input "Horário de Término" at bounding box center [117, 147] width 201 height 11
type input "20:00"
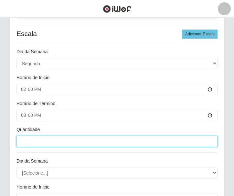
click at [37, 142] on input "___" at bounding box center [117, 140] width 201 height 11
type input "2__"
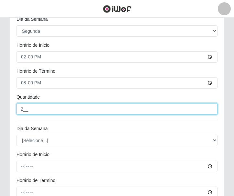
scroll to position [234, 0]
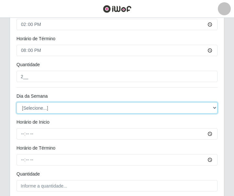
click at [45, 107] on select "[Selecione...] Segunda Terça Quarta Quinta Sexta Sábado Domingo" at bounding box center [117, 107] width 201 height 11
select select "2"
click at [17, 102] on select "[Selecione...] Segunda Terça Quarta Quinta Sexta Sábado Domingo" at bounding box center [117, 107] width 201 height 11
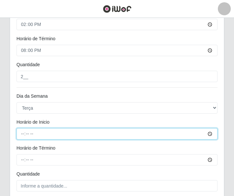
click at [22, 132] on input "Horário de Inicio" at bounding box center [117, 133] width 201 height 11
type input "14:00"
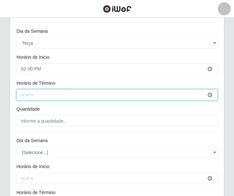
click at [21, 96] on input "Horário de Término" at bounding box center [117, 94] width 201 height 11
type input "20:00"
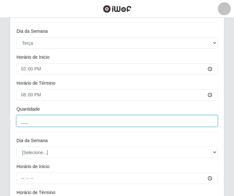
click at [34, 120] on input "___" at bounding box center [117, 120] width 201 height 11
type input "2__"
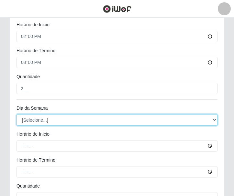
click at [32, 116] on select "[Selecione...] Segunda Terça Quarta Quinta Sexta Sábado Domingo" at bounding box center [117, 119] width 201 height 11
click at [34, 120] on select "[Selecione...] Segunda Terça Quarta Quinta Sexta Sábado Domingo" at bounding box center [117, 119] width 201 height 11
select select "3"
click at [17, 114] on select "[Selecione...] Segunda Terça Quarta Quinta Sexta Sábado Domingo" at bounding box center [117, 119] width 201 height 11
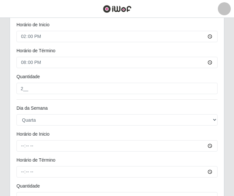
click at [21, 140] on div "Horário de Inicio" at bounding box center [117, 135] width 211 height 9
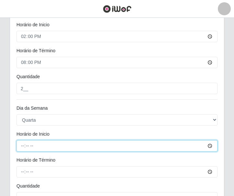
click at [21, 143] on input "Horário de Inicio" at bounding box center [117, 145] width 201 height 11
type input "14:00"
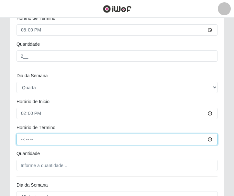
click at [18, 140] on input "Horário de Término" at bounding box center [117, 138] width 201 height 11
type input "20:00"
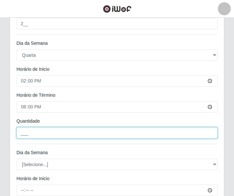
click at [28, 133] on input "___" at bounding box center [117, 132] width 201 height 11
type input "2__"
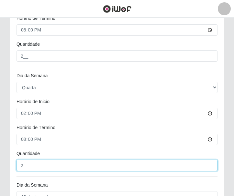
scroll to position [428, 0]
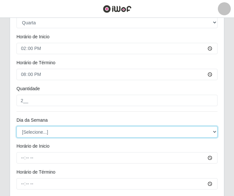
click at [37, 135] on select "[Selecione...] Segunda Terça Quarta Quinta Sexta Sábado Domingo" at bounding box center [117, 131] width 201 height 11
click at [17, 126] on select "[Selecione...] Segunda Terça Quarta Quinta Sexta Sábado Domingo" at bounding box center [117, 131] width 201 height 11
click at [32, 133] on select "[Selecione...] Segunda Terça Quarta Quinta Sexta Sábado Domingo" at bounding box center [117, 131] width 201 height 11
select select "4"
click at [17, 126] on select "[Selecione...] Segunda Terça Quarta Quinta Sexta Sábado Domingo" at bounding box center [117, 131] width 201 height 11
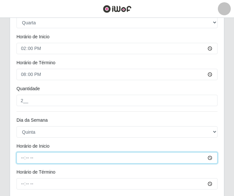
click at [20, 158] on input "Horário de Inicio" at bounding box center [117, 157] width 201 height 11
type input "14:00"
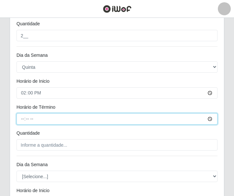
click at [21, 121] on input "Horário de Término" at bounding box center [117, 118] width 201 height 11
type input "20:00"
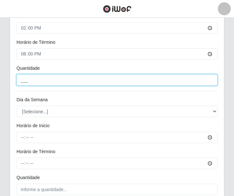
click at [39, 80] on input "___" at bounding box center [117, 79] width 201 height 11
type input "2__"
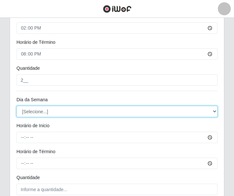
click at [40, 114] on select "[Selecione...] Segunda Terça Quarta Quinta Sexta Sábado Domingo" at bounding box center [117, 111] width 201 height 11
select select "5"
click at [17, 106] on select "[Selecione...] Segunda Terça Quarta Quinta Sexta Sábado Domingo" at bounding box center [117, 111] width 201 height 11
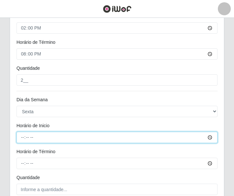
click at [22, 139] on input "Horário de Inicio" at bounding box center [117, 136] width 201 height 11
type input "14:00"
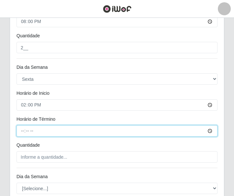
click at [20, 133] on input "Horário de Término" at bounding box center [117, 130] width 201 height 11
type input "20:00"
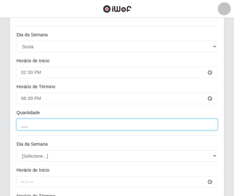
click at [40, 121] on input "___" at bounding box center [117, 124] width 201 height 11
type input "2__"
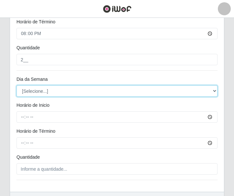
click at [32, 92] on select "[Selecione...] Segunda Terça Quarta Quinta Sexta Sábado Domingo" at bounding box center [117, 90] width 201 height 11
click at [17, 85] on select "[Selecione...] Segunda Terça Quarta Quinta Sexta Sábado Domingo" at bounding box center [117, 90] width 201 height 11
click at [37, 94] on select "[Selecione...] Segunda Terça Quarta Quinta Sexta Sábado Domingo" at bounding box center [117, 90] width 201 height 11
select select "6"
click at [17, 85] on select "[Selecione...] Segunda Terça Quarta Quinta Sexta Sábado Domingo" at bounding box center [117, 90] width 201 height 11
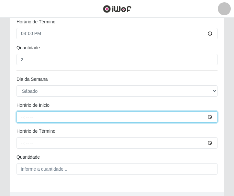
click at [26, 120] on input "Horário de Inicio" at bounding box center [117, 116] width 201 height 11
click at [20, 118] on input "Horário de Inicio" at bounding box center [117, 116] width 201 height 11
click at [22, 117] on input "Horário de Inicio" at bounding box center [117, 116] width 201 height 11
type input "14:00"
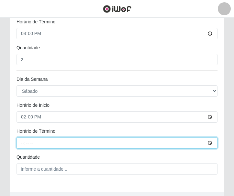
click at [24, 143] on input "Horário de Término" at bounding box center [117, 142] width 201 height 11
type input "20:00"
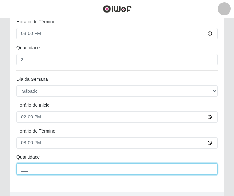
click at [29, 166] on input "___" at bounding box center [117, 168] width 201 height 11
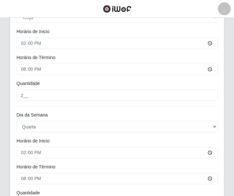
scroll to position [130, 0]
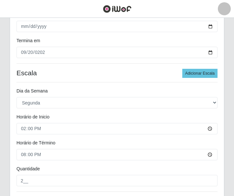
type input "2__"
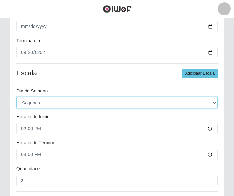
click at [39, 102] on select "[Selecione...] Segunda Terça Quarta Quinta Sexta Sábado Domingo" at bounding box center [117, 102] width 201 height 11
select select "[Selecione...]"
click at [17, 97] on select "[Selecione...] Segunda Terça Quarta Quinta Sexta Sábado Domingo" at bounding box center [117, 102] width 201 height 11
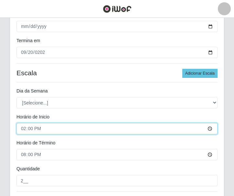
click at [23, 129] on input "14:00" at bounding box center [117, 128] width 201 height 11
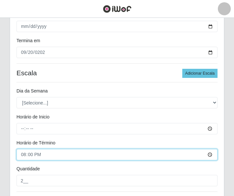
click at [21, 154] on input "20:00" at bounding box center [117, 154] width 201 height 11
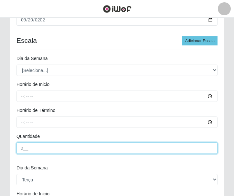
click at [23, 150] on input "2__" at bounding box center [117, 147] width 201 height 11
type input "___"
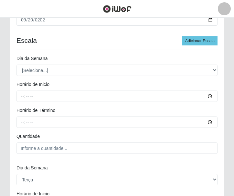
click at [15, 136] on div "Quantidade" at bounding box center [117, 137] width 211 height 9
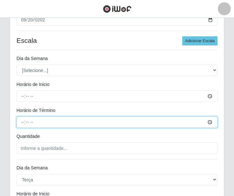
click at [22, 120] on input "Horário de Término" at bounding box center [117, 121] width 201 height 11
type input "00:00"
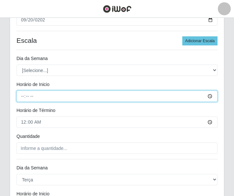
click at [20, 97] on input "Horário de Inicio" at bounding box center [117, 95] width 201 height 11
type input "00:00"
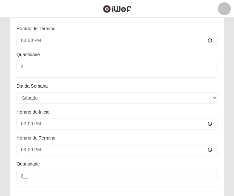
scroll to position [726, 0]
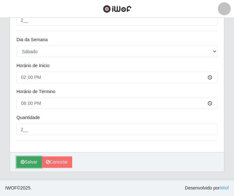
click at [29, 165] on button "Salvar" at bounding box center [29, 161] width 25 height 11
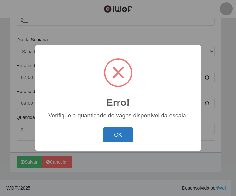
click at [121, 131] on button "OK" at bounding box center [118, 134] width 30 height 15
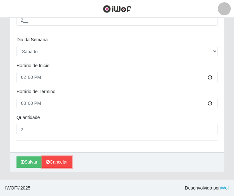
click at [50, 161] on link "Cancelar" at bounding box center [57, 161] width 30 height 11
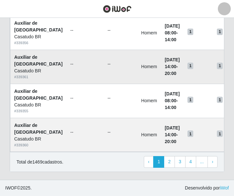
scroll to position [664, 0]
click at [171, 159] on link "2" at bounding box center [169, 162] width 11 height 12
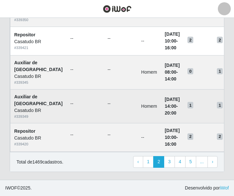
scroll to position [596, 0]
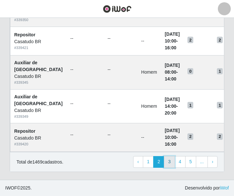
click at [170, 164] on link "3" at bounding box center [169, 162] width 11 height 12
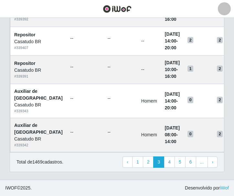
scroll to position [486, 0]
click at [152, 168] on link "2" at bounding box center [148, 162] width 11 height 12
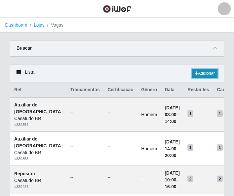
click at [209, 72] on link "Adicionar" at bounding box center [205, 73] width 26 height 9
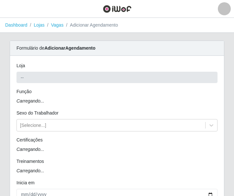
type input "Casatudo BR"
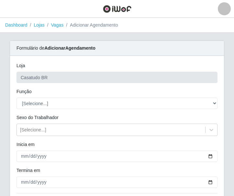
scroll to position [32, 0]
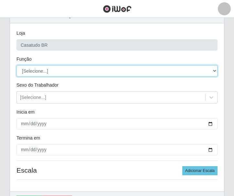
click at [38, 71] on select "[Selecione...] Auxiliar de Estoque Auxiliar de Estoque + Auxiliar de Estoque ++…" at bounding box center [117, 70] width 201 height 11
select select "24"
click at [17, 65] on select "[Selecione...] Auxiliar de Estoque Auxiliar de Estoque + Auxiliar de Estoque ++…" at bounding box center [117, 70] width 201 height 11
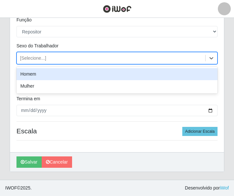
click at [36, 59] on div "[Selecione...]" at bounding box center [33, 58] width 26 height 7
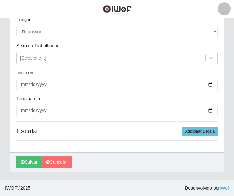
click at [7, 70] on div "Carregando... Formulário de Adicionar Agendamento Loja Casatudo BR Função [Sele…" at bounding box center [117, 74] width 225 height 211
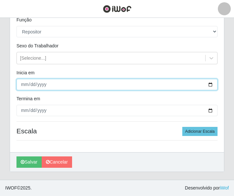
click at [21, 85] on input "Inicia em" at bounding box center [117, 84] width 201 height 11
type input "2025-09-16"
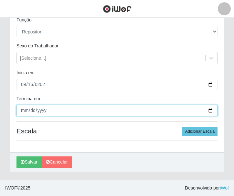
click at [24, 112] on input "Termina em" at bounding box center [117, 110] width 201 height 11
type input "2025-09-20"
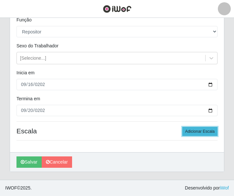
click at [198, 129] on button "Adicionar Escala" at bounding box center [200, 131] width 35 height 9
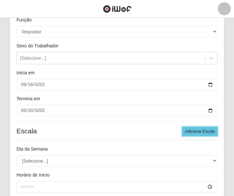
scroll to position [136, 0]
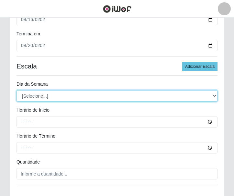
click at [37, 95] on select "[Selecione...] Segunda Terça Quarta Quinta Sexta Sábado Domingo" at bounding box center [117, 95] width 201 height 11
select select "2"
click at [17, 90] on select "[Selecione...] Segunda Terça Quarta Quinta Sexta Sábado Domingo" at bounding box center [117, 95] width 201 height 11
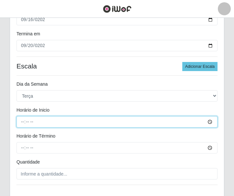
click at [20, 119] on input "Horário de Inicio" at bounding box center [117, 121] width 201 height 11
type input "14:00"
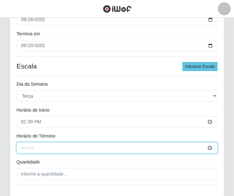
click at [19, 150] on input "Horário de Término" at bounding box center [117, 147] width 201 height 11
type input "20:00"
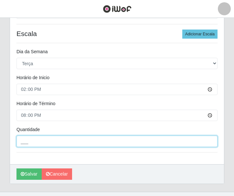
click at [38, 144] on input "___" at bounding box center [117, 140] width 201 height 11
type input "2__"
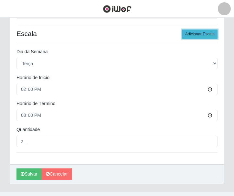
drag, startPoint x: 192, startPoint y: 35, endPoint x: 188, endPoint y: 37, distance: 5.4
click at [192, 35] on button "Adicionar Escala" at bounding box center [200, 33] width 35 height 9
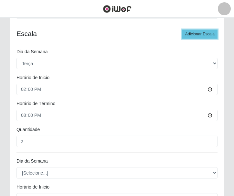
scroll to position [266, 0]
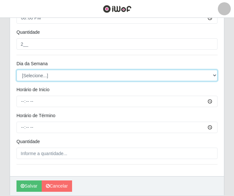
click at [34, 77] on select "[Selecione...] Segunda Terça Quarta Quinta Sexta Sábado Domingo" at bounding box center [117, 75] width 201 height 11
select select "3"
click at [17, 70] on select "[Selecione...] Segunda Terça Quarta Quinta Sexta Sábado Domingo" at bounding box center [117, 75] width 201 height 11
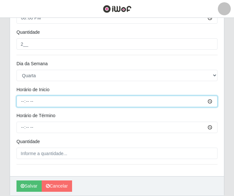
click at [17, 101] on input "Horário de Inicio" at bounding box center [117, 101] width 201 height 11
type input "14:00"
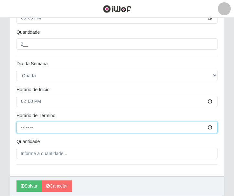
click at [23, 123] on input "Horário de Término" at bounding box center [117, 126] width 201 height 11
type input "20:00"
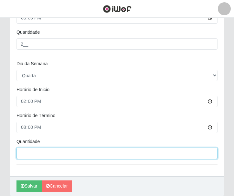
click at [44, 152] on input "___" at bounding box center [117, 152] width 201 height 11
type input "2__"
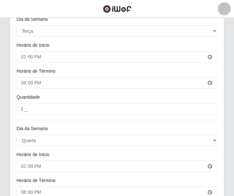
scroll to position [136, 0]
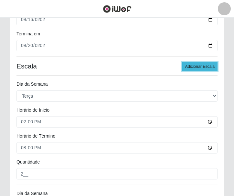
click at [186, 68] on button "Adicionar Escala" at bounding box center [200, 66] width 35 height 9
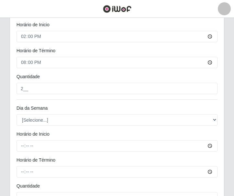
scroll to position [363, 0]
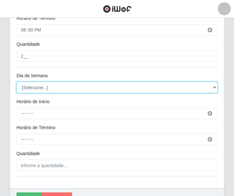
drag, startPoint x: 39, startPoint y: 86, endPoint x: 39, endPoint y: 89, distance: 3.6
click at [39, 86] on select "[Selecione...] Segunda Terça Quarta Quinta Sexta Sábado Domingo" at bounding box center [117, 87] width 201 height 11
click at [17, 82] on select "[Selecione...] Segunda Terça Quarta Quinta Sexta Sábado Domingo" at bounding box center [117, 87] width 201 height 11
drag, startPoint x: 41, startPoint y: 84, endPoint x: 40, endPoint y: 92, distance: 8.8
click at [41, 84] on select "[Selecione...] Segunda Terça Quarta Quinta Sexta Sábado Domingo" at bounding box center [117, 87] width 201 height 11
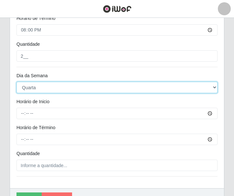
select select "4"
click at [17, 82] on select "[Selecione...] Segunda Terça Quarta Quinta Sexta Sábado Domingo" at bounding box center [117, 87] width 201 height 11
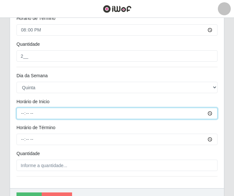
click at [23, 113] on input "Horário de Inicio" at bounding box center [117, 113] width 201 height 11
type input "14:00"
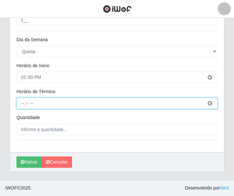
click at [20, 102] on input "Horário de Término" at bounding box center [117, 102] width 201 height 11
type input "20:00"
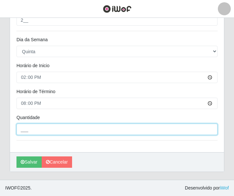
click at [40, 125] on input "___" at bounding box center [117, 128] width 201 height 11
type input "2__"
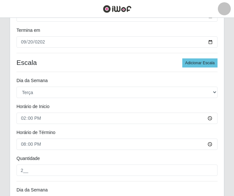
scroll to position [108, 0]
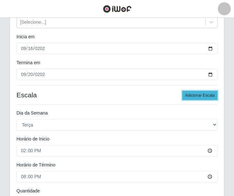
click at [189, 95] on button "Adicionar Escala" at bounding box center [200, 95] width 35 height 9
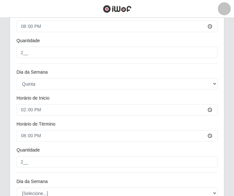
scroll to position [464, 0]
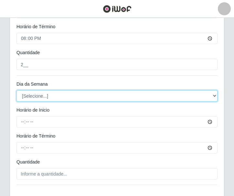
click at [32, 95] on select "[Selecione...] Segunda Terça Quarta Quinta Sexta Sábado Domingo" at bounding box center [117, 95] width 201 height 11
select select "5"
click at [17, 90] on select "[Selecione...] Segunda Terça Quarta Quinta Sexta Sábado Domingo" at bounding box center [117, 95] width 201 height 11
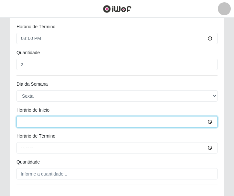
click at [17, 119] on input "Horário de Inicio" at bounding box center [117, 121] width 201 height 11
type input "14:00"
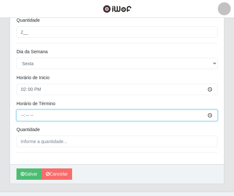
click at [22, 117] on input "Horário de Término" at bounding box center [117, 114] width 201 height 11
type input "20:00"
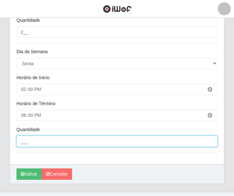
click at [47, 141] on input "___" at bounding box center [117, 140] width 201 height 11
type input "2__"
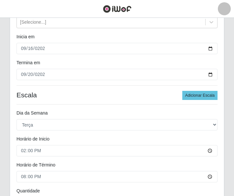
scroll to position [75, 0]
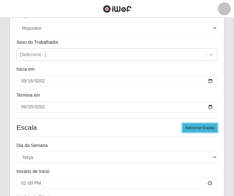
click at [194, 125] on button "Adicionar Escala" at bounding box center [200, 127] width 35 height 9
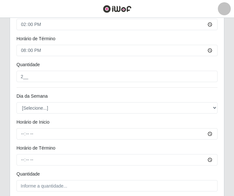
scroll to position [593, 0]
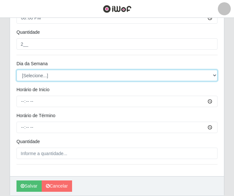
click at [38, 78] on select "[Selecione...] Segunda Terça Quarta Quinta Sexta Sábado Domingo" at bounding box center [117, 75] width 201 height 11
select select "6"
click at [17, 70] on select "[Selecione...] Segunda Terça Quarta Quinta Sexta Sábado Domingo" at bounding box center [117, 75] width 201 height 11
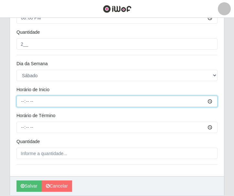
click at [25, 101] on input "Horário de Inicio" at bounding box center [117, 101] width 201 height 11
type input "14:00"
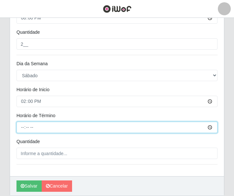
click at [23, 127] on input "Horário de Término" at bounding box center [117, 126] width 201 height 11
type input "20:00"
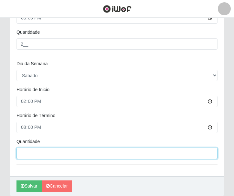
click at [39, 154] on input "___" at bounding box center [117, 152] width 201 height 11
type input "2__"
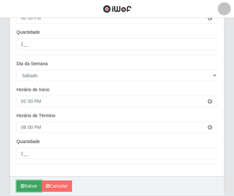
click at [30, 181] on button "Salvar" at bounding box center [29, 185] width 25 height 11
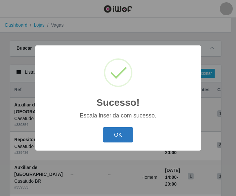
click at [120, 142] on button "OK" at bounding box center [118, 134] width 30 height 15
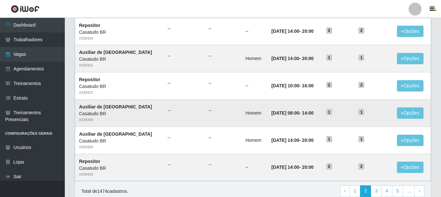
scroll to position [352, 0]
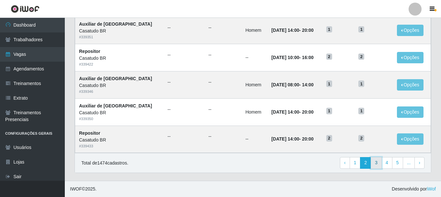
click at [236, 162] on link "3" at bounding box center [376, 163] width 11 height 12
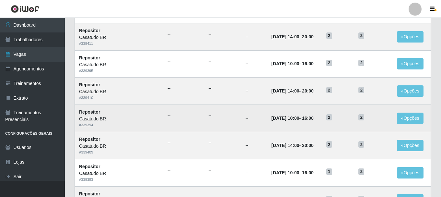
scroll to position [352, 0]
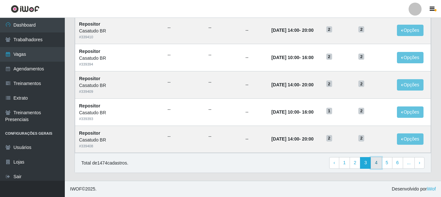
click at [374, 161] on link "4" at bounding box center [376, 163] width 11 height 12
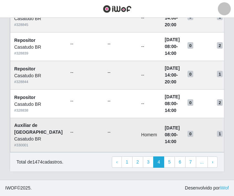
scroll to position [515, 0]
click at [150, 161] on link "3" at bounding box center [148, 162] width 11 height 12
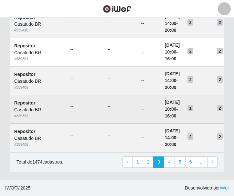
scroll to position [501, 0]
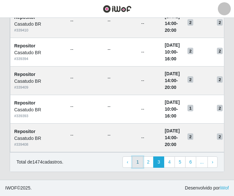
click at [140, 162] on link "1" at bounding box center [137, 162] width 11 height 12
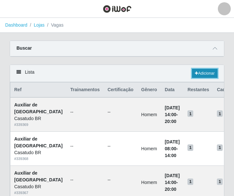
click at [199, 73] on link "Adicionar" at bounding box center [205, 73] width 26 height 9
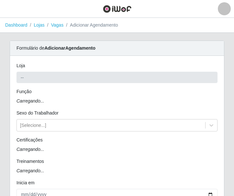
type input "Casatudo BR"
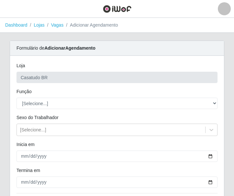
scroll to position [32, 0]
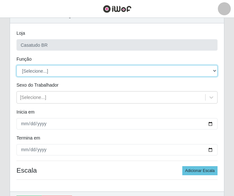
click at [65, 68] on select "[Selecione...] Auxiliar de Estoque Auxiliar de Estoque + Auxiliar de Estoque ++…" at bounding box center [117, 70] width 201 height 11
select select "24"
click at [17, 65] on select "[Selecione...] Auxiliar de Estoque Auxiliar de Estoque + Auxiliar de Estoque ++…" at bounding box center [117, 70] width 201 height 11
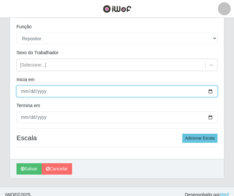
click at [22, 93] on input "Inicia em" at bounding box center [117, 91] width 201 height 11
type input "[DATE]"
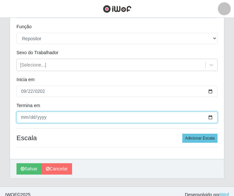
click at [18, 118] on input "Termina em" at bounding box center [117, 116] width 201 height 11
type input "[DATE]"
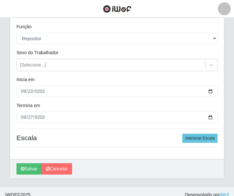
click at [8, 117] on div "Carregando... Formulário de Adicionar Agendamento Loja Casatudo BR Função [Sele…" at bounding box center [117, 81] width 225 height 211
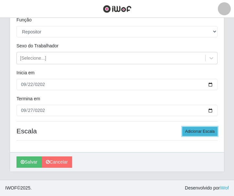
click at [207, 130] on button "Adicionar Escala" at bounding box center [200, 131] width 35 height 9
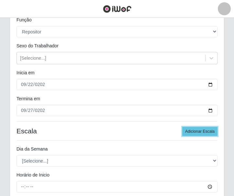
scroll to position [136, 0]
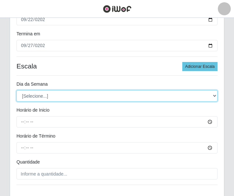
click at [51, 95] on select "[Selecione...] Segunda Terça Quarta Quinta Sexta Sábado Domingo" at bounding box center [117, 95] width 201 height 11
select select "1"
click at [17, 90] on select "[Selecione...] Segunda Terça Quarta Quinta Sexta Sábado Domingo" at bounding box center [117, 95] width 201 height 11
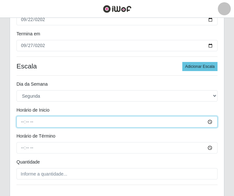
click at [24, 124] on input "Horário de Inicio" at bounding box center [117, 121] width 201 height 11
type input "10:00"
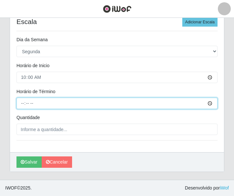
click at [23, 102] on input "Horário de Término" at bounding box center [117, 102] width 201 height 11
type input "16:00"
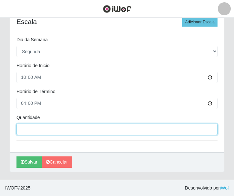
click at [74, 126] on input "___" at bounding box center [117, 128] width 201 height 11
type input "2__"
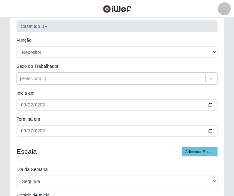
scroll to position [116, 0]
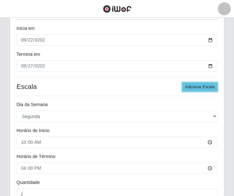
drag, startPoint x: 201, startPoint y: 88, endPoint x: 174, endPoint y: 96, distance: 28.1
click at [201, 89] on button "Adicionar Escala" at bounding box center [200, 86] width 35 height 9
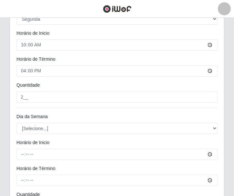
scroll to position [278, 0]
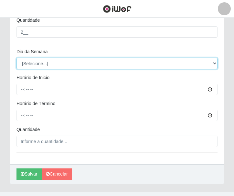
click at [38, 63] on select "[Selecione...] Segunda Terça Quarta Quinta Sexta Sábado Domingo" at bounding box center [117, 63] width 201 height 11
select select "2"
click at [17, 58] on select "[Selecione...] Segunda Terça Quarta Quinta Sexta Sábado Domingo" at bounding box center [117, 63] width 201 height 11
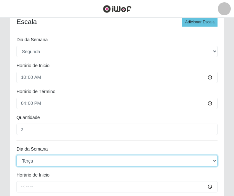
scroll to position [245, 0]
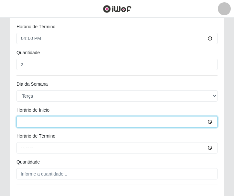
click at [18, 118] on input "Horário de Inicio" at bounding box center [117, 121] width 201 height 11
type input "10:00"
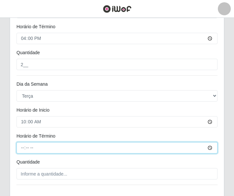
click at [26, 147] on input "Horário de Término" at bounding box center [117, 147] width 201 height 11
click at [23, 148] on input "Horário de Término" at bounding box center [117, 147] width 201 height 11
type input "16:00"
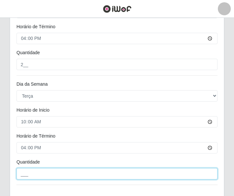
drag, startPoint x: 40, startPoint y: 171, endPoint x: 44, endPoint y: 166, distance: 6.9
click at [40, 171] on input "___" at bounding box center [117, 173] width 201 height 11
type input "2__"
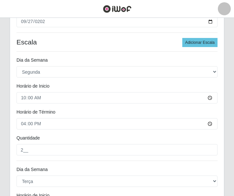
scroll to position [128, 0]
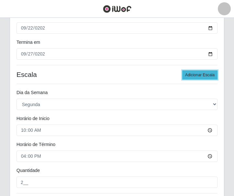
click at [207, 74] on button "Adicionar Escala" at bounding box center [200, 74] width 35 height 9
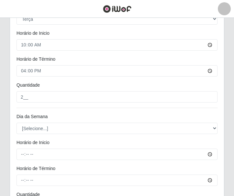
scroll to position [355, 0]
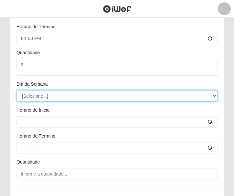
drag, startPoint x: 56, startPoint y: 96, endPoint x: 52, endPoint y: 101, distance: 6.3
click at [55, 96] on select "[Selecione...] Segunda Terça Quarta Quinta Sexta Sábado Domingo" at bounding box center [117, 95] width 201 height 11
select select "3"
click at [17, 90] on select "[Selecione...] Segunda Terça Quarta Quinta Sexta Sábado Domingo" at bounding box center [117, 95] width 201 height 11
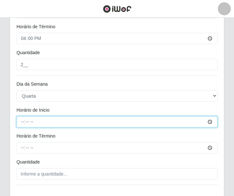
click at [24, 122] on input "Horário de Inicio" at bounding box center [117, 121] width 201 height 11
type input "10:00"
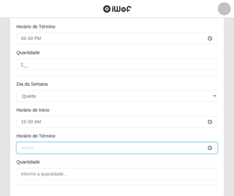
click at [19, 150] on input "Horário de Término" at bounding box center [117, 147] width 201 height 11
type input "16:00"
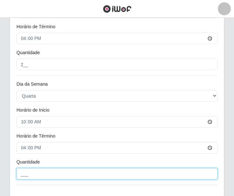
click at [40, 174] on input "___" at bounding box center [117, 173] width 201 height 11
type input "2__"
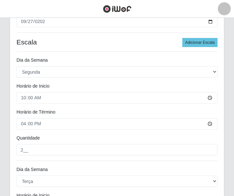
scroll to position [128, 0]
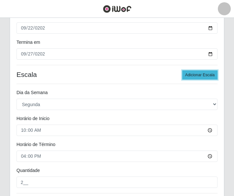
drag, startPoint x: 190, startPoint y: 75, endPoint x: 165, endPoint y: 83, distance: 26.0
click at [190, 75] on button "Adicionar Escala" at bounding box center [200, 74] width 35 height 9
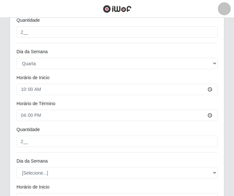
scroll to position [452, 0]
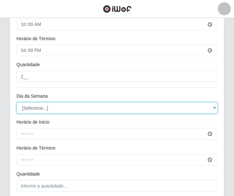
click at [55, 109] on select "[Selecione...] Segunda Terça Quarta Quinta Sexta Sábado Domingo" at bounding box center [117, 107] width 201 height 11
select select "4"
click at [17, 102] on select "[Selecione...] Segunda Terça Quarta Quinta Sexta Sábado Domingo" at bounding box center [117, 107] width 201 height 11
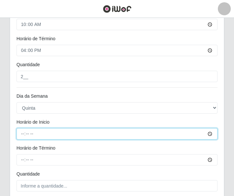
click at [22, 132] on input "Horário de Inicio" at bounding box center [117, 133] width 201 height 11
type input "10:00"
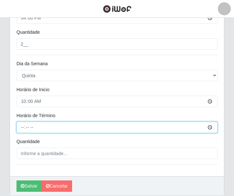
click at [21, 128] on input "Horário de Término" at bounding box center [117, 126] width 201 height 11
type input "16:00"
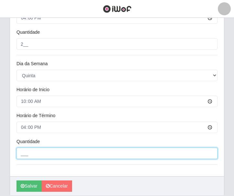
click at [79, 156] on input "___" at bounding box center [117, 152] width 201 height 11
type input "2__"
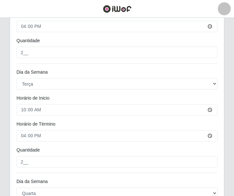
scroll to position [160, 0]
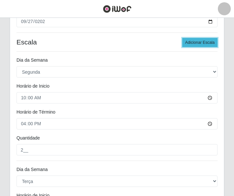
click at [188, 41] on button "Adicionar Escala" at bounding box center [200, 42] width 35 height 9
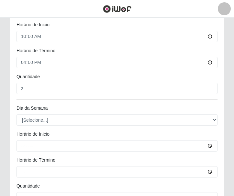
scroll to position [581, 0]
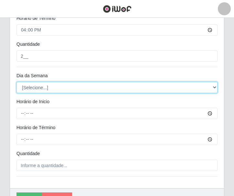
drag, startPoint x: 50, startPoint y: 87, endPoint x: 50, endPoint y: 91, distance: 3.6
click at [50, 87] on select "[Selecione...] Segunda Terça Quarta Quinta Sexta Sábado Domingo" at bounding box center [117, 87] width 201 height 11
select select "4"
click at [17, 82] on select "[Selecione...] Segunda Terça Quarta Quinta Sexta Sábado Domingo" at bounding box center [117, 87] width 201 height 11
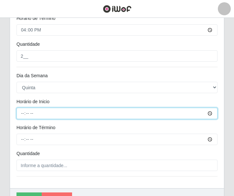
click at [21, 117] on input "Horário de Inicio" at bounding box center [117, 113] width 201 height 11
type input "10:00"
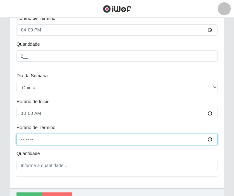
click at [20, 141] on input "Horário de Término" at bounding box center [117, 138] width 201 height 11
type input "16:00"
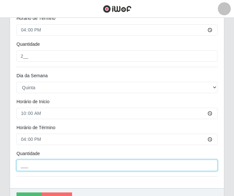
click at [29, 170] on input "___" at bounding box center [117, 164] width 201 height 11
type input "2__"
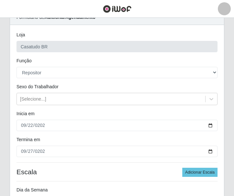
scroll to position [128, 0]
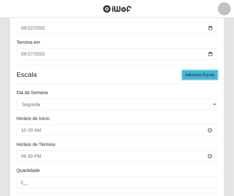
click at [193, 76] on button "Adicionar Escala" at bounding box center [200, 74] width 35 height 9
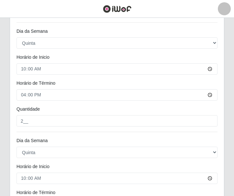
scroll to position [549, 0]
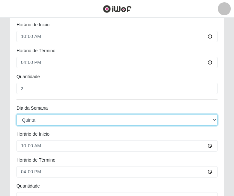
click at [45, 119] on select "[Selecione...] Segunda Terça Quarta Quinta Sexta Sábado Domingo" at bounding box center [117, 119] width 201 height 11
select select "5"
click at [17, 114] on select "[Selecione...] Segunda Terça Quarta Quinta Sexta Sábado Domingo" at bounding box center [117, 119] width 201 height 11
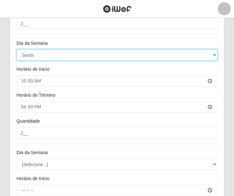
scroll to position [646, 0]
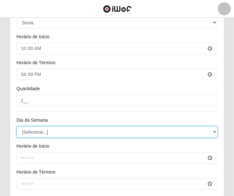
click at [45, 131] on select "[Selecione...] Segunda Terça Quarta Quinta Sexta Sábado Domingo" at bounding box center [117, 131] width 201 height 11
select select "6"
click at [17, 126] on select "[Selecione...] Segunda Terça Quarta Quinta Sexta Sábado Domingo" at bounding box center [117, 131] width 201 height 11
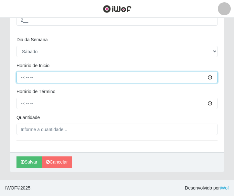
click at [25, 77] on input "Horário de Inicio" at bounding box center [117, 77] width 201 height 11
type input "10:00"
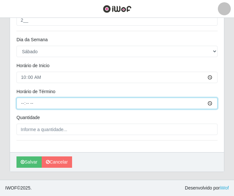
click at [19, 103] on input "Horário de Término" at bounding box center [117, 102] width 201 height 11
type input "16:00"
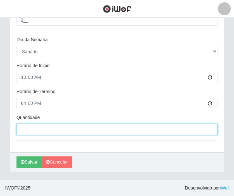
click at [59, 130] on input "___" at bounding box center [117, 128] width 201 height 11
type input "2__"
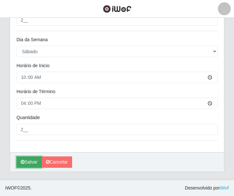
click at [33, 158] on button "Salvar" at bounding box center [29, 161] width 25 height 11
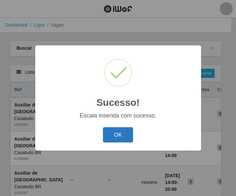
click at [119, 134] on button "OK" at bounding box center [118, 134] width 30 height 15
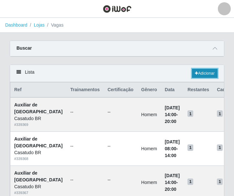
click at [197, 74] on link "Adicionar" at bounding box center [205, 73] width 26 height 9
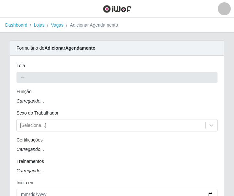
type input "Casatudo BR"
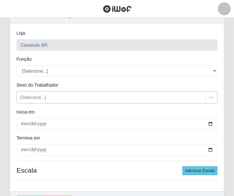
scroll to position [65, 0]
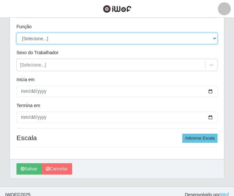
click at [45, 40] on select "[Selecione...] Auxiliar de Estoque Auxiliar de Estoque + Auxiliar de Estoque ++…" at bounding box center [117, 38] width 201 height 11
select select "24"
click at [17, 33] on select "[Selecione...] Auxiliar de Estoque Auxiliar de Estoque + Auxiliar de Estoque ++…" at bounding box center [117, 38] width 201 height 11
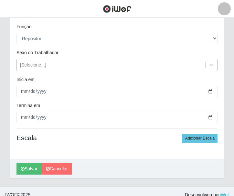
click at [27, 63] on div "[Selecione...]" at bounding box center [33, 65] width 26 height 7
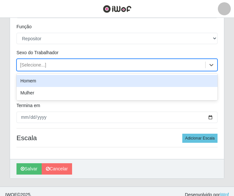
click at [4, 79] on div "Carregando... Formulário de Adicionar Agendamento Loja Casatudo BR Função [Sele…" at bounding box center [117, 81] width 234 height 211
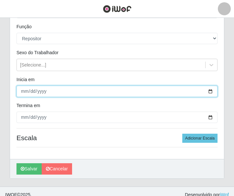
click at [26, 92] on input "Inicia em" at bounding box center [117, 91] width 201 height 11
type input "[DATE]"
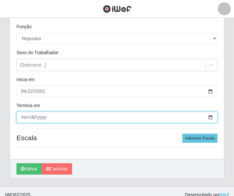
click at [20, 116] on input "Termina em" at bounding box center [117, 116] width 201 height 11
type input "[DATE]"
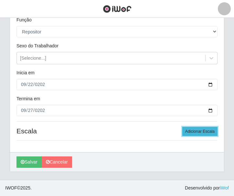
click at [198, 129] on button "Adicionar Escala" at bounding box center [200, 131] width 35 height 9
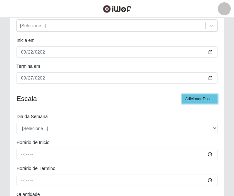
scroll to position [136, 0]
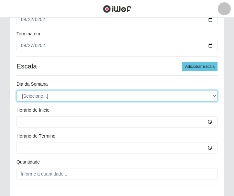
click at [48, 96] on select "[Selecione...] Segunda Terça Quarta Quinta Sexta Sábado Domingo" at bounding box center [117, 95] width 201 height 11
click at [38, 94] on select "[Selecione...] Segunda Terça Quarta Quinta Sexta Sábado Domingo" at bounding box center [117, 95] width 201 height 11
select select "1"
click at [17, 90] on select "[Selecione...] Segunda Terça Quarta Quinta Sexta Sábado Domingo" at bounding box center [117, 95] width 201 height 11
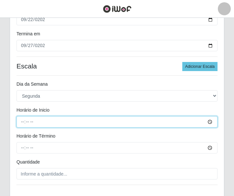
click at [20, 124] on input "Horário de Inicio" at bounding box center [117, 121] width 201 height 11
type input "14:00"
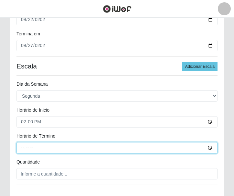
click at [20, 144] on input "Horário de Término" at bounding box center [117, 147] width 201 height 11
type input "20:00"
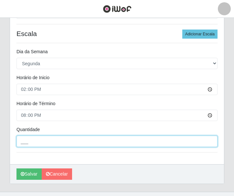
click at [46, 141] on input "___" at bounding box center [117, 140] width 201 height 11
type input "2__"
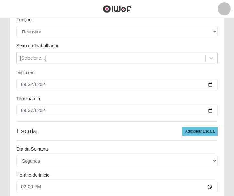
scroll to position [104, 0]
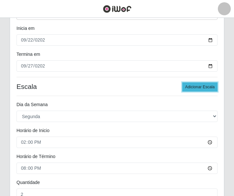
click at [193, 88] on button "Adicionar Escala" at bounding box center [200, 86] width 35 height 9
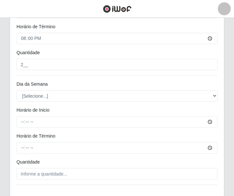
scroll to position [278, 0]
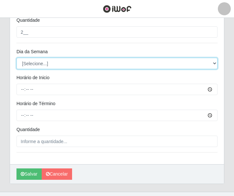
click at [22, 61] on select "[Selecione...] Segunda Terça Quarta Quinta Sexta Sábado Domingo" at bounding box center [117, 63] width 201 height 11
select select "2"
click at [17, 58] on select "[Selecione...] Segunda Terça Quarta Quinta Sexta Sábado Domingo" at bounding box center [117, 63] width 201 height 11
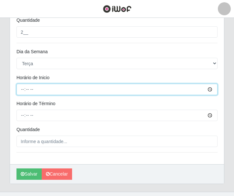
click at [22, 84] on input "Horário de Inicio" at bounding box center [117, 89] width 201 height 11
type input "14:00"
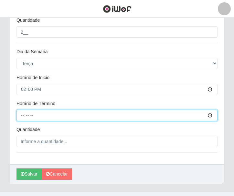
click at [21, 115] on input "Horário de Término" at bounding box center [117, 114] width 201 height 11
type input "20:00"
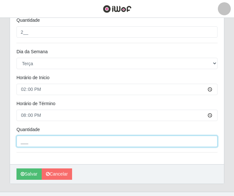
click at [42, 138] on input "___" at bounding box center [117, 140] width 201 height 11
type input "2__"
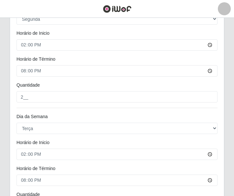
scroll to position [181, 0]
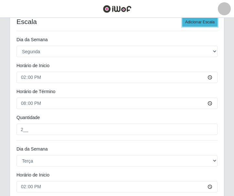
click at [196, 20] on button "Adicionar Escala" at bounding box center [200, 21] width 35 height 9
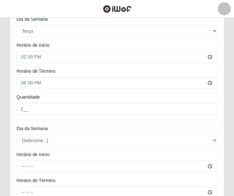
scroll to position [343, 0]
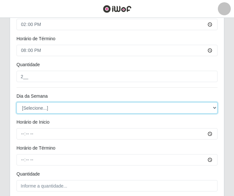
click at [33, 108] on select "[Selecione...] Segunda Terça Quarta Quinta Sexta Sábado Domingo" at bounding box center [117, 107] width 201 height 11
select select "3"
click at [17, 102] on select "[Selecione...] Segunda Terça Quarta Quinta Sexta Sábado Domingo" at bounding box center [117, 107] width 201 height 11
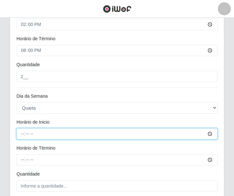
click at [23, 137] on input "Horário de Inicio" at bounding box center [117, 133] width 201 height 11
type input "14:00"
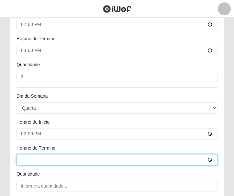
click at [24, 158] on input "Horário de Término" at bounding box center [117, 159] width 201 height 11
type input "20:00"
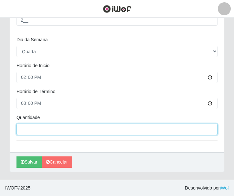
click at [20, 128] on input "___" at bounding box center [117, 128] width 201 height 11
type input "2__"
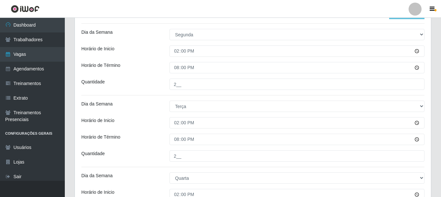
scroll to position [109, 0]
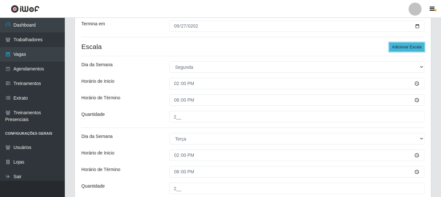
click at [236, 44] on button "Adicionar Escala" at bounding box center [406, 46] width 35 height 9
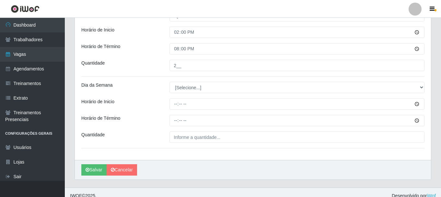
scroll to position [310, 0]
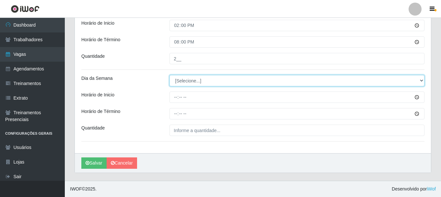
click at [200, 78] on select "[Selecione...] Segunda Terça Quarta Quinta Sexta Sábado Domingo" at bounding box center [296, 80] width 255 height 11
select select "4"
click at [169, 75] on select "[Selecione...] Segunda Terça Quarta Quinta Sexta Sábado Domingo" at bounding box center [296, 80] width 255 height 11
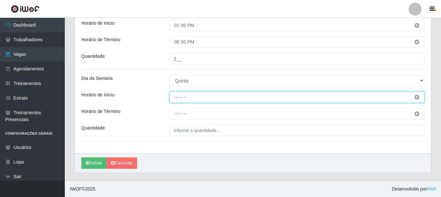
click at [173, 96] on input "Horário de Inicio" at bounding box center [296, 96] width 255 height 11
type input "14:00"
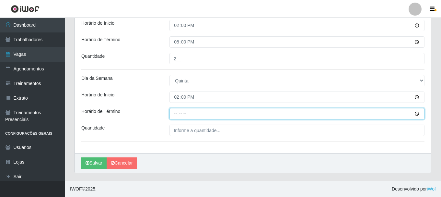
click at [174, 114] on input "Horário de Término" at bounding box center [296, 113] width 255 height 11
type input "20:00"
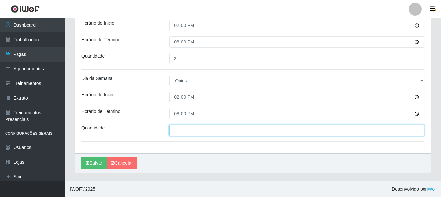
click at [195, 125] on input "___" at bounding box center [296, 129] width 255 height 11
type input "2__"
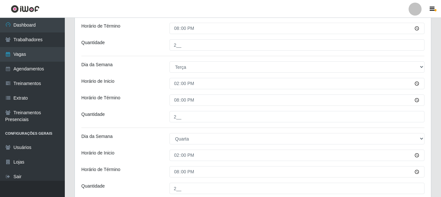
scroll to position [116, 0]
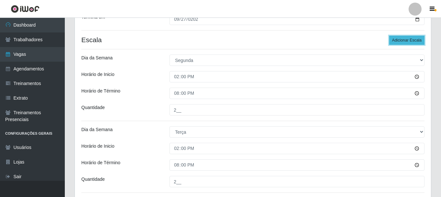
click at [236, 41] on button "Adicionar Escala" at bounding box center [406, 40] width 35 height 9
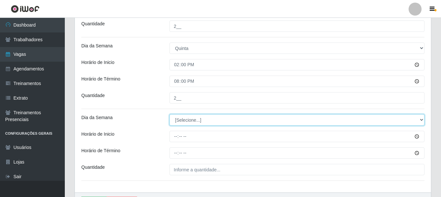
click at [184, 121] on select "[Selecione...] Segunda Terça Quarta Quinta Sexta Sábado Domingo" at bounding box center [296, 119] width 255 height 11
select select "5"
click at [169, 114] on select "[Selecione...] Segunda Terça Quarta Quinta Sexta Sábado Domingo" at bounding box center [296, 119] width 255 height 11
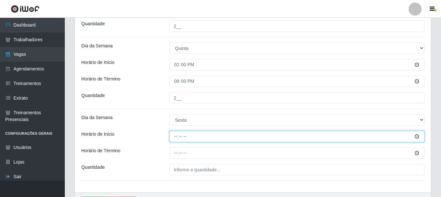
click at [175, 137] on input "Horário de Inicio" at bounding box center [296, 136] width 255 height 11
type input "14:00"
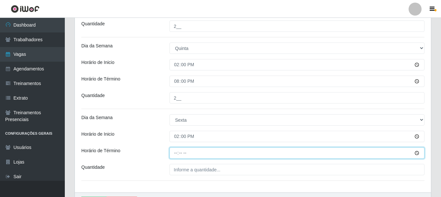
drag, startPoint x: 174, startPoint y: 151, endPoint x: 172, endPoint y: 147, distance: 4.9
click at [174, 151] on input "Horário de Término" at bounding box center [296, 152] width 255 height 11
type input "20:00"
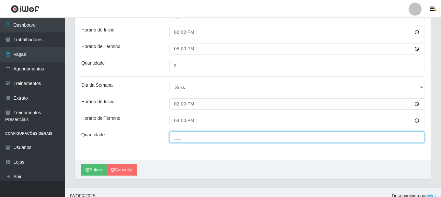
click at [185, 136] on input "___" at bounding box center [296, 136] width 255 height 11
type input "2__"
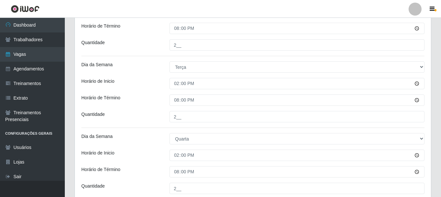
scroll to position [116, 0]
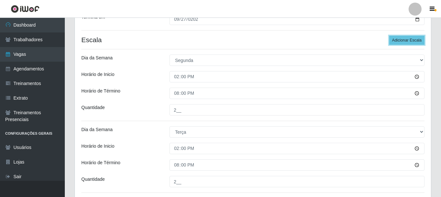
drag, startPoint x: 403, startPoint y: 41, endPoint x: 304, endPoint y: 64, distance: 101.5
click at [236, 42] on button "Adicionar Escala" at bounding box center [406, 40] width 35 height 9
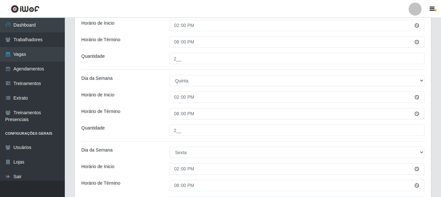
scroll to position [407, 0]
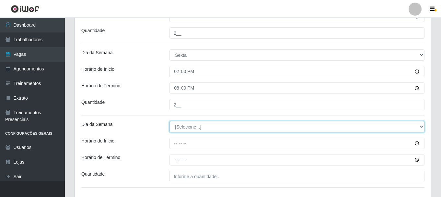
click at [195, 126] on select "[Selecione...] Segunda Terça Quarta Quinta Sexta Sábado Domingo" at bounding box center [296, 126] width 255 height 11
select select "6"
click at [169, 121] on select "[Selecione...] Segunda Terça Quarta Quinta Sexta Sábado Domingo" at bounding box center [296, 126] width 255 height 11
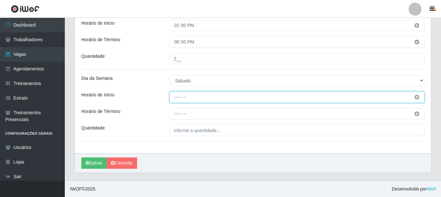
click at [174, 95] on input "Horário de Inicio" at bounding box center [296, 96] width 255 height 11
type input "14:00"
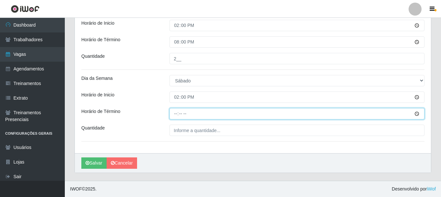
click at [176, 112] on input "Horário de Término" at bounding box center [296, 113] width 255 height 11
type input "20:00"
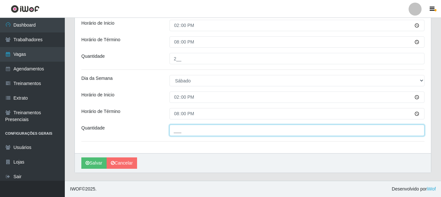
click at [186, 127] on input "___" at bounding box center [296, 129] width 255 height 11
type input "2__"
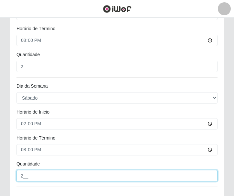
scroll to position [726, 0]
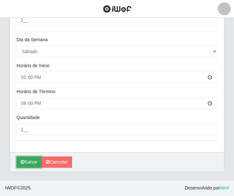
click at [32, 158] on button "Salvar" at bounding box center [29, 161] width 25 height 11
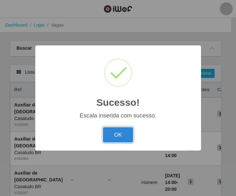
click at [124, 136] on button "OK" at bounding box center [118, 134] width 30 height 15
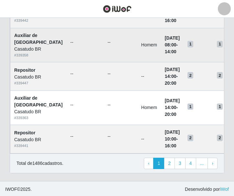
scroll to position [486, 0]
